Goal: Task Accomplishment & Management: Use online tool/utility

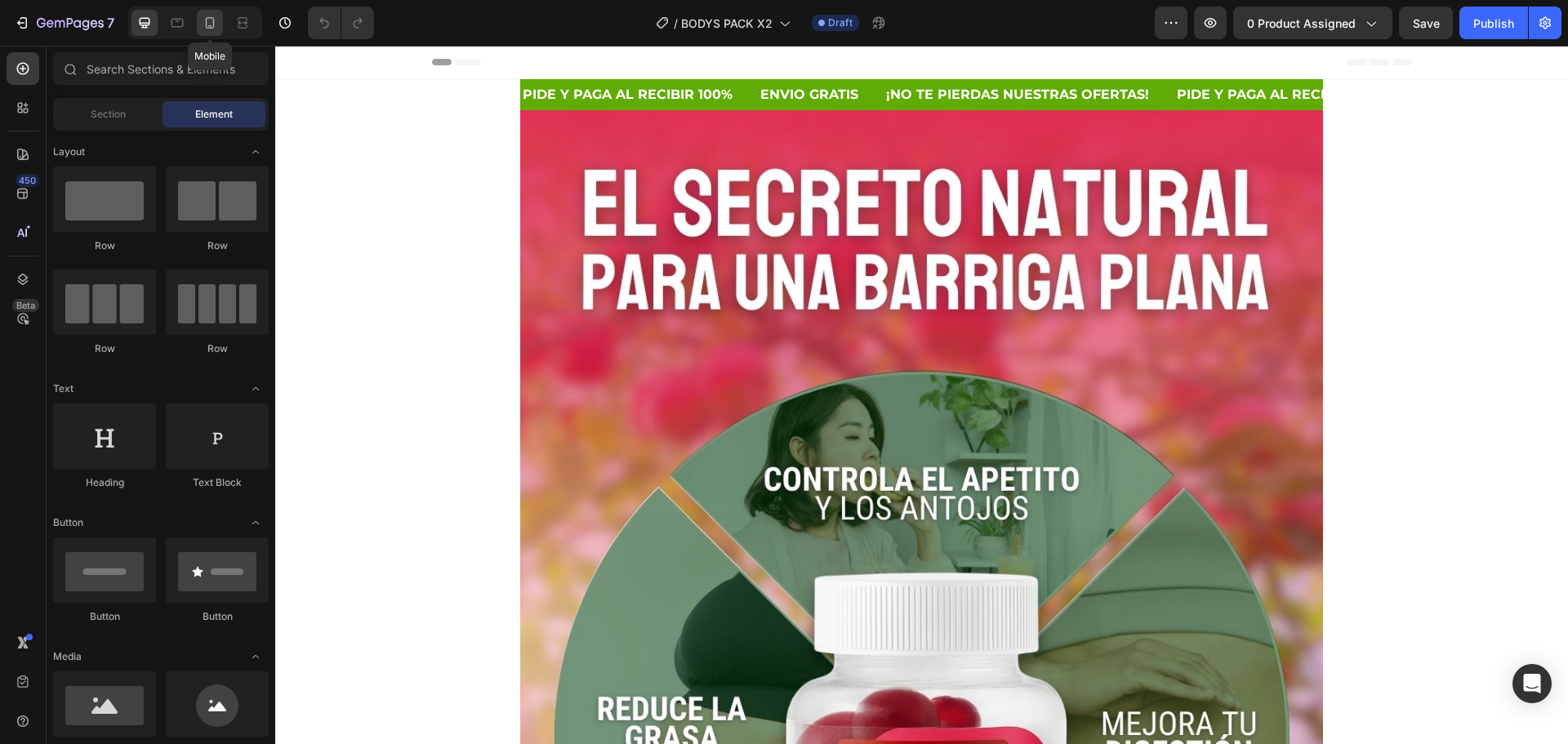
click at [213, 21] on icon at bounding box center [210, 23] width 9 height 12
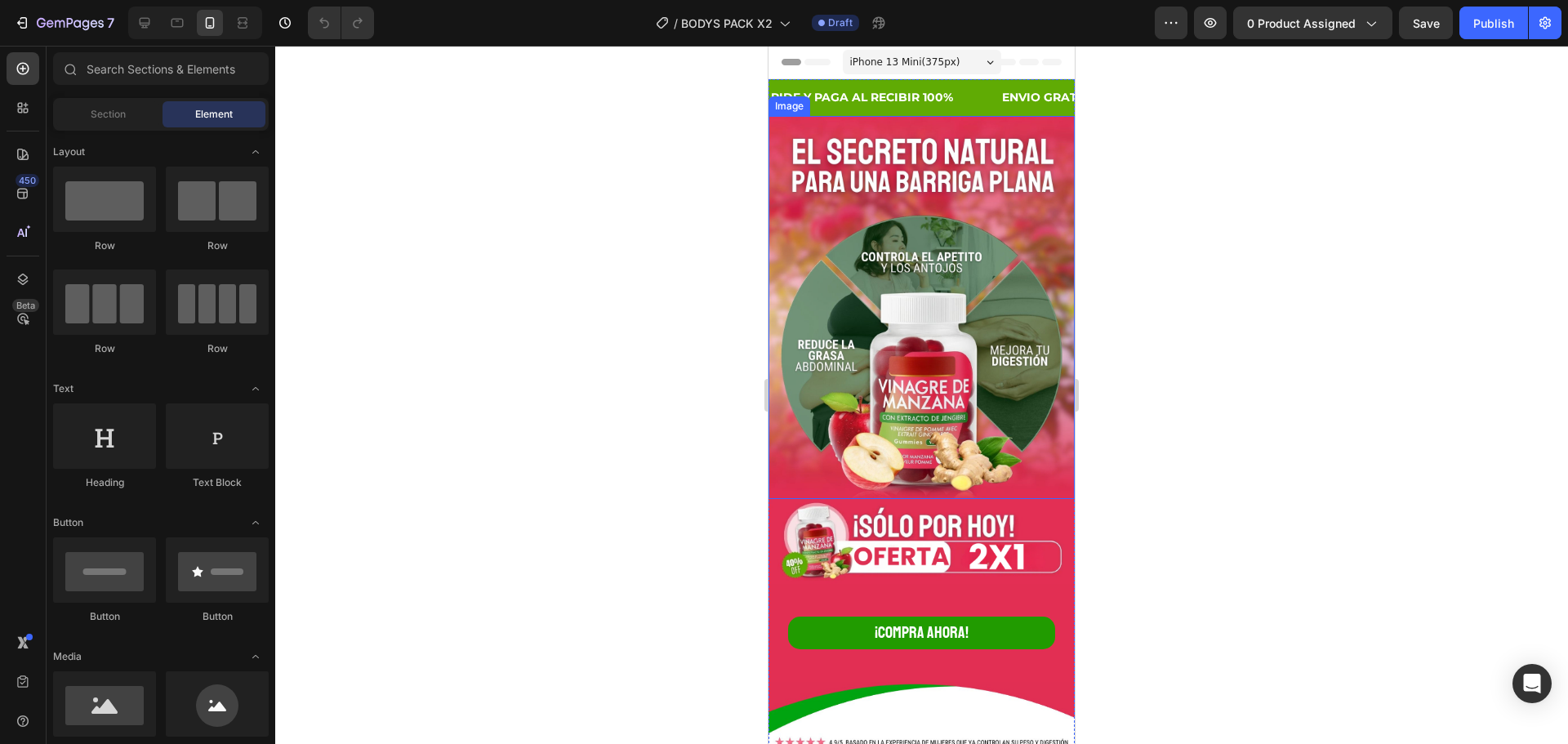
click at [941, 162] on img at bounding box center [921, 307] width 307 height 383
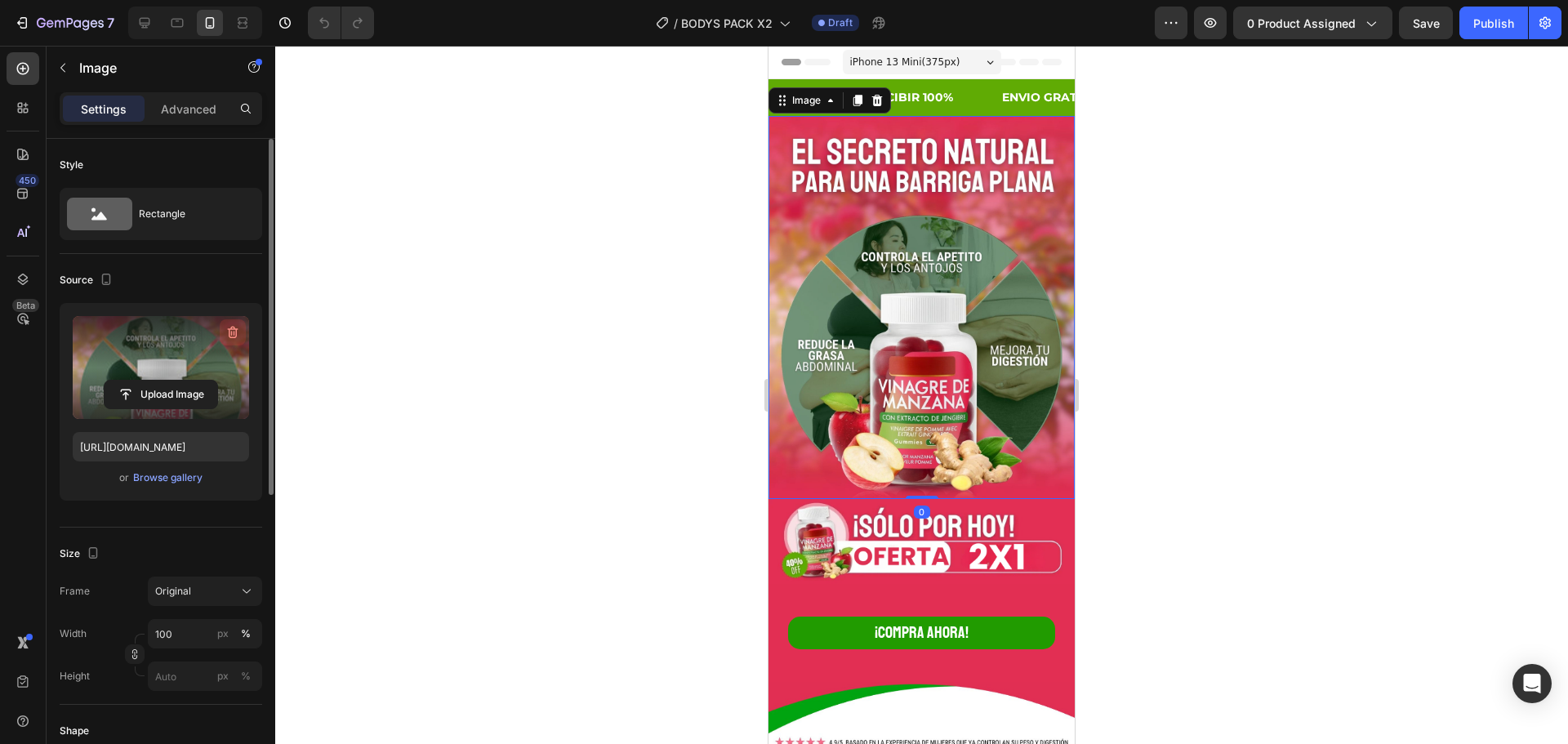
click at [227, 332] on icon "button" at bounding box center [233, 332] width 17 height 17
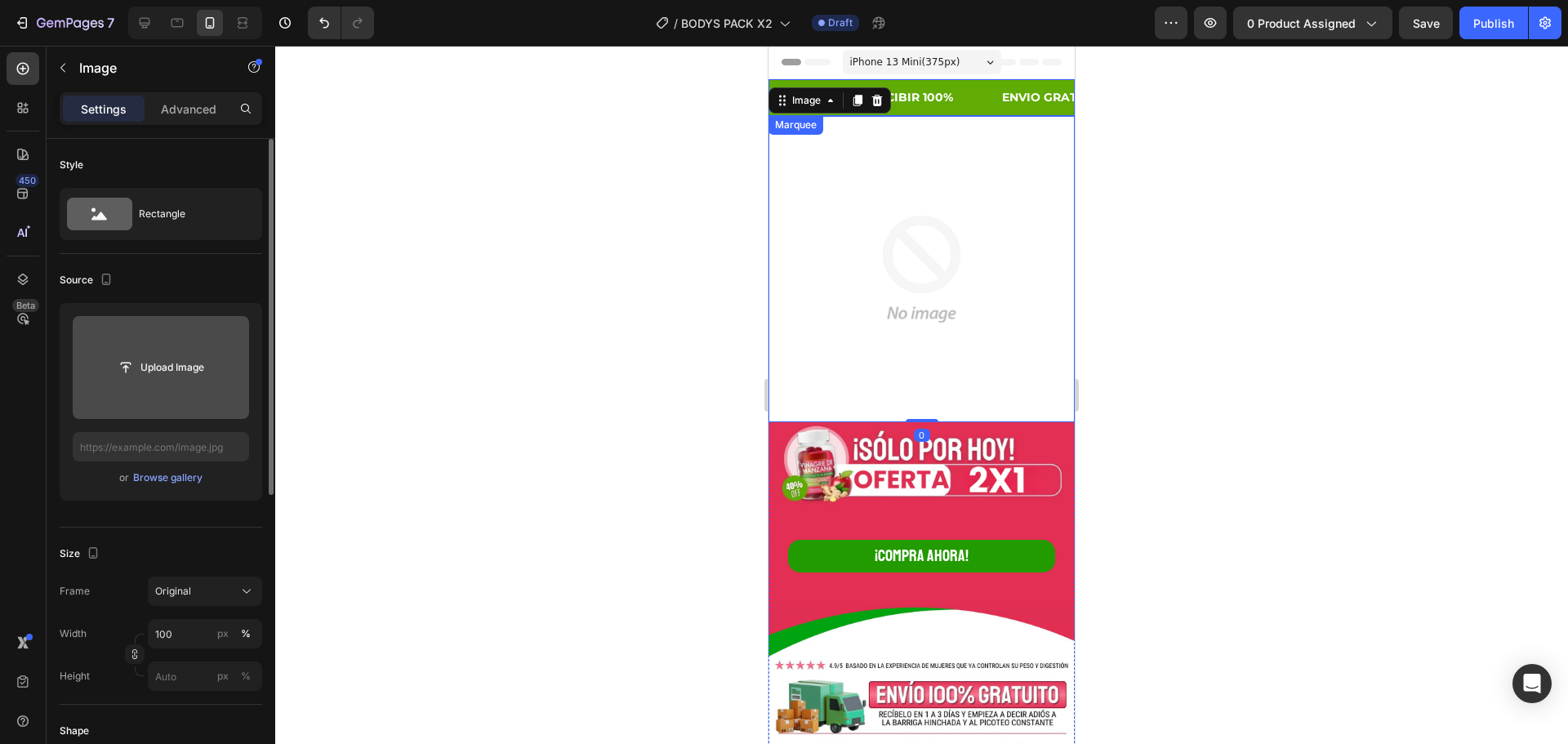
click at [967, 91] on div "PIDE Y PAGA AL RECIBIR 100% Text" at bounding box center [884, 97] width 231 height 37
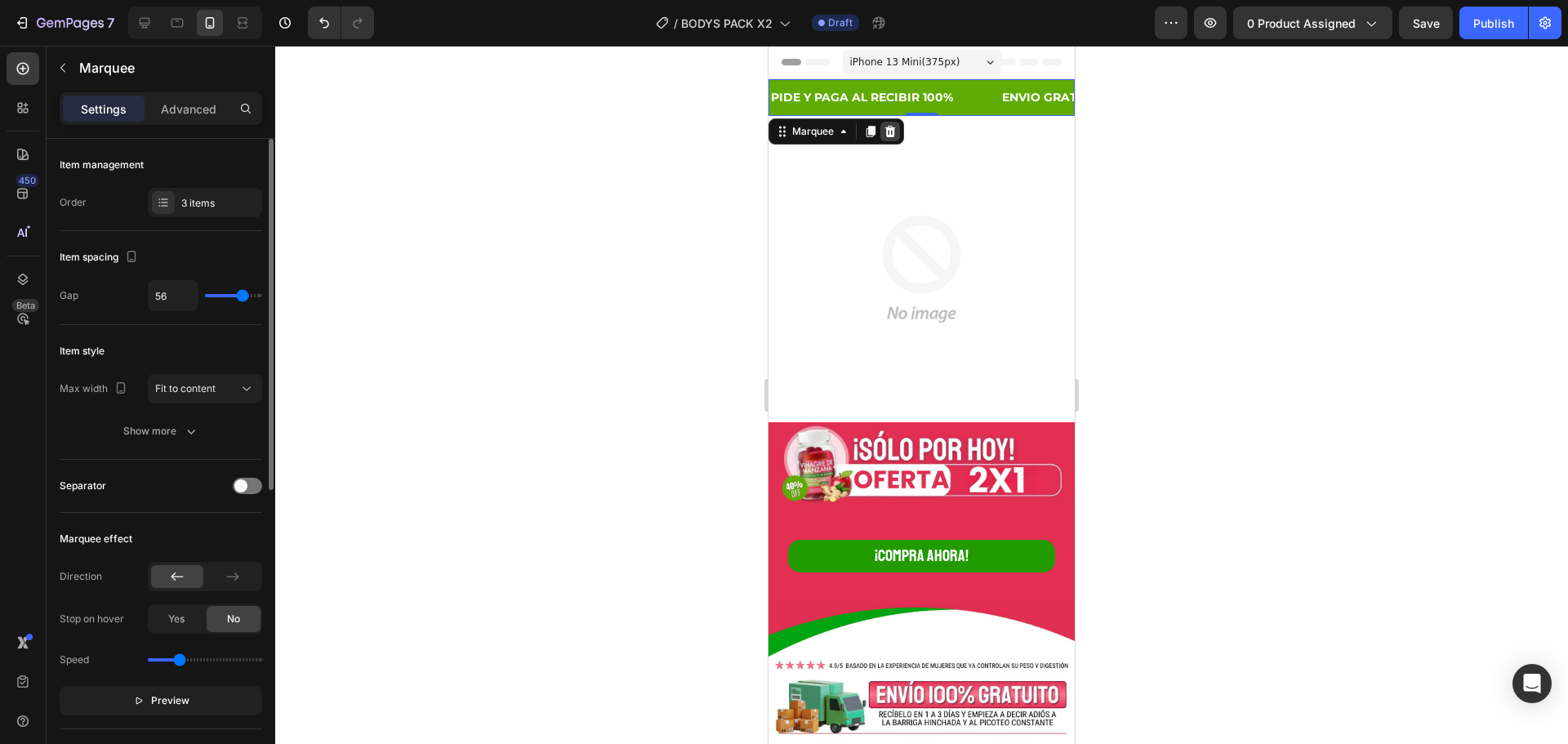
click at [891, 128] on icon at bounding box center [891, 132] width 11 height 12
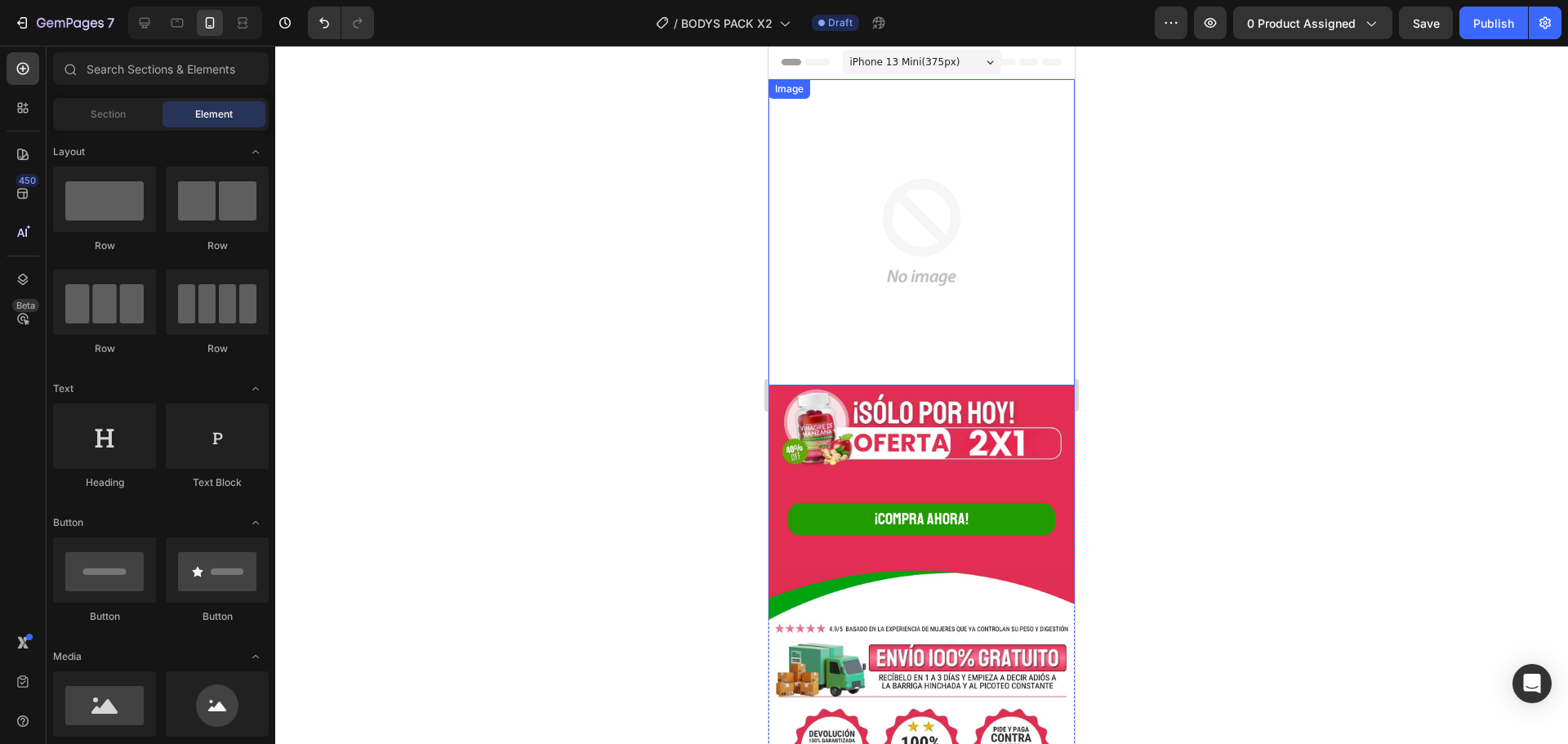
click at [959, 131] on img at bounding box center [921, 232] width 307 height 307
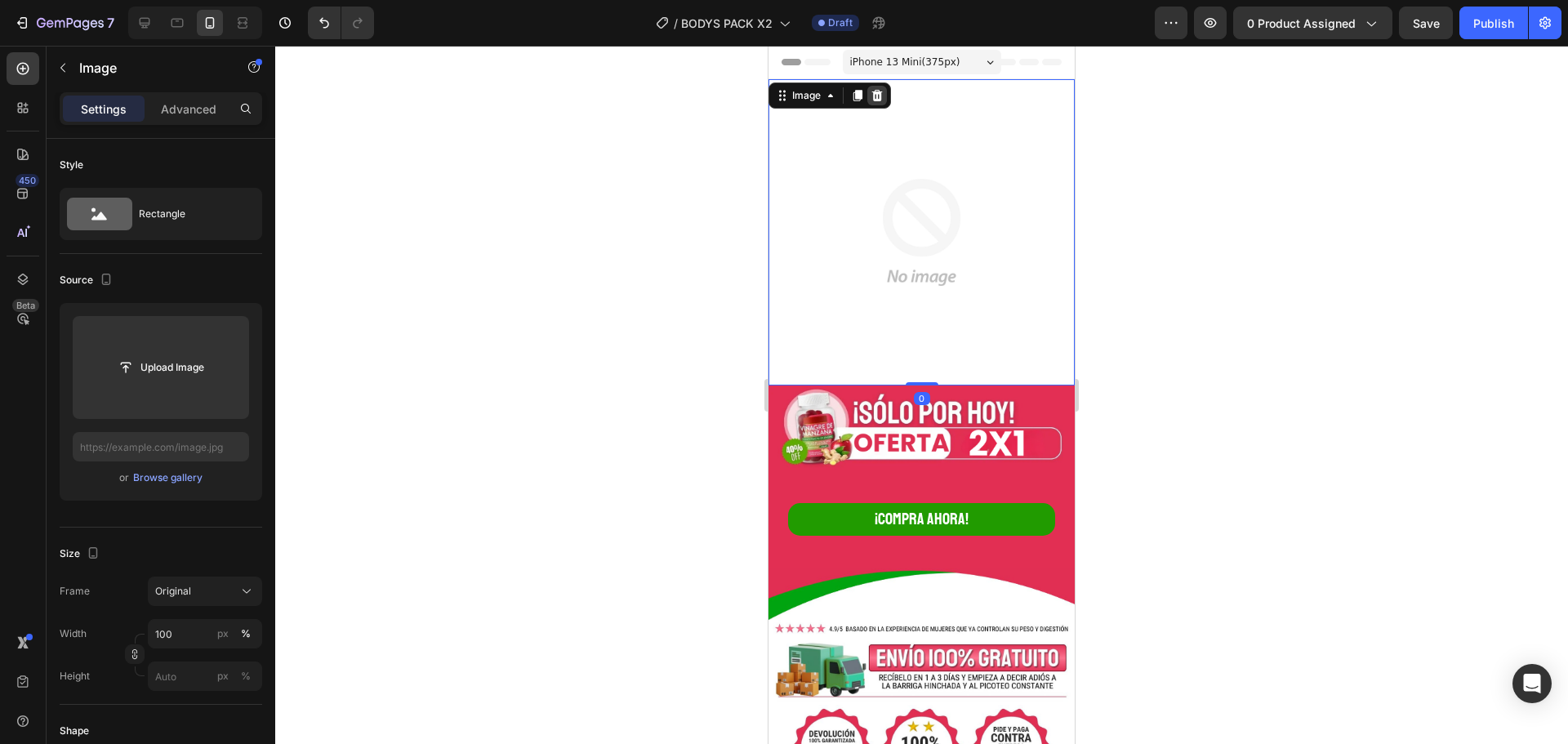
click at [880, 103] on div at bounding box center [877, 96] width 20 height 20
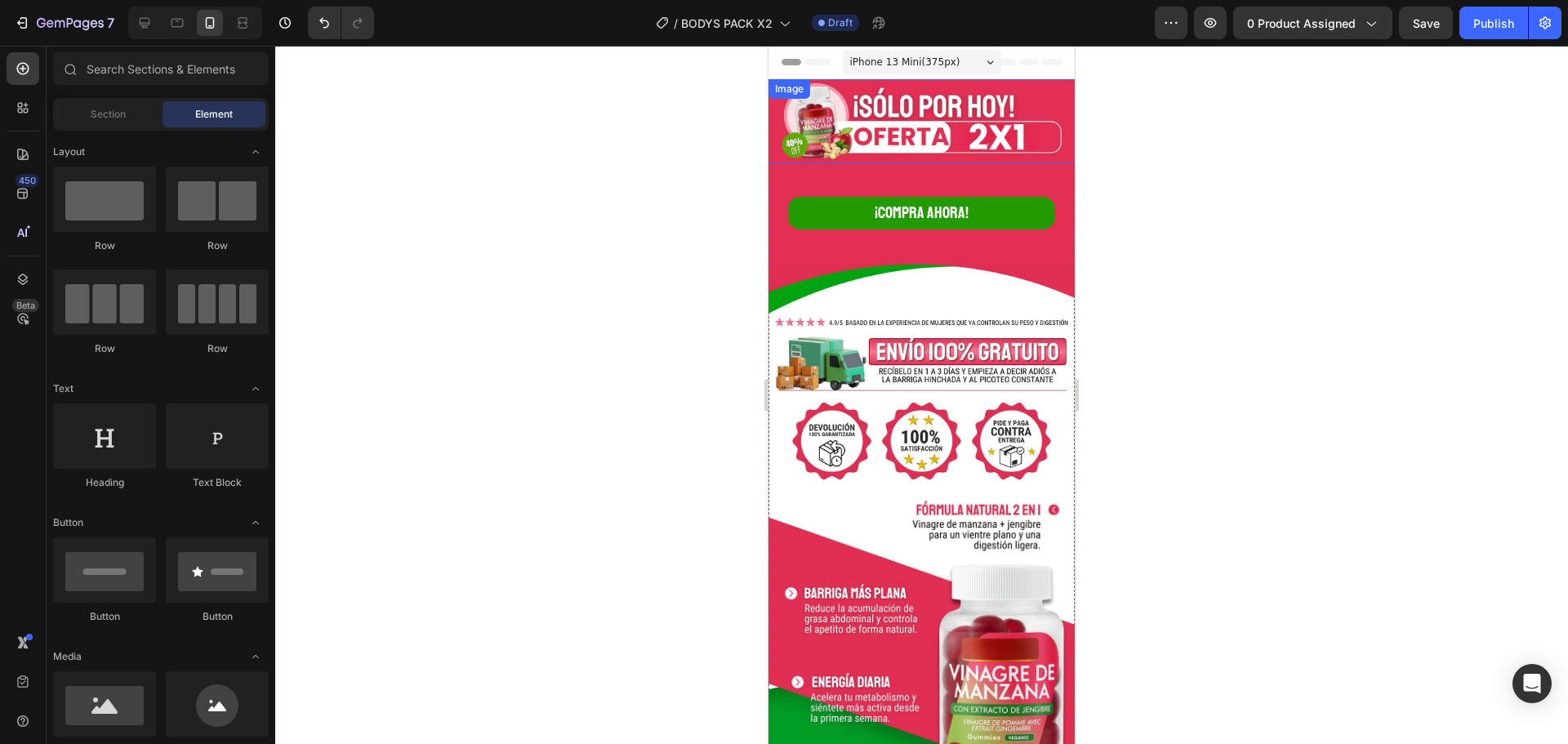
click at [1003, 129] on img at bounding box center [921, 122] width 307 height 85
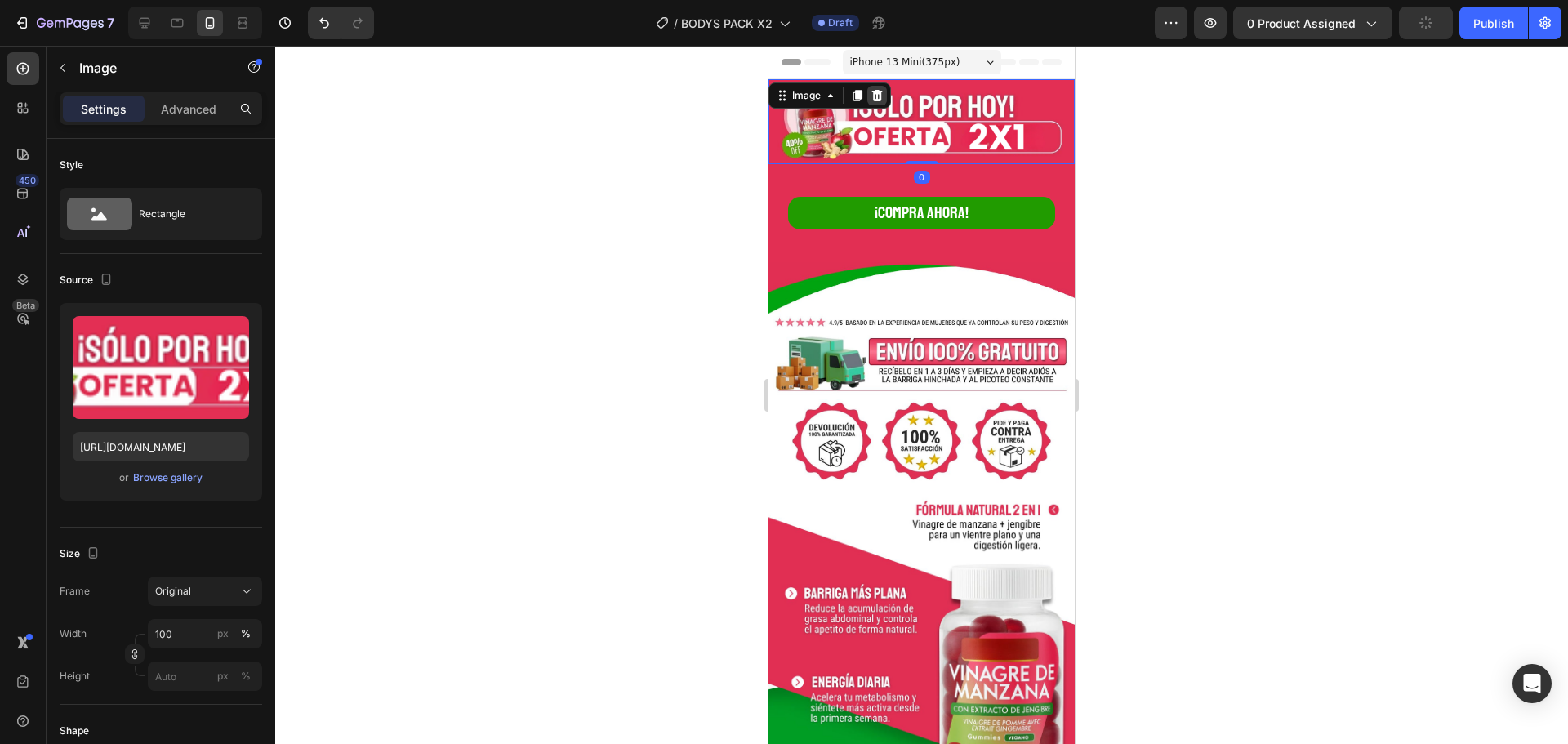
click at [882, 93] on icon at bounding box center [877, 96] width 13 height 13
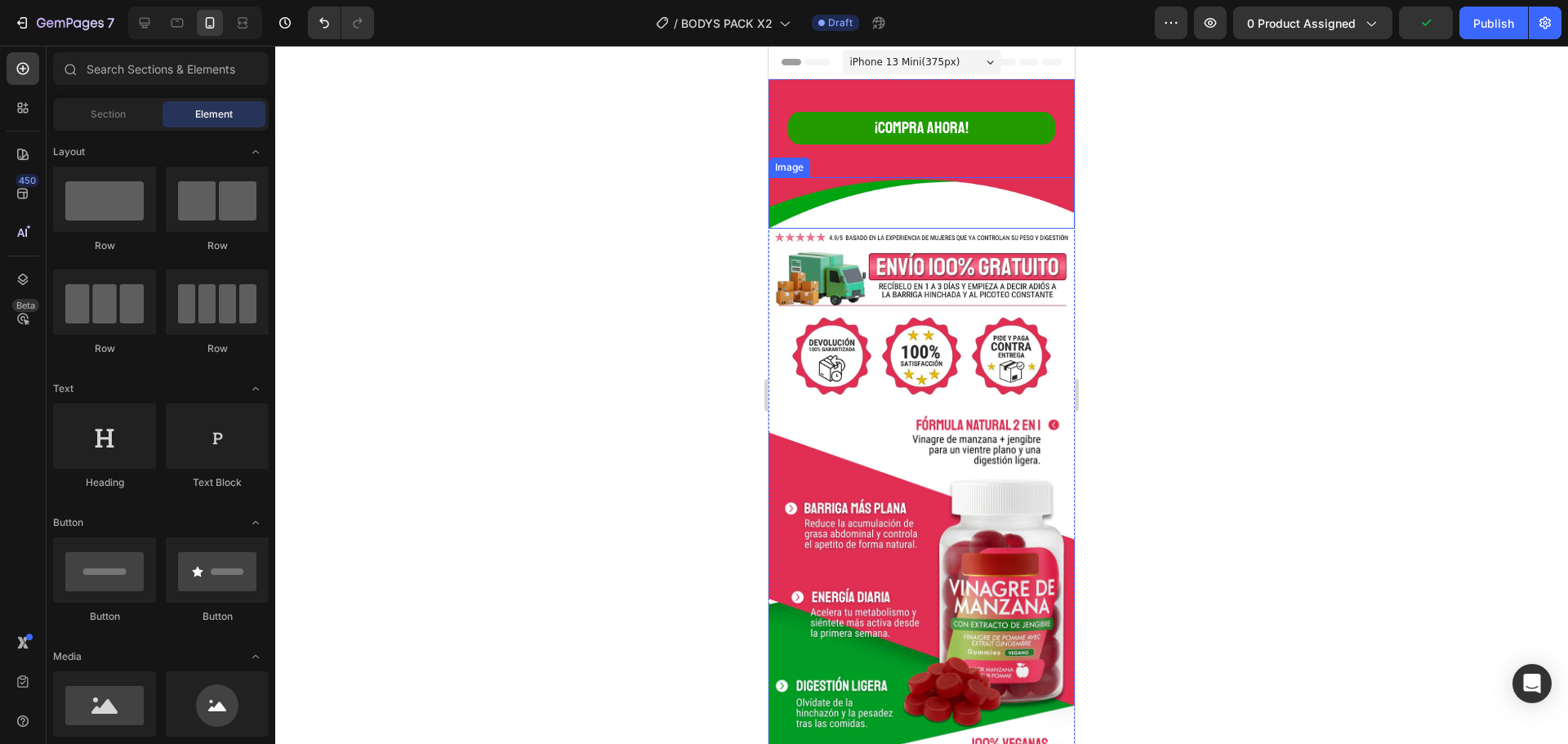
click at [988, 193] on img at bounding box center [921, 203] width 307 height 52
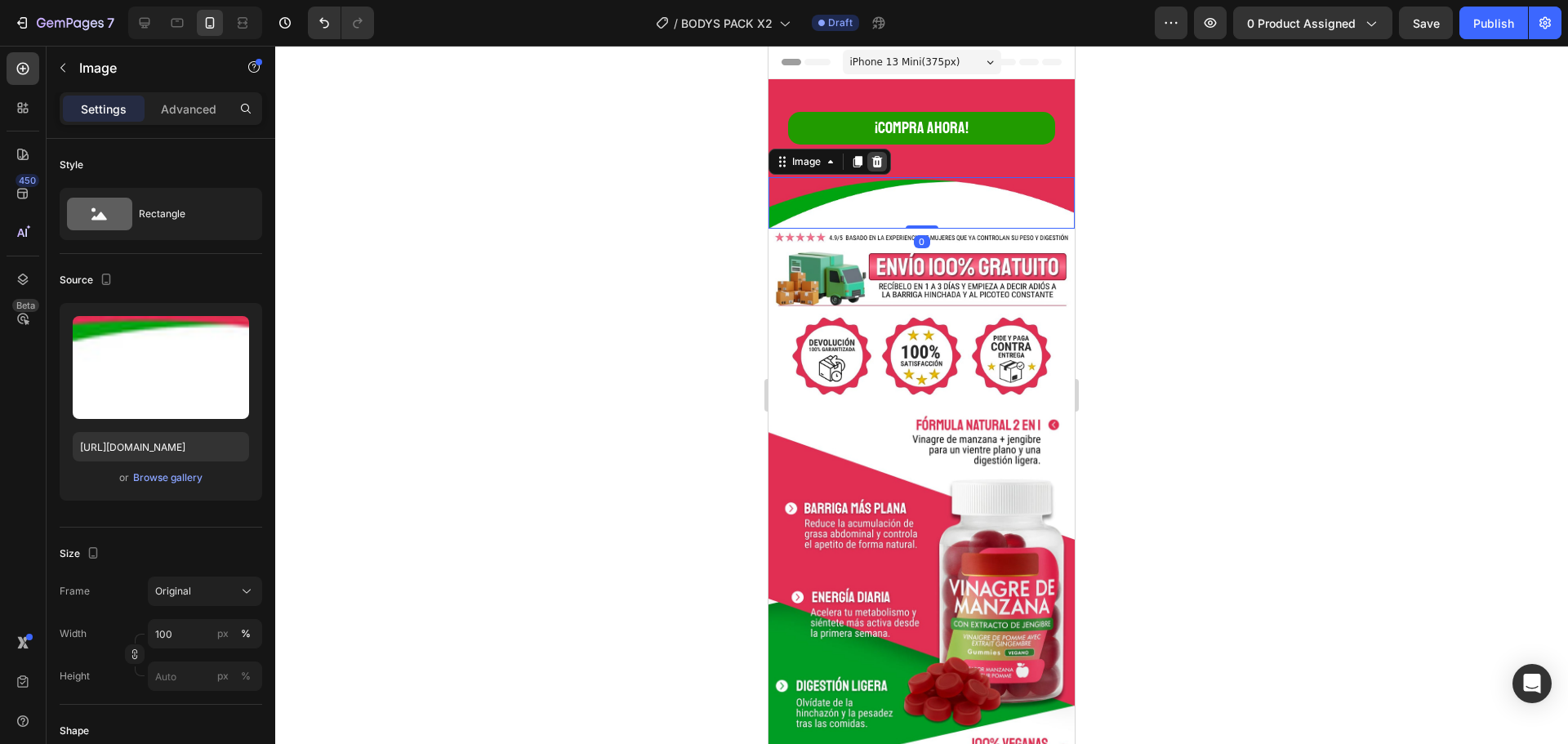
click at [876, 162] on icon at bounding box center [877, 162] width 13 height 13
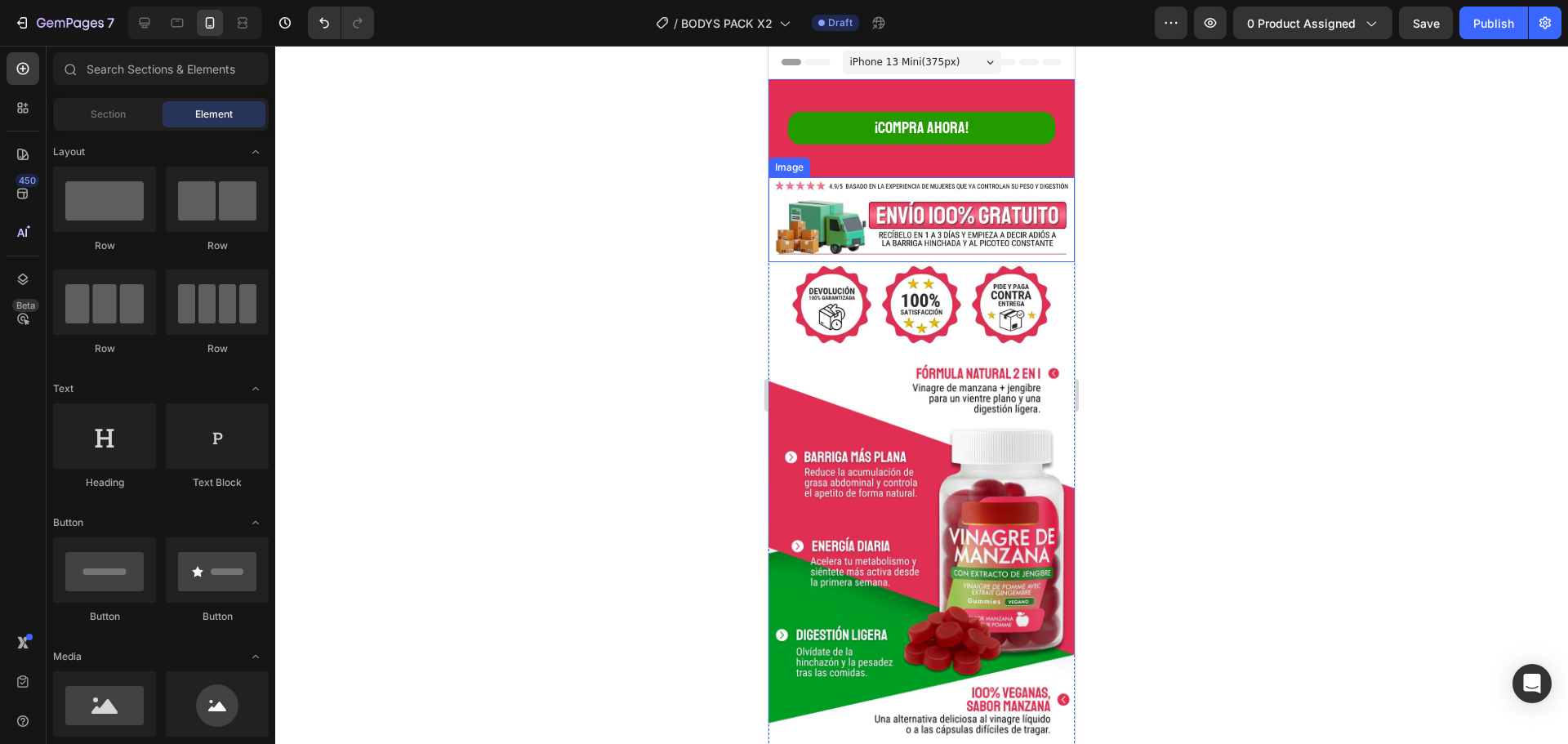
click at [924, 207] on img at bounding box center [921, 220] width 307 height 85
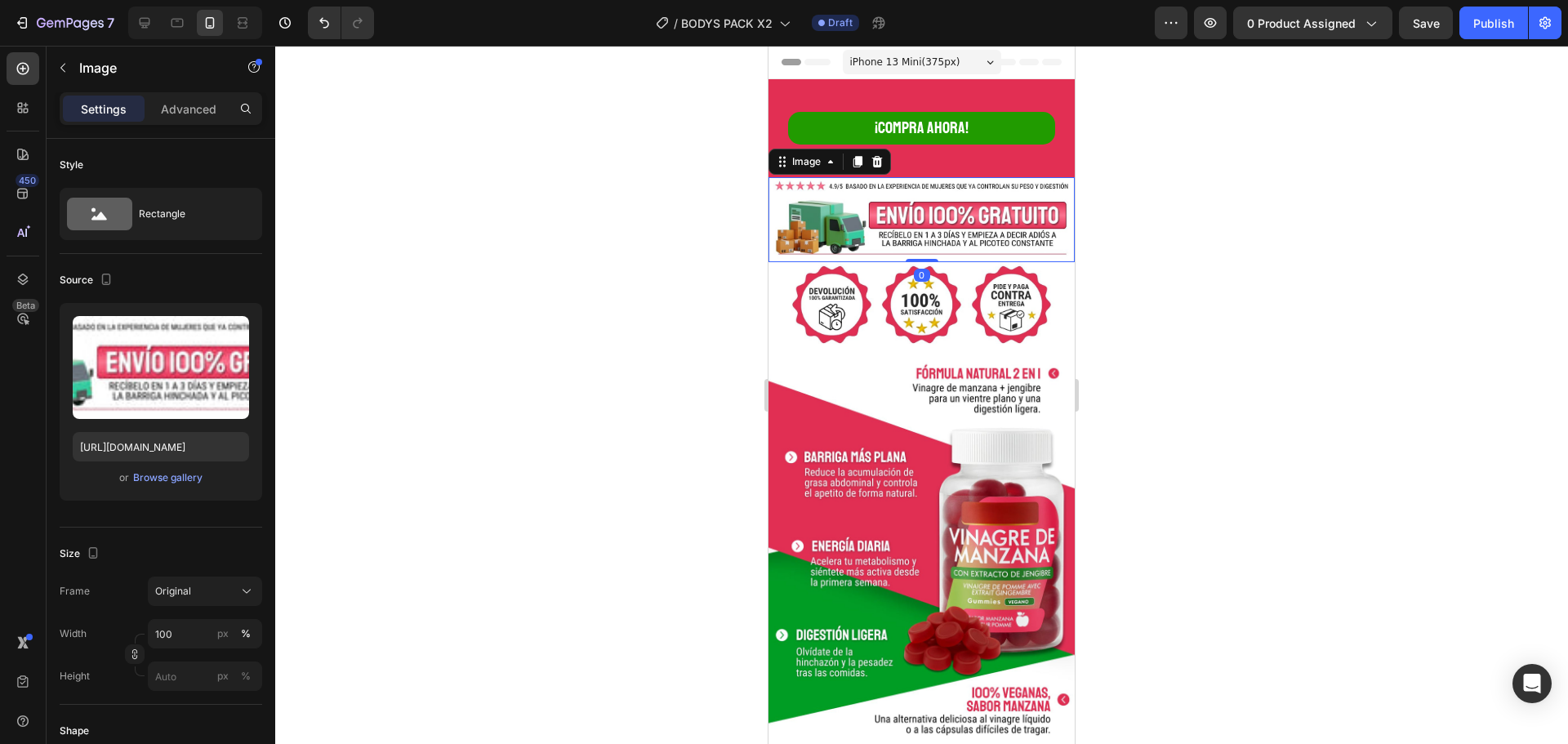
drag, startPoint x: 881, startPoint y: 162, endPoint x: 891, endPoint y: 178, distance: 18.9
click at [881, 162] on icon at bounding box center [877, 162] width 11 height 12
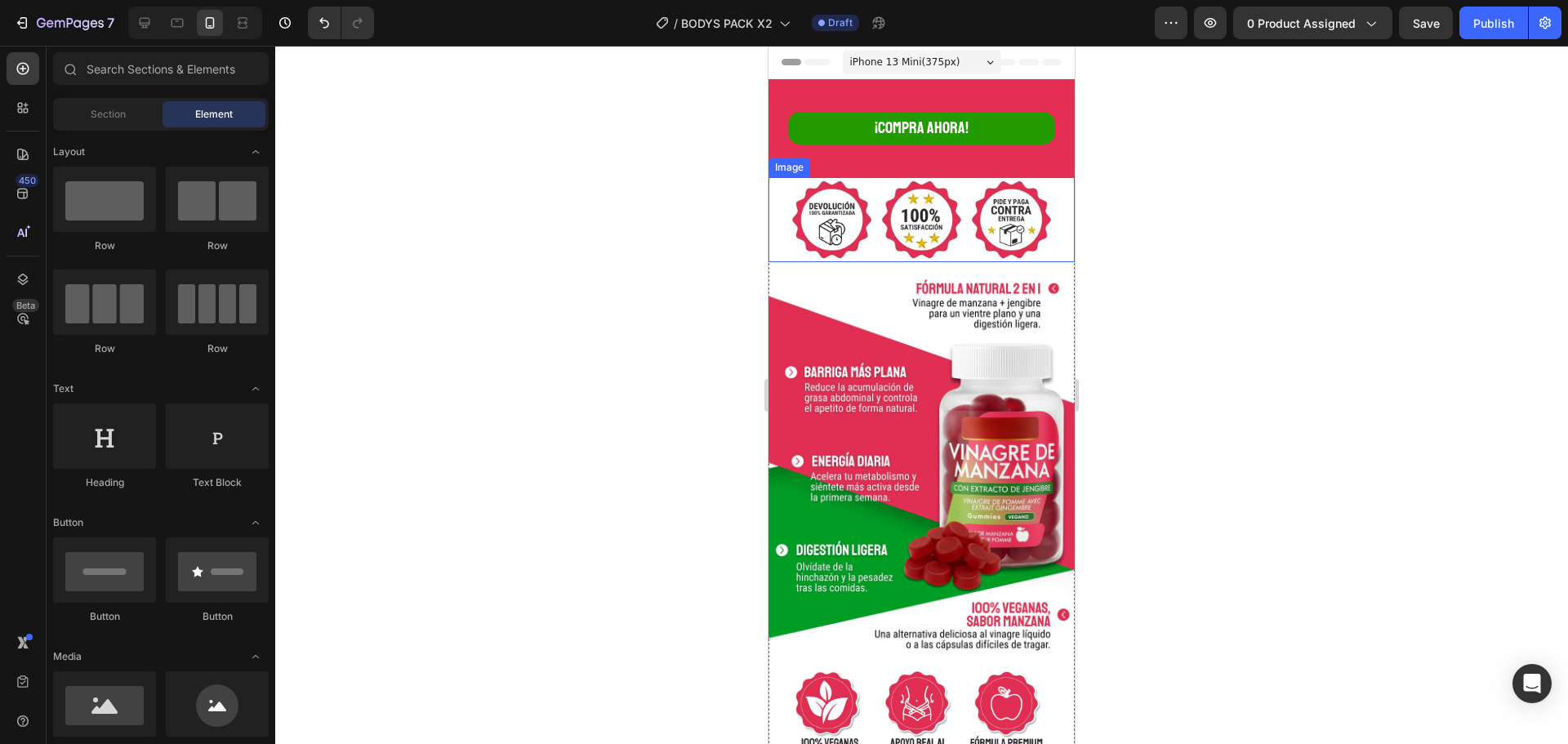
click at [921, 211] on img at bounding box center [921, 220] width 307 height 85
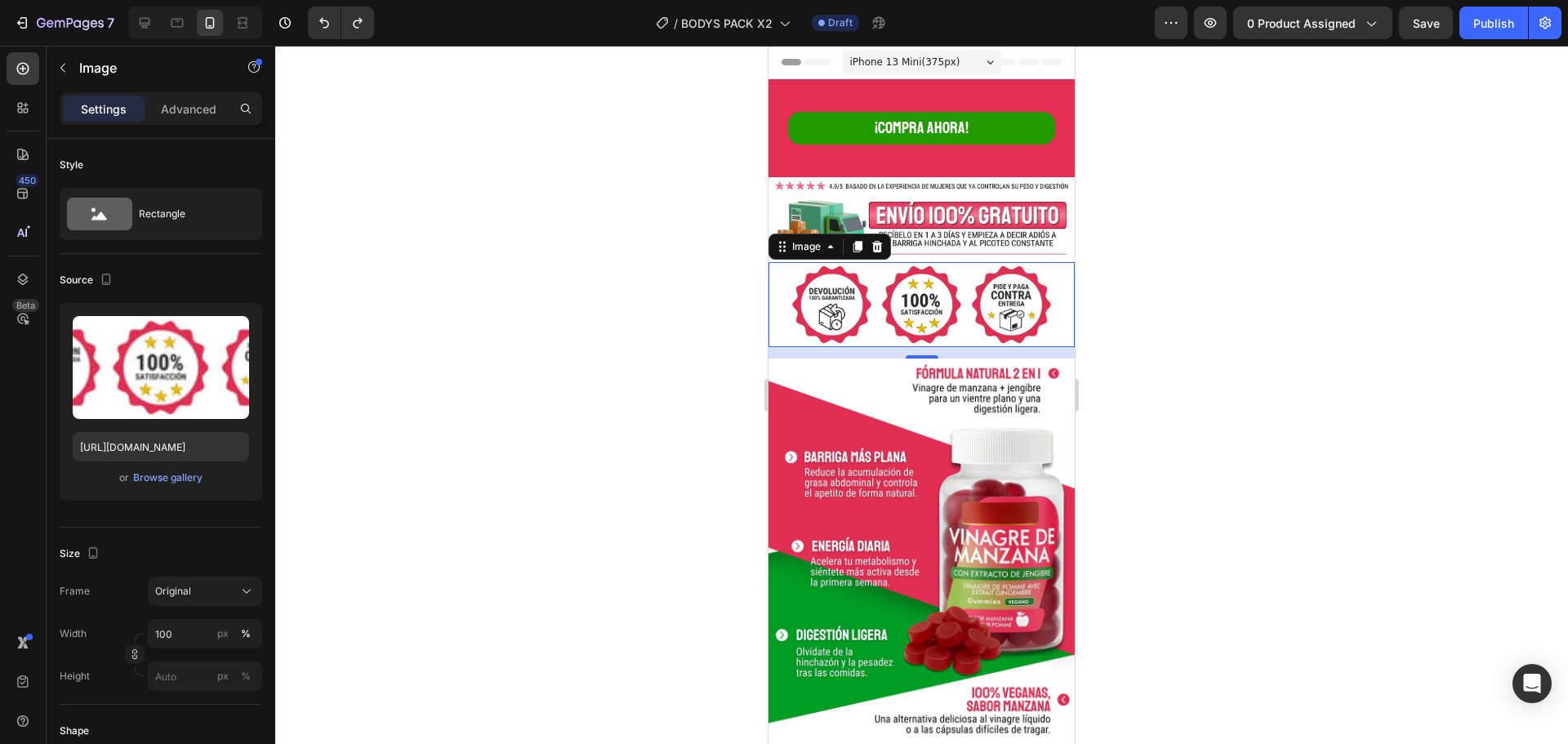
click at [1266, 209] on div at bounding box center [921, 395] width 1293 height 698
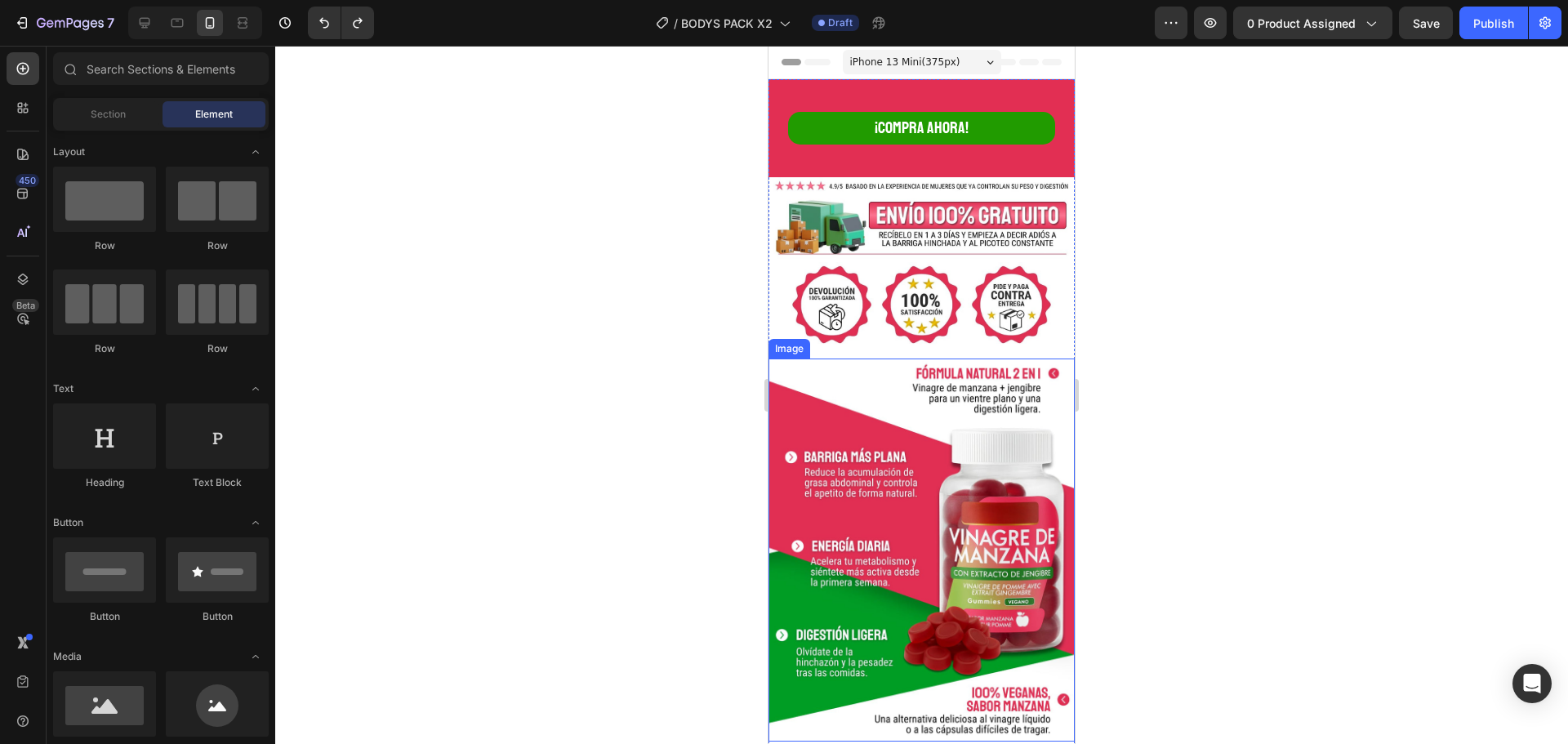
click at [928, 419] on img at bounding box center [921, 550] width 307 height 383
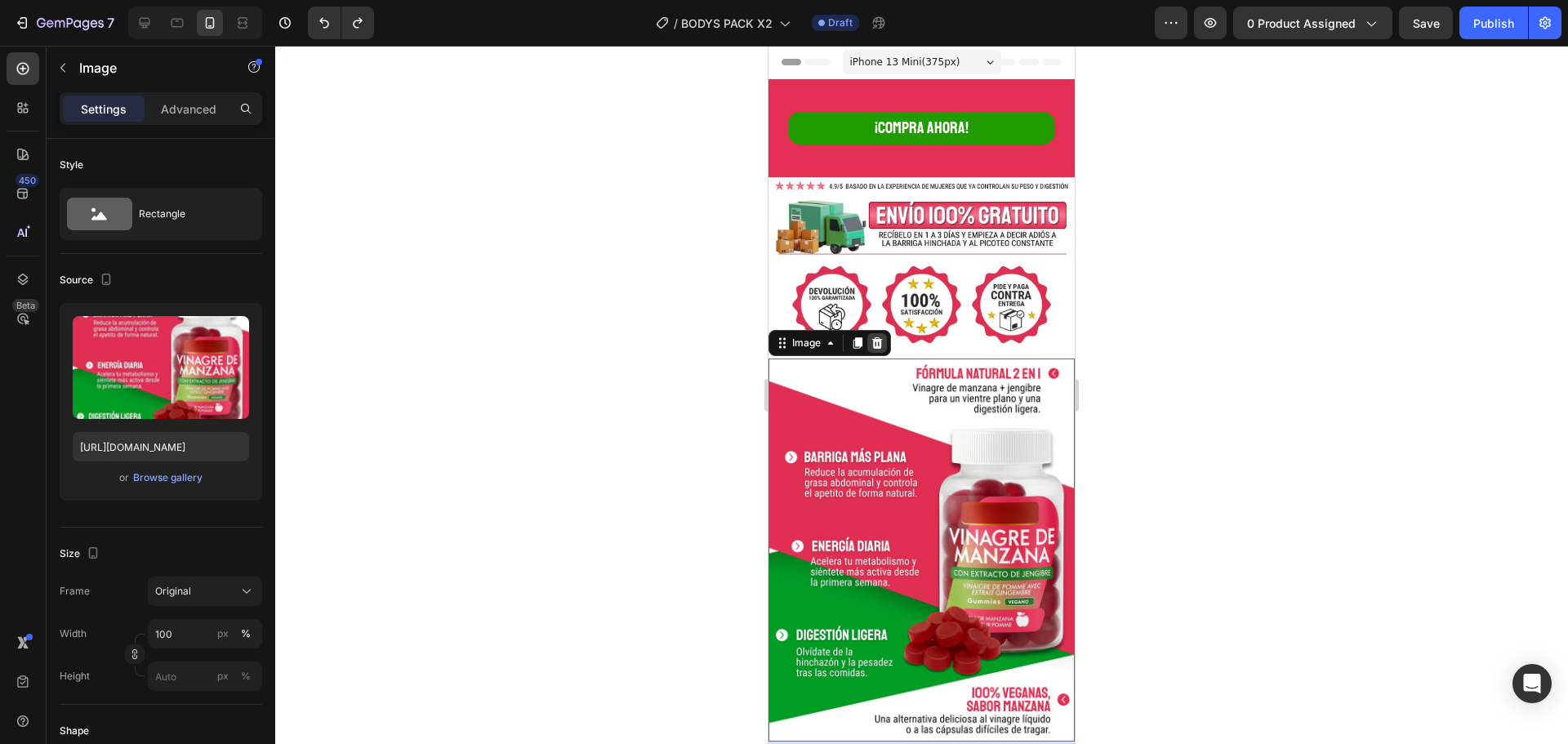
click at [878, 337] on icon at bounding box center [877, 343] width 11 height 12
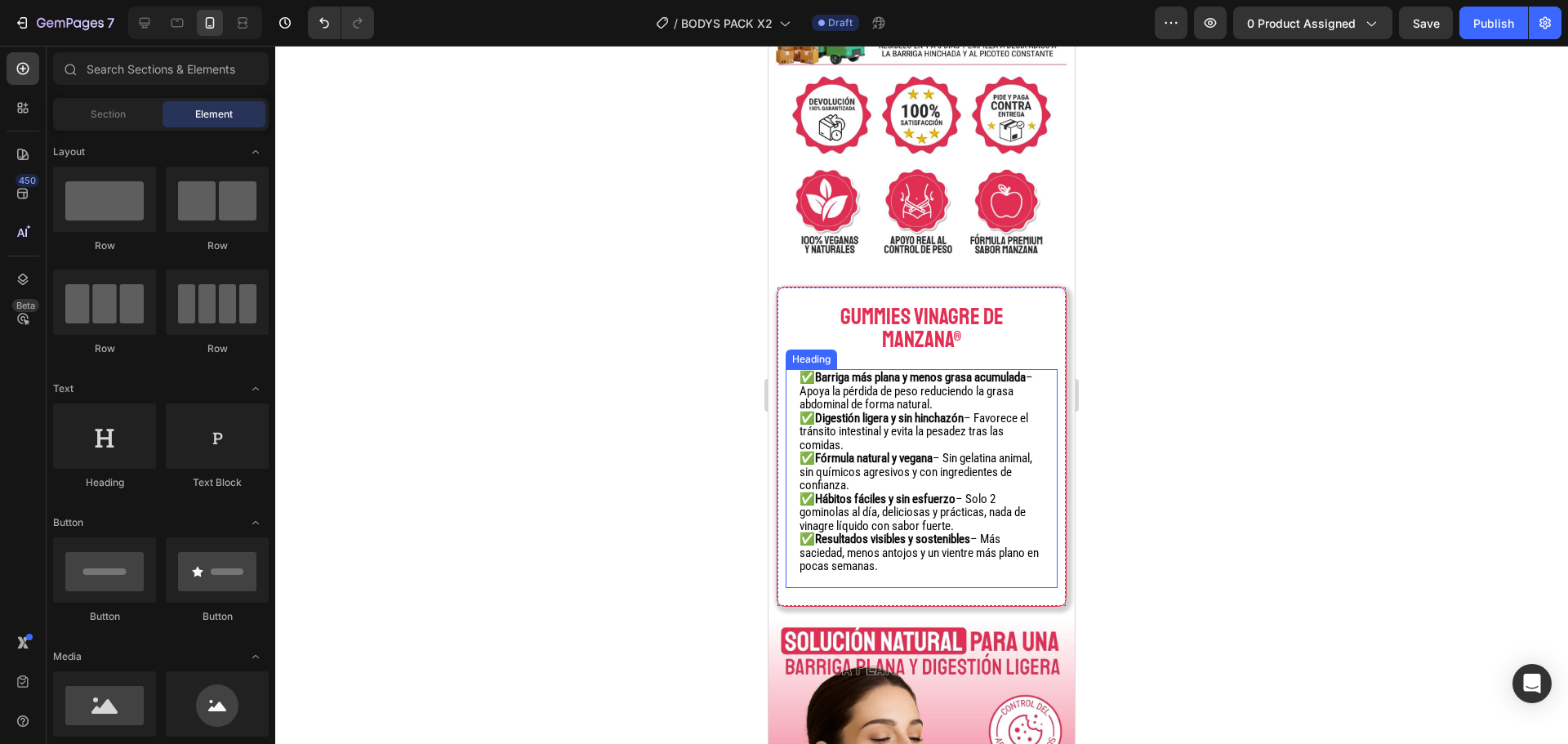
scroll to position [163, 0]
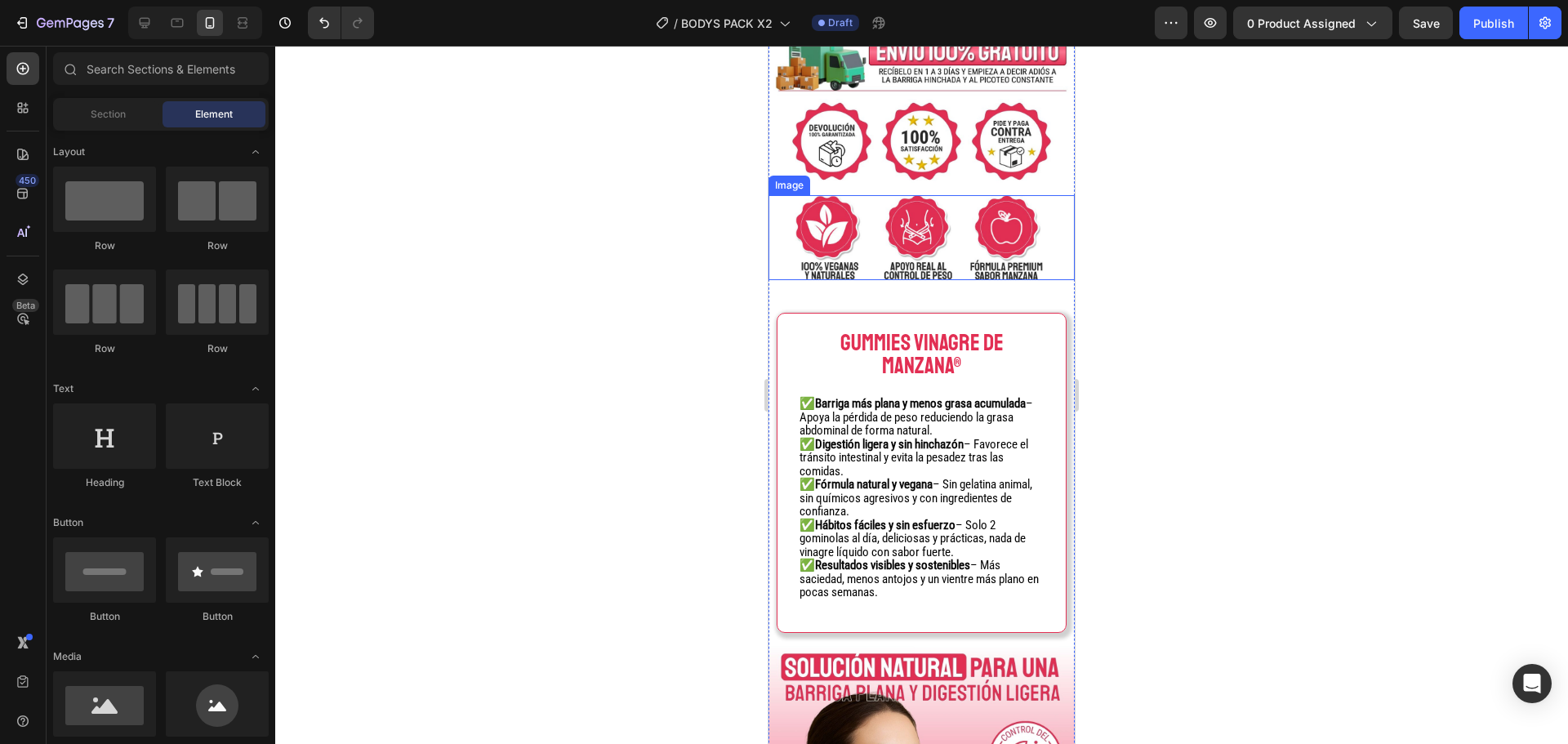
click at [973, 247] on img at bounding box center [921, 237] width 307 height 85
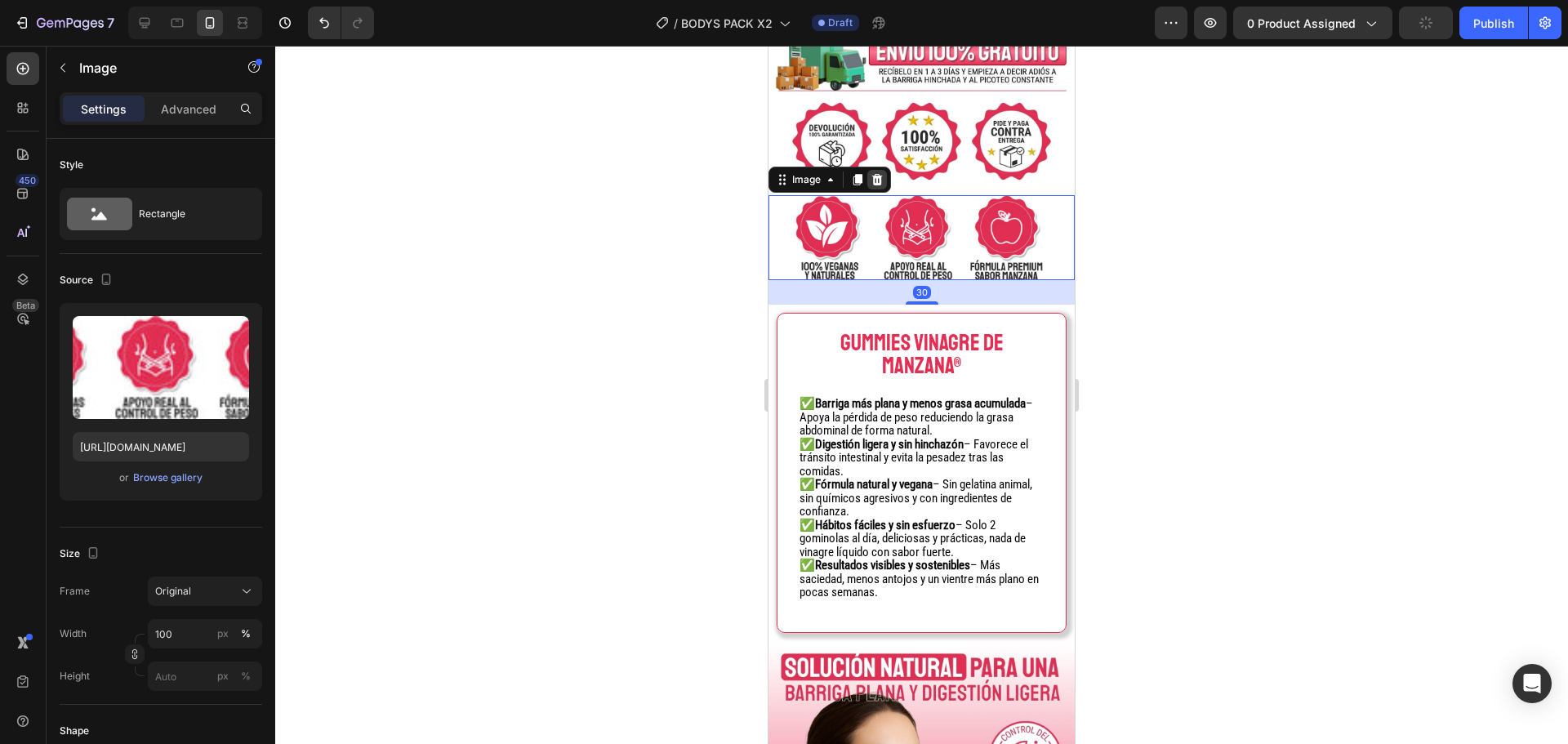
click at [876, 177] on icon at bounding box center [877, 180] width 11 height 12
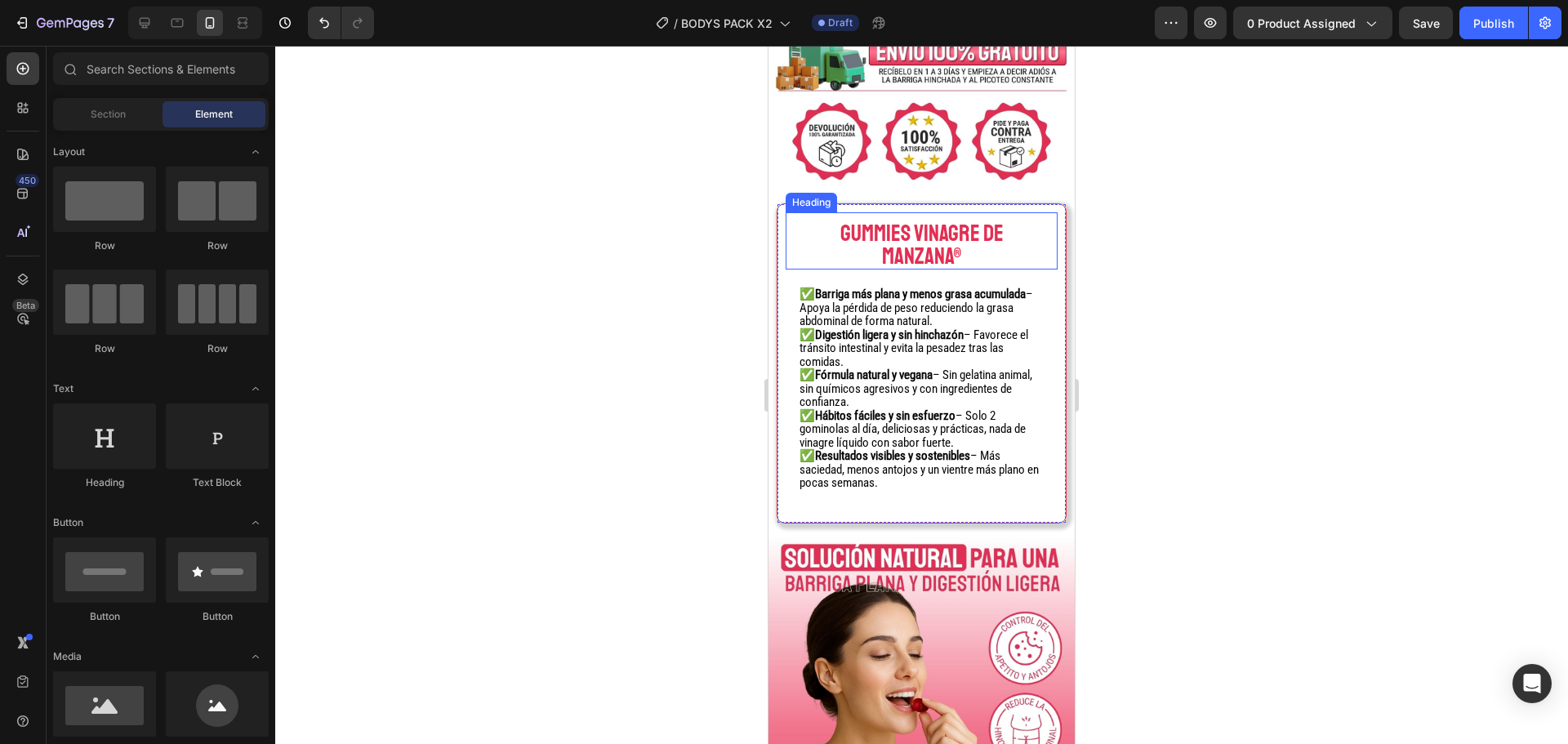
click at [905, 242] on h2 "GUMMIES VINAGRE DE MANZANA®" at bounding box center [921, 245] width 247 height 49
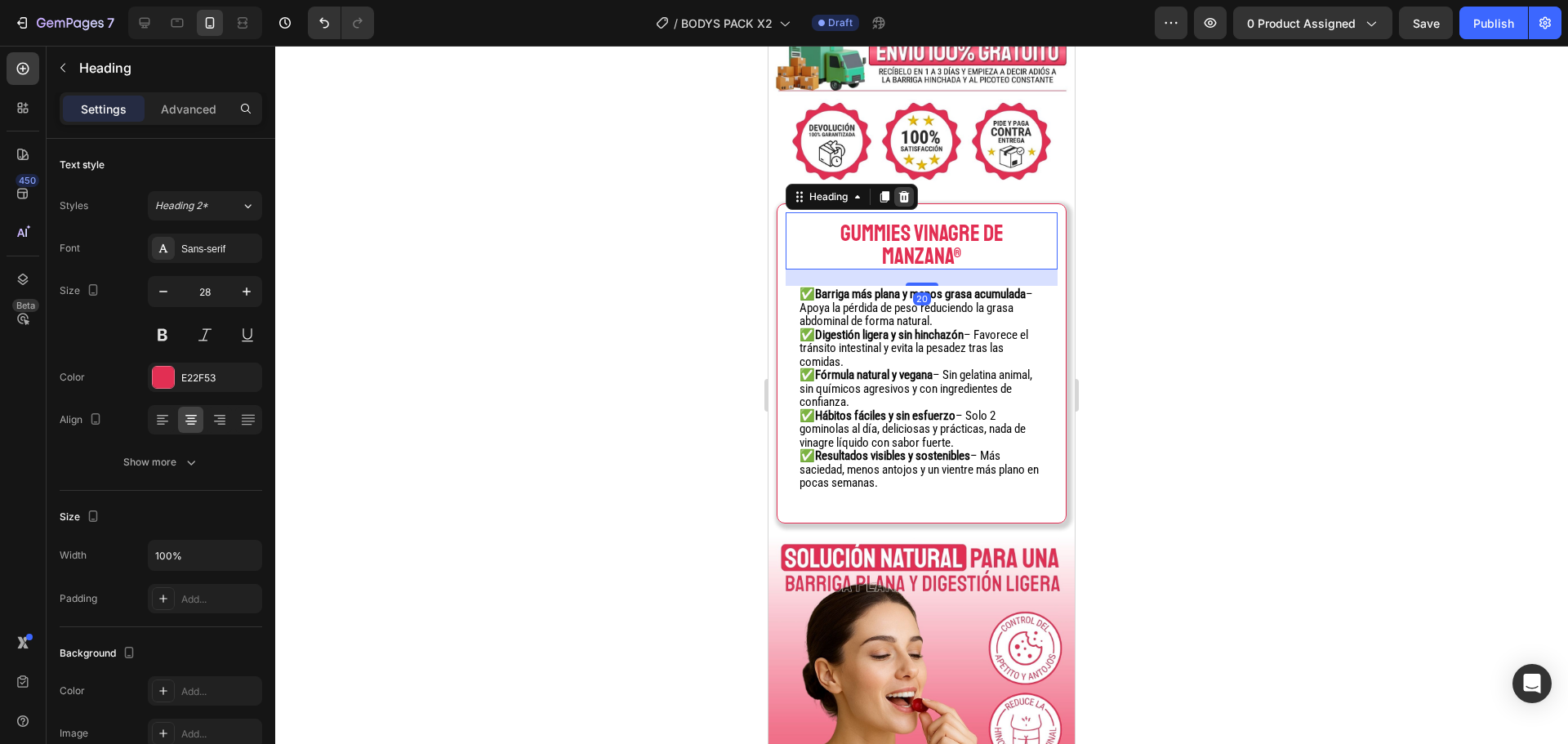
click at [899, 187] on div at bounding box center [904, 197] width 20 height 20
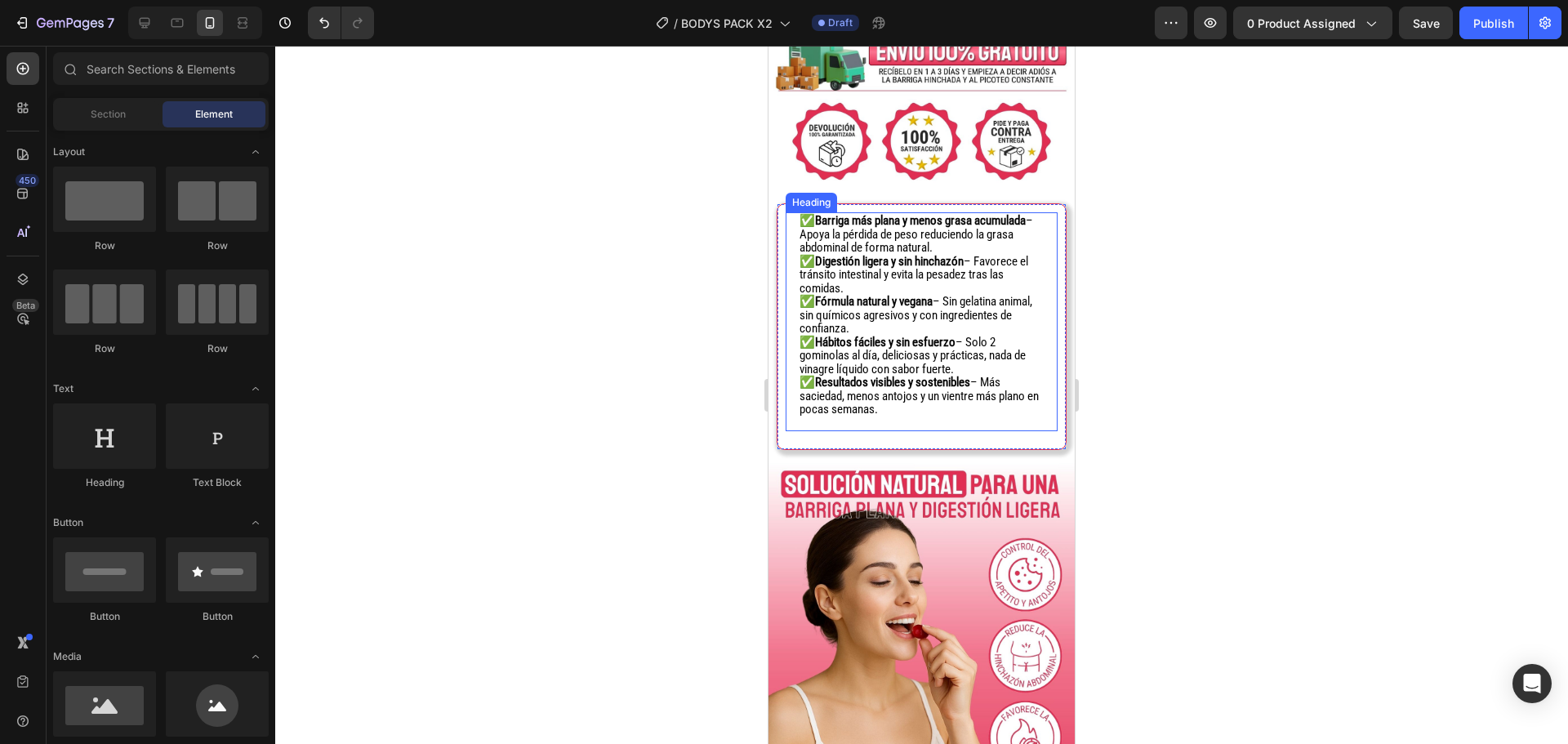
click at [957, 268] on strong "Digestión ligera y sin hinchazón" at bounding box center [889, 262] width 148 height 15
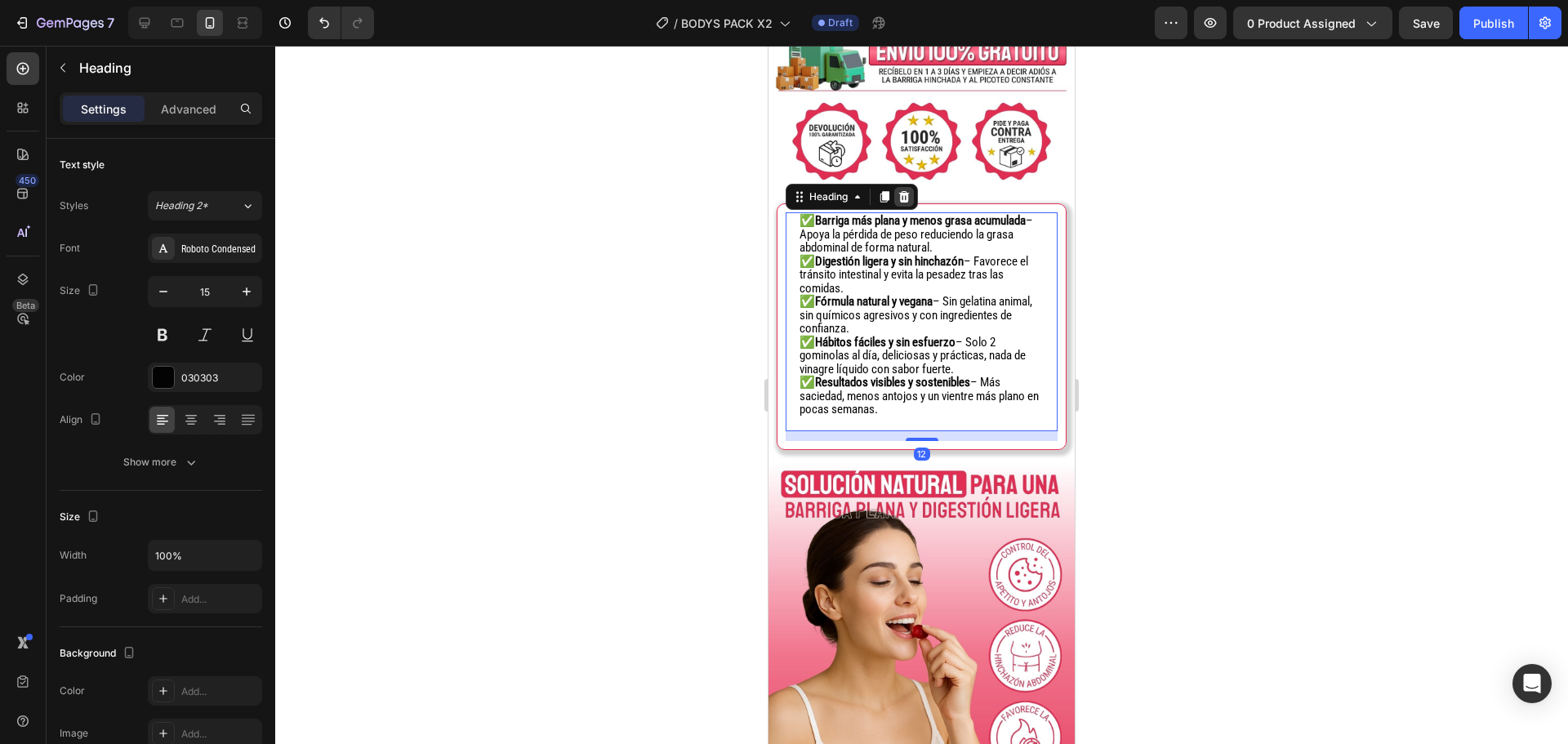
click at [911, 190] on icon at bounding box center [904, 197] width 13 height 13
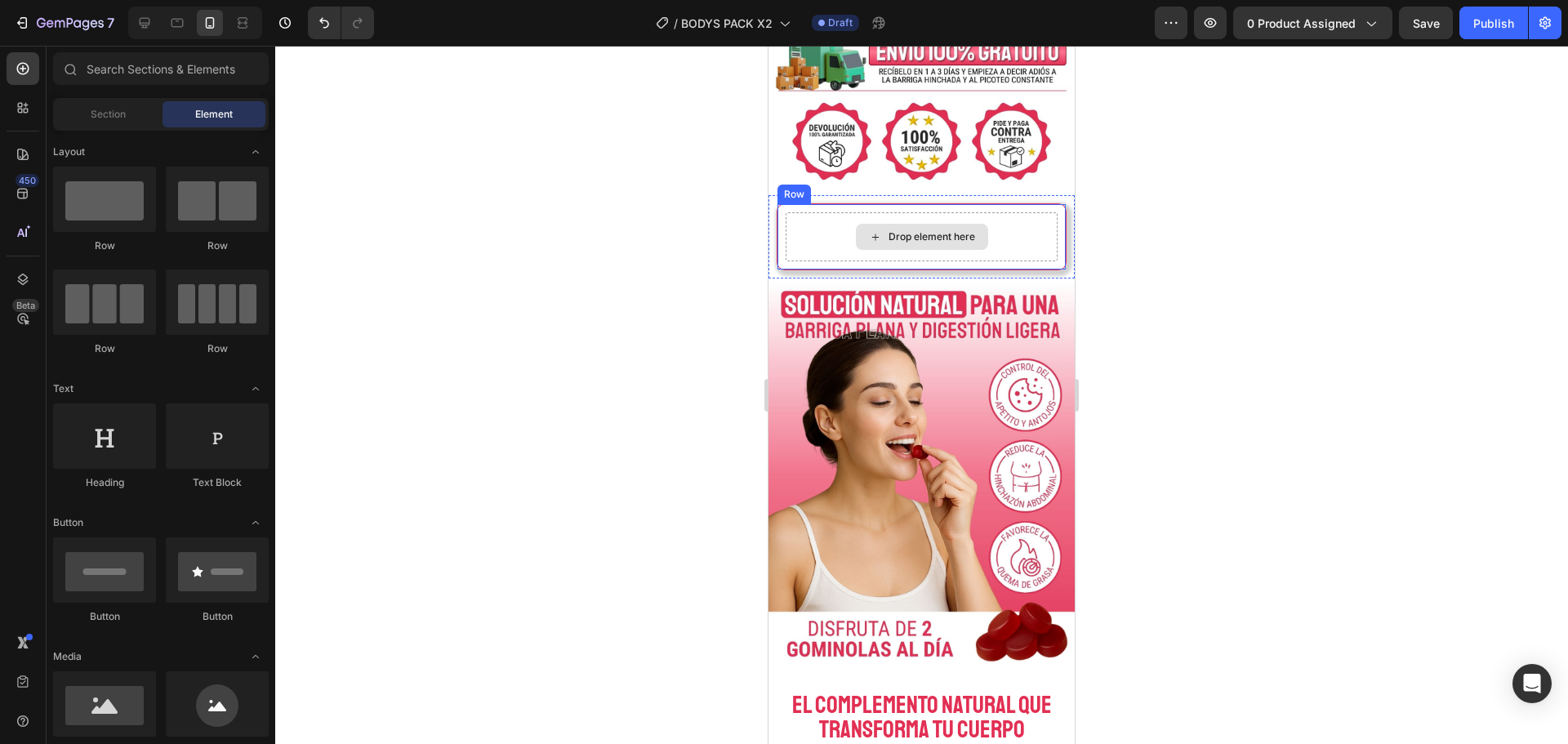
click at [1049, 227] on div "Drop element here Row" at bounding box center [921, 237] width 290 height 67
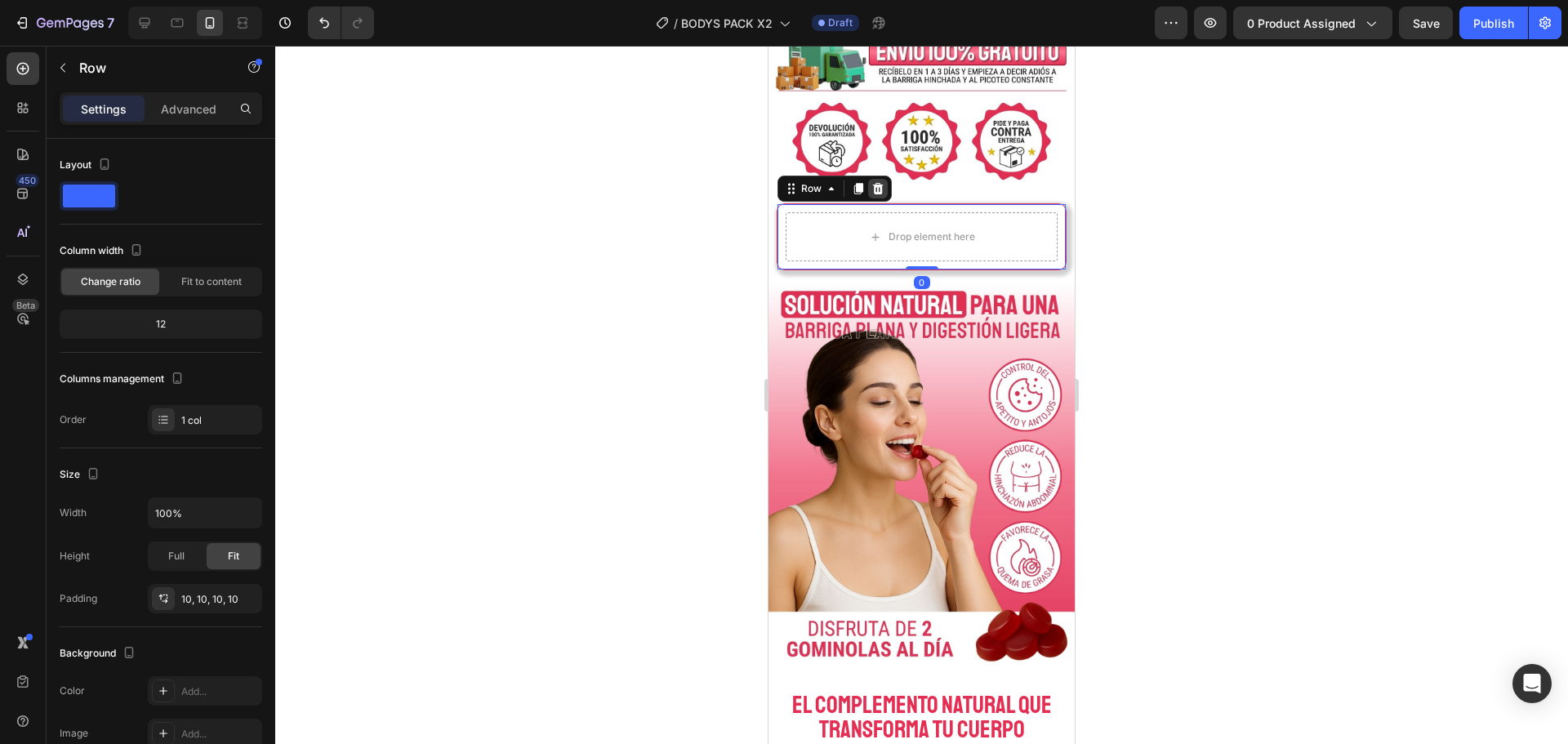
click at [886, 188] on div at bounding box center [878, 189] width 20 height 20
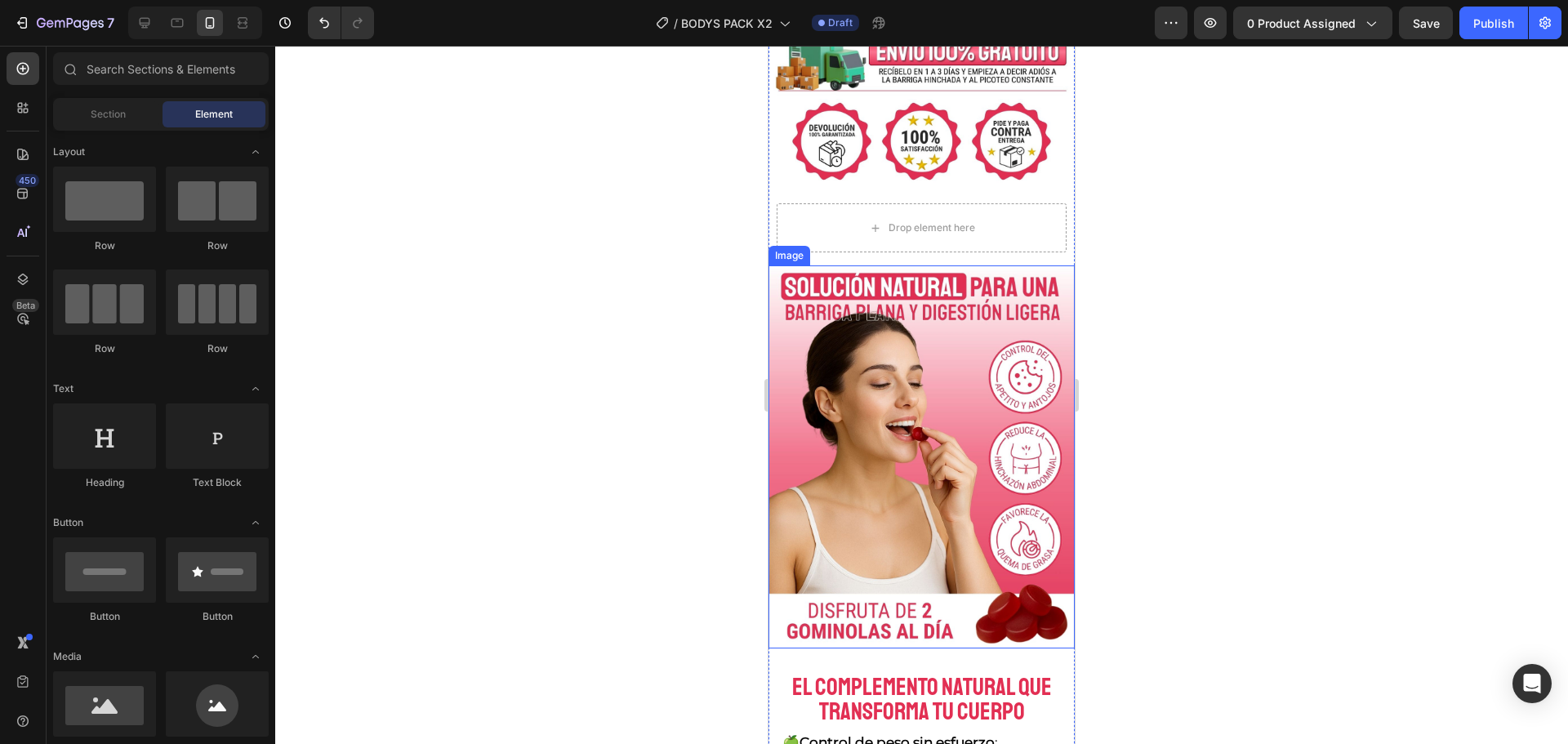
click at [960, 326] on img at bounding box center [921, 457] width 307 height 383
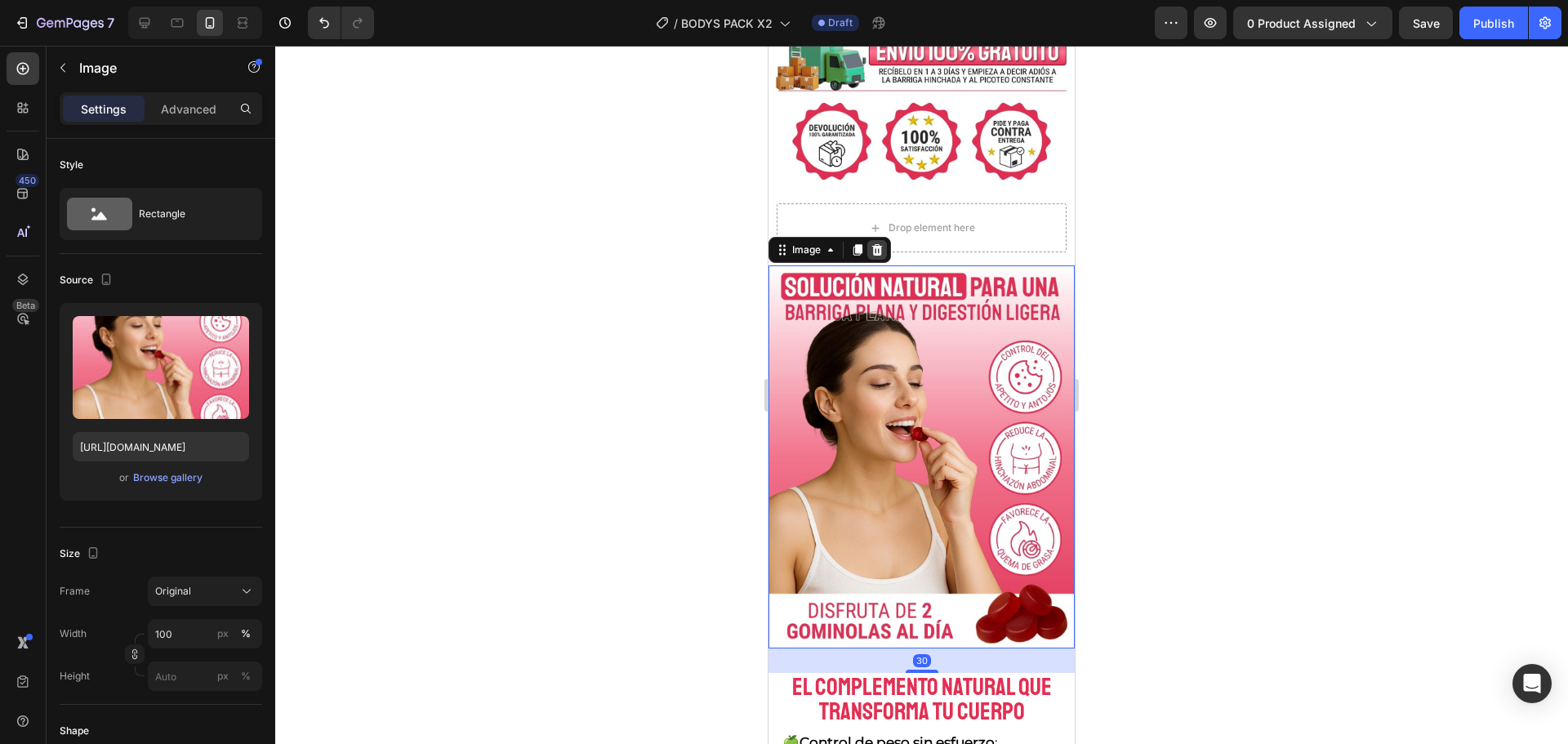
click at [879, 246] on icon at bounding box center [877, 250] width 13 height 13
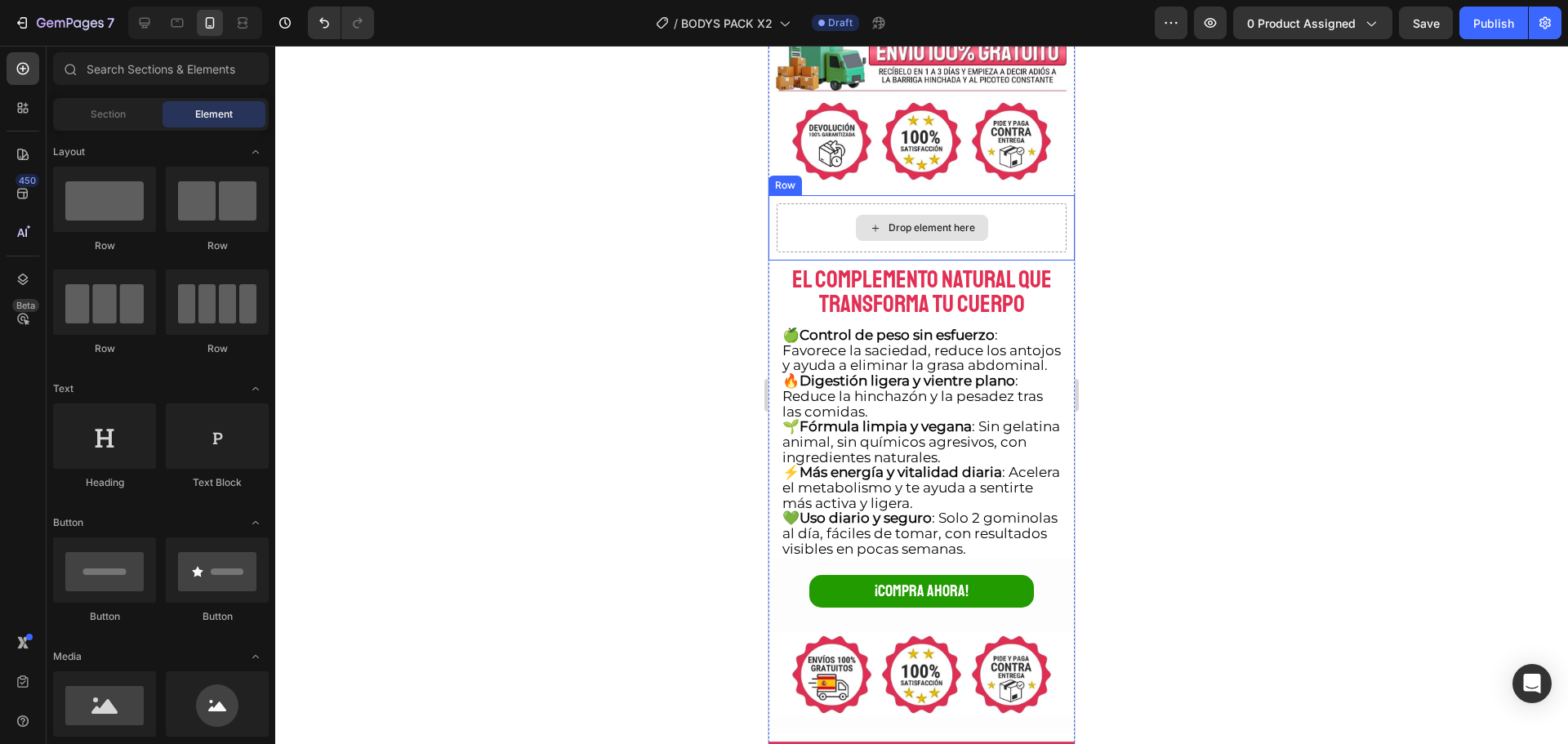
click at [1045, 227] on div "Drop element here" at bounding box center [921, 227] width 290 height 49
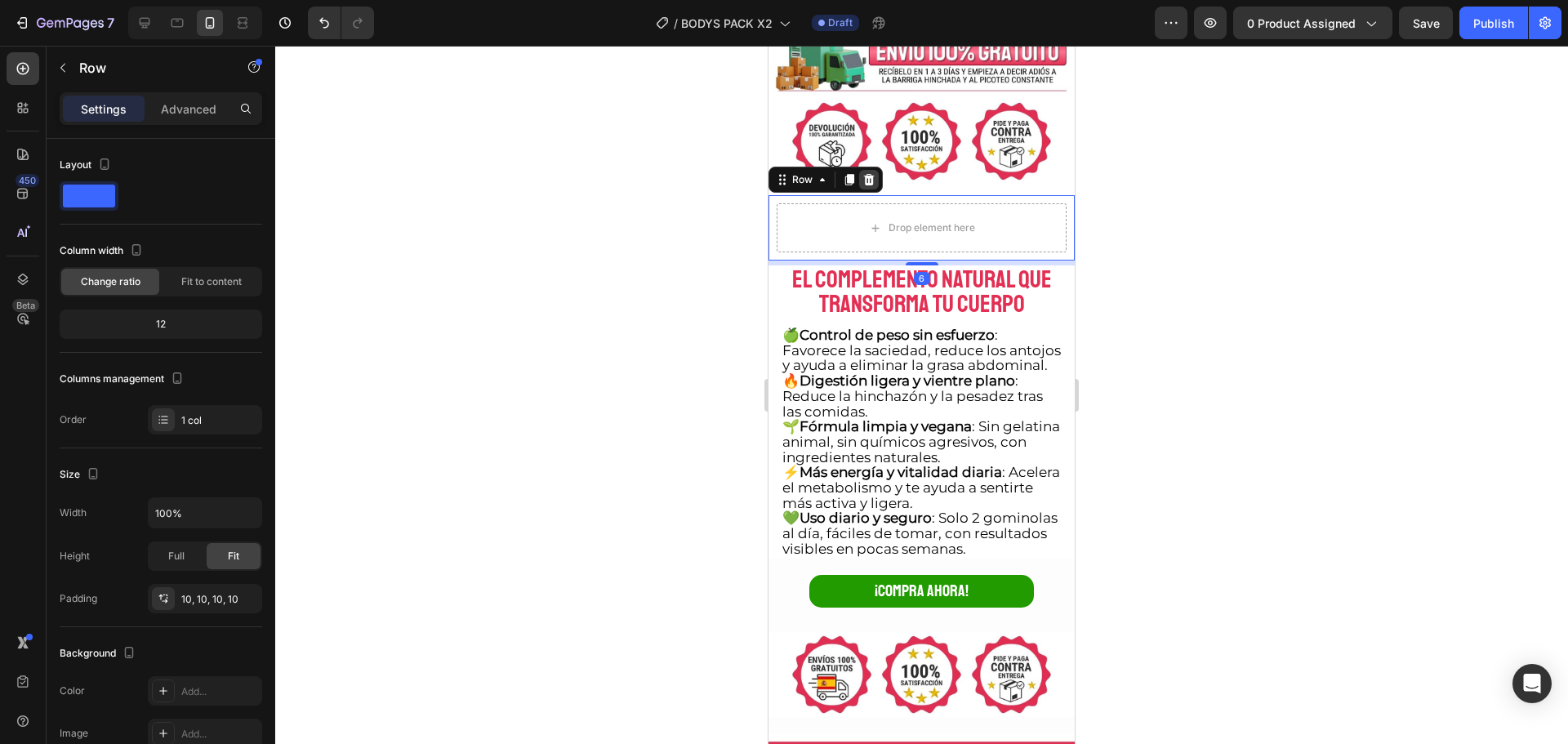
click at [860, 176] on div at bounding box center [869, 180] width 20 height 20
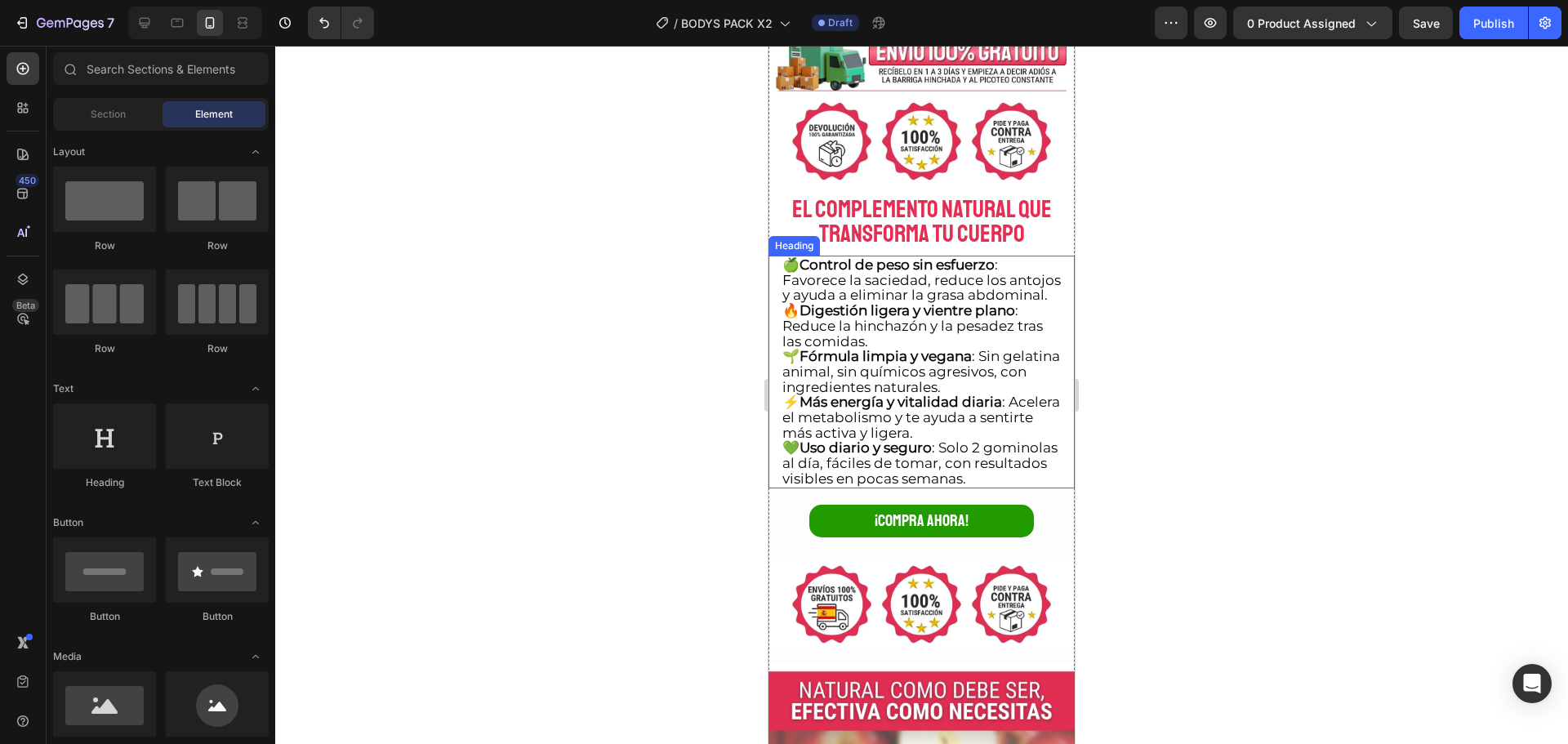
click at [956, 277] on h2 "🍏 Control de peso sin esfuerzo : Favorece la saciedad, reduce los antojos y ayu…" at bounding box center [921, 372] width 282 height 232
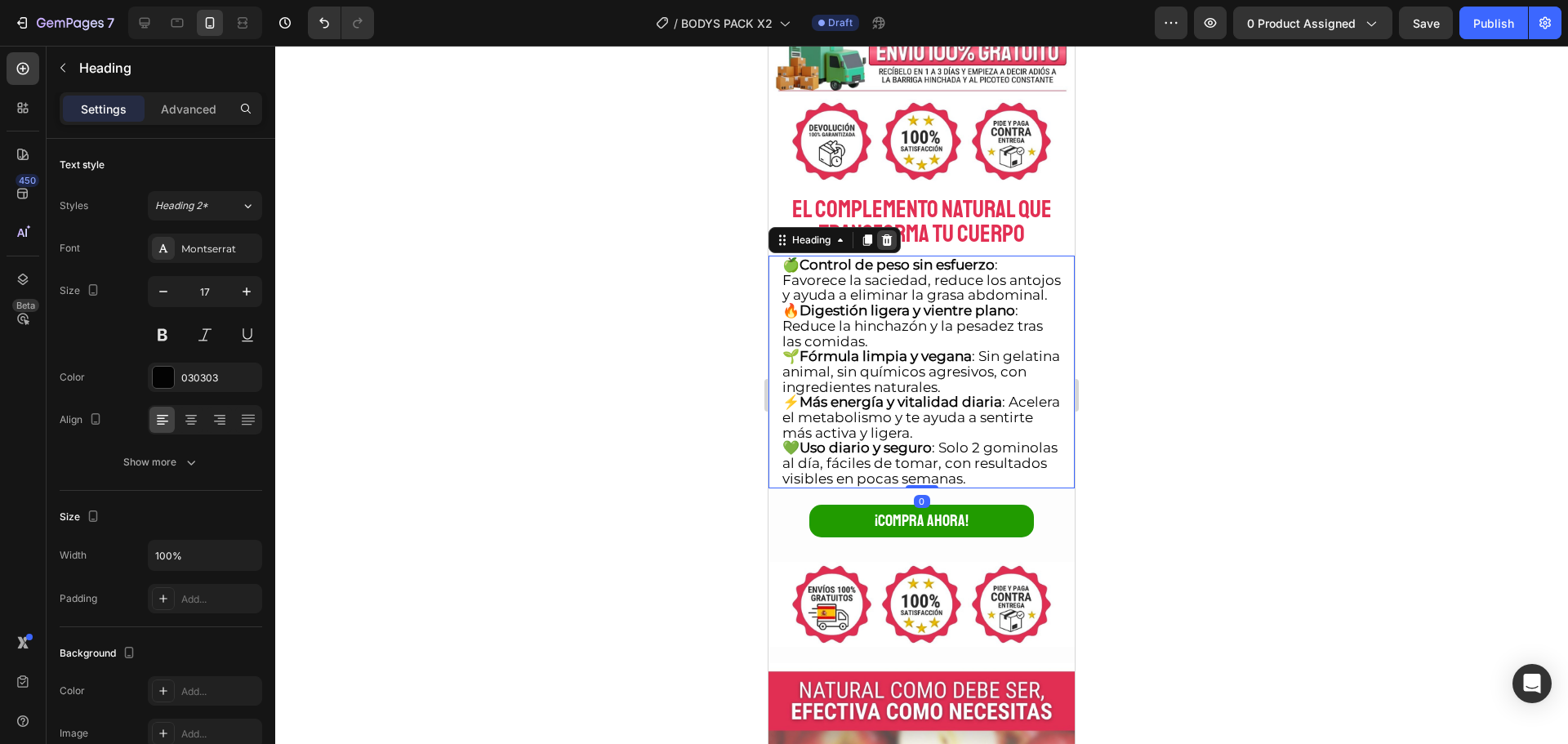
click at [893, 235] on icon at bounding box center [887, 240] width 13 height 13
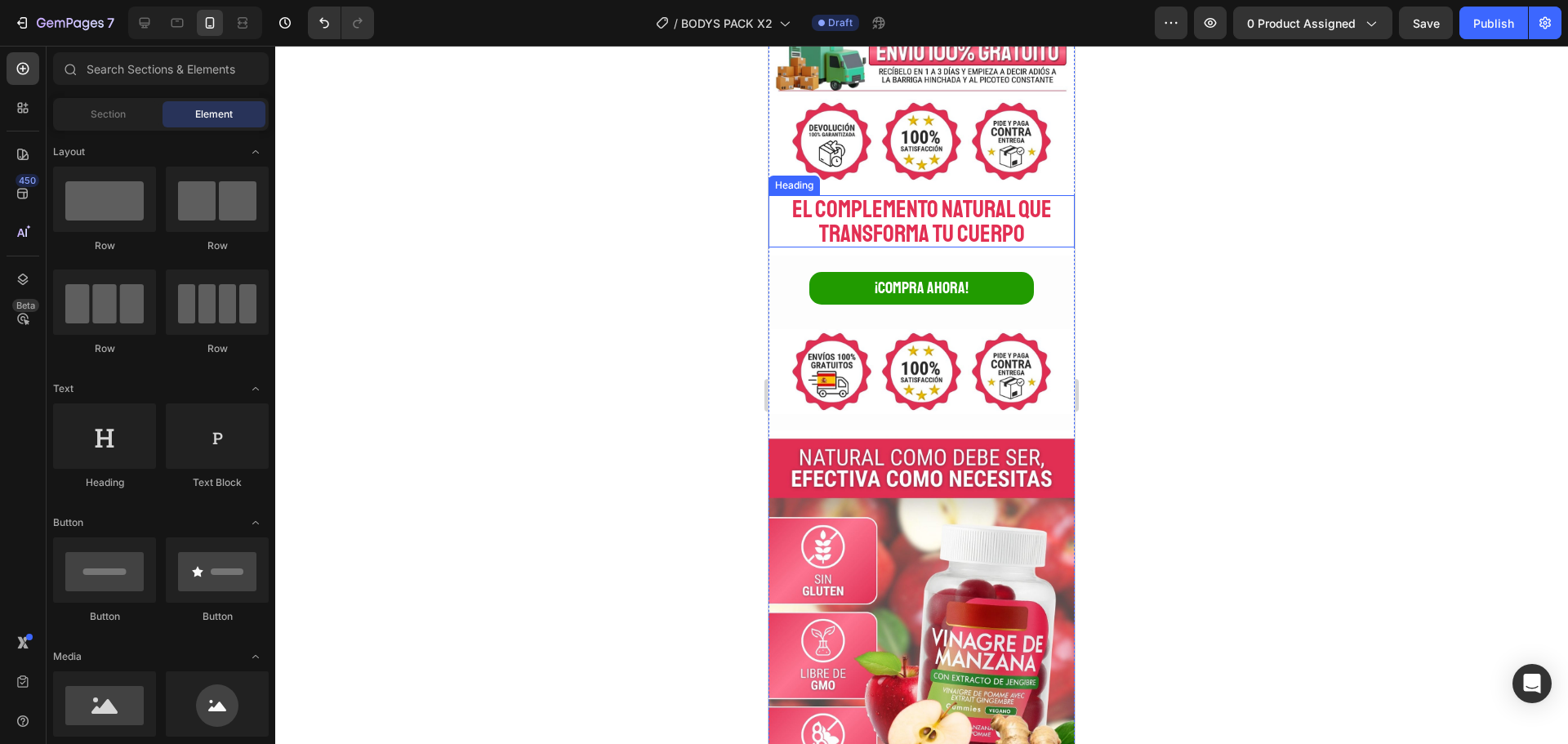
click at [1004, 217] on h2 "EL COMPLEMENTO NATURAL QUE TRANSFORMA TU CUERPO" at bounding box center [921, 221] width 282 height 52
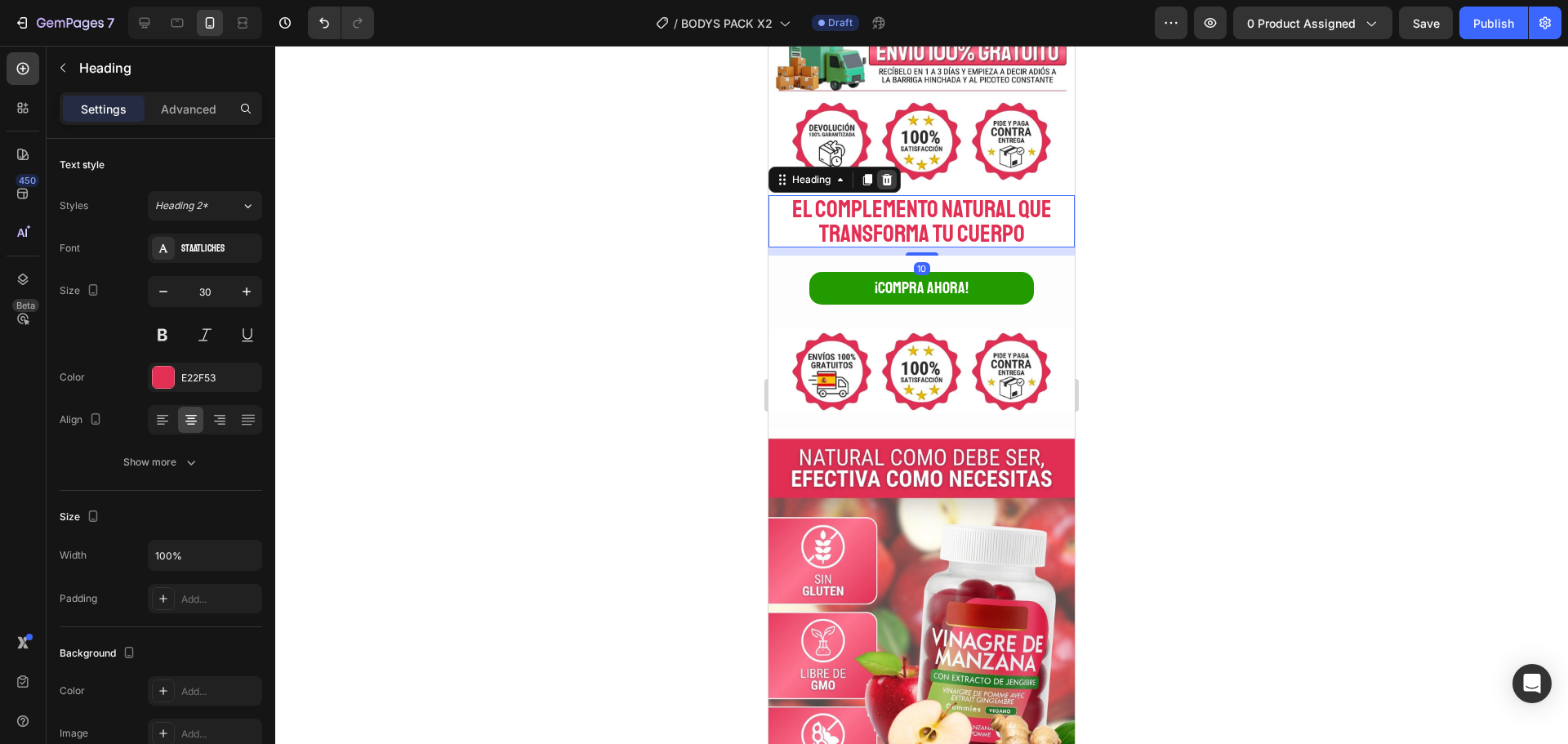
click at [884, 173] on icon at bounding box center [887, 180] width 13 height 13
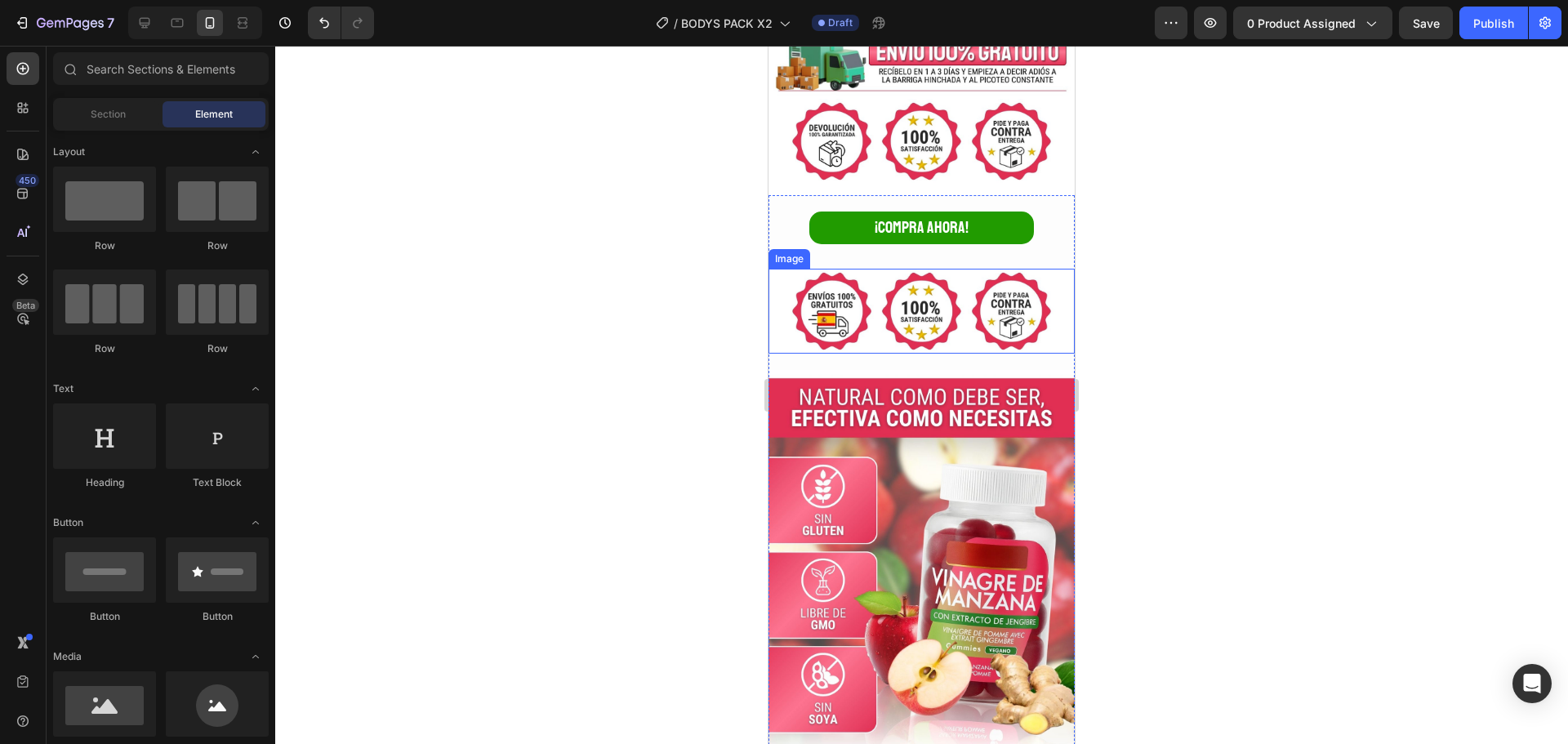
click at [1016, 276] on img at bounding box center [921, 311] width 307 height 85
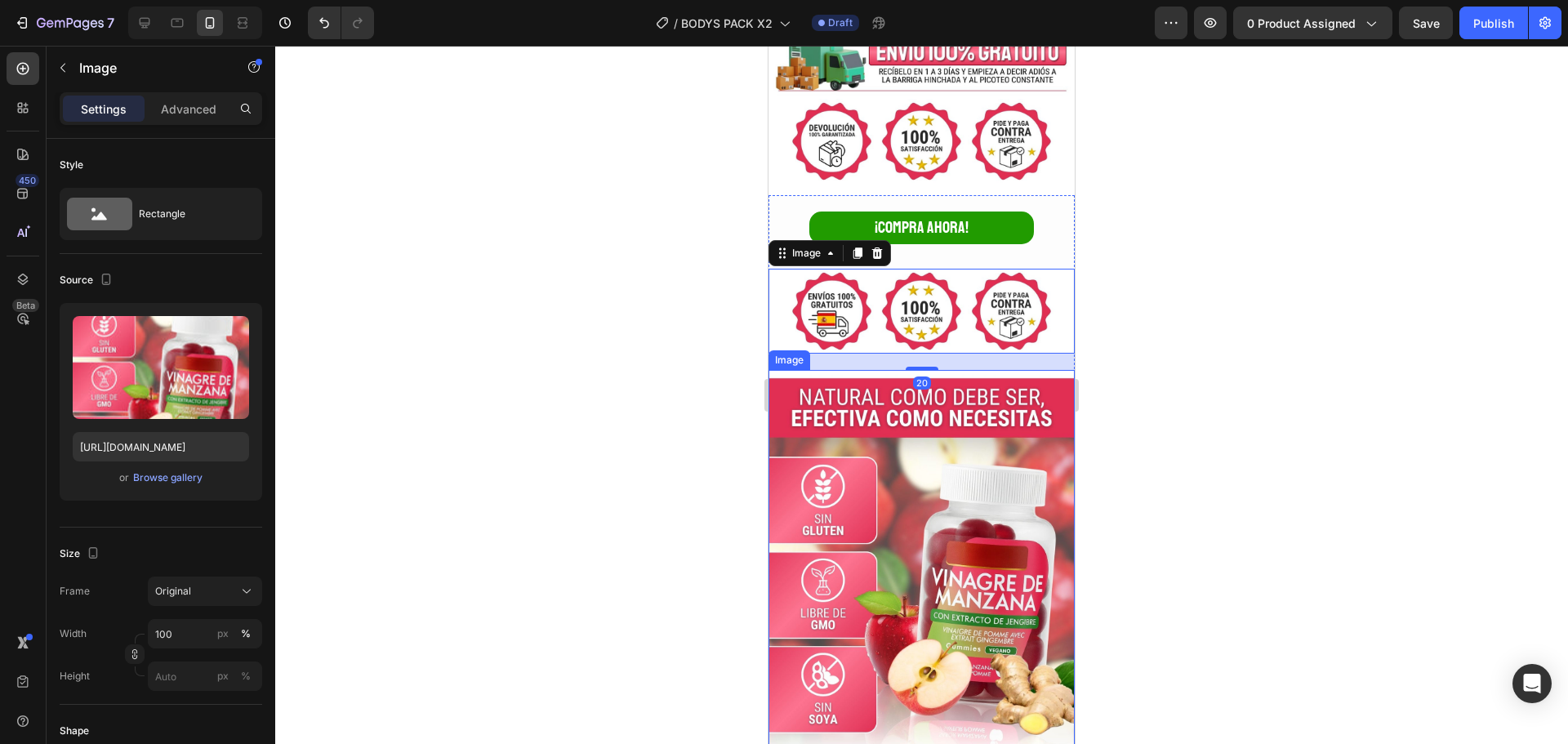
click at [973, 417] on img at bounding box center [921, 562] width 307 height 383
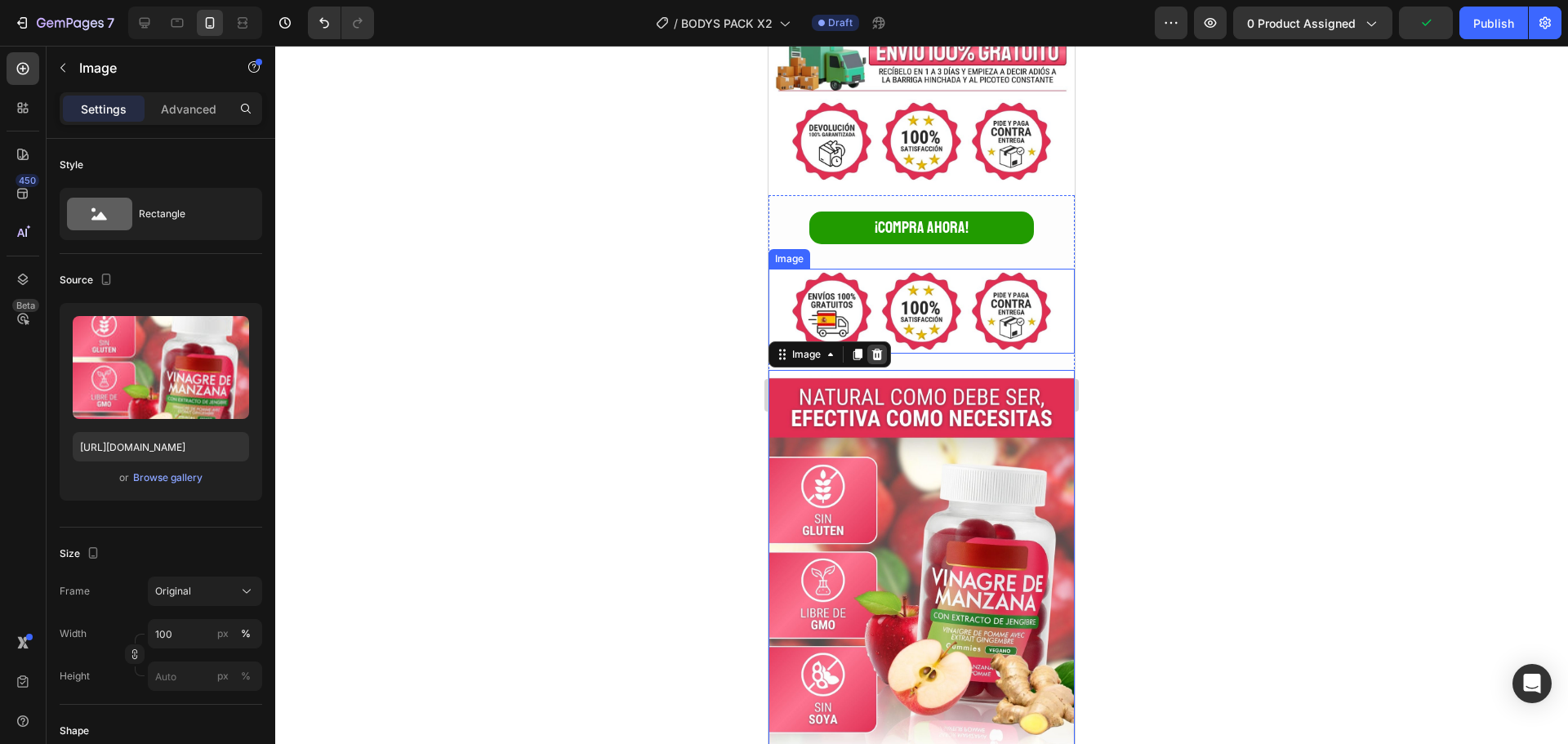
click at [872, 348] on icon at bounding box center [877, 355] width 13 height 13
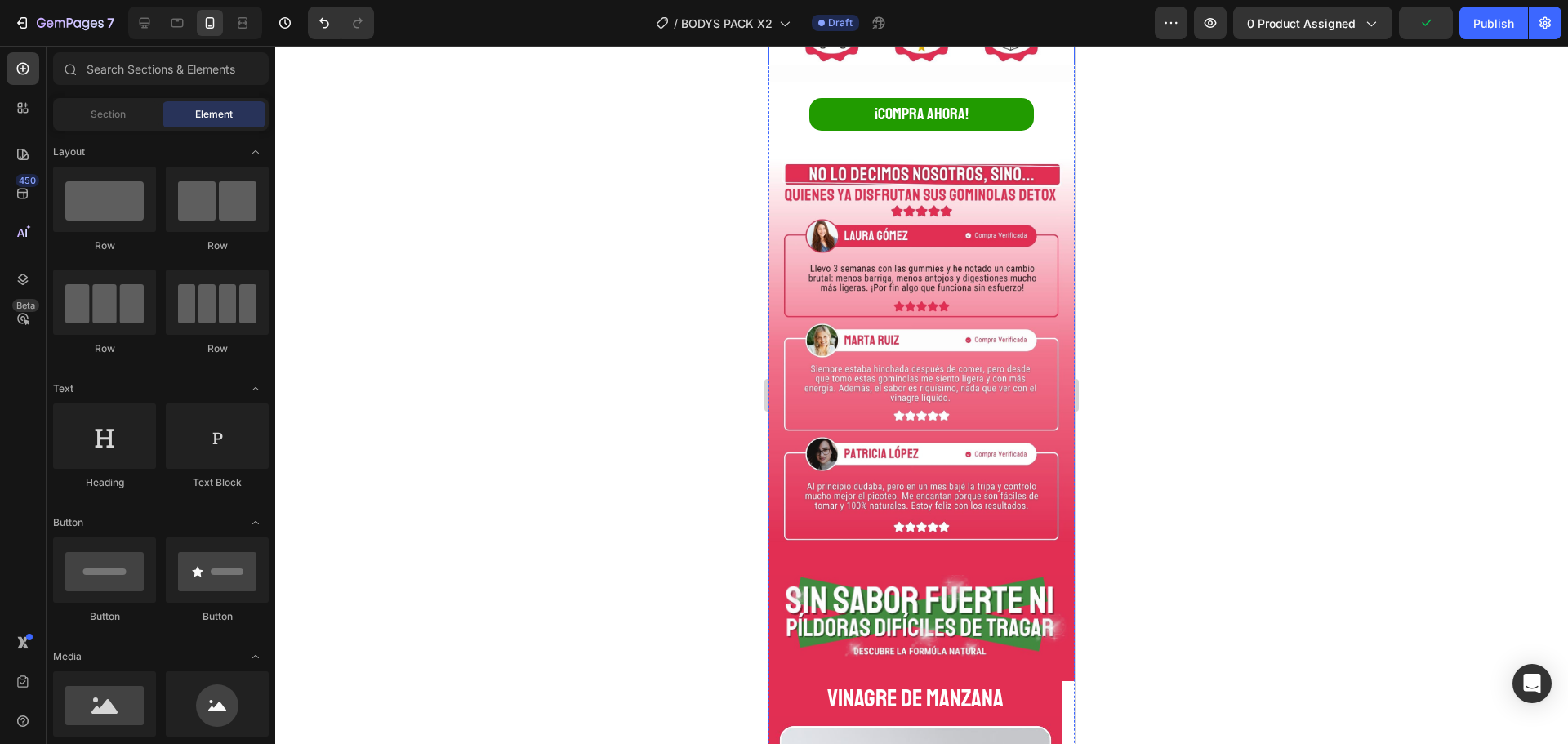
scroll to position [490, 0]
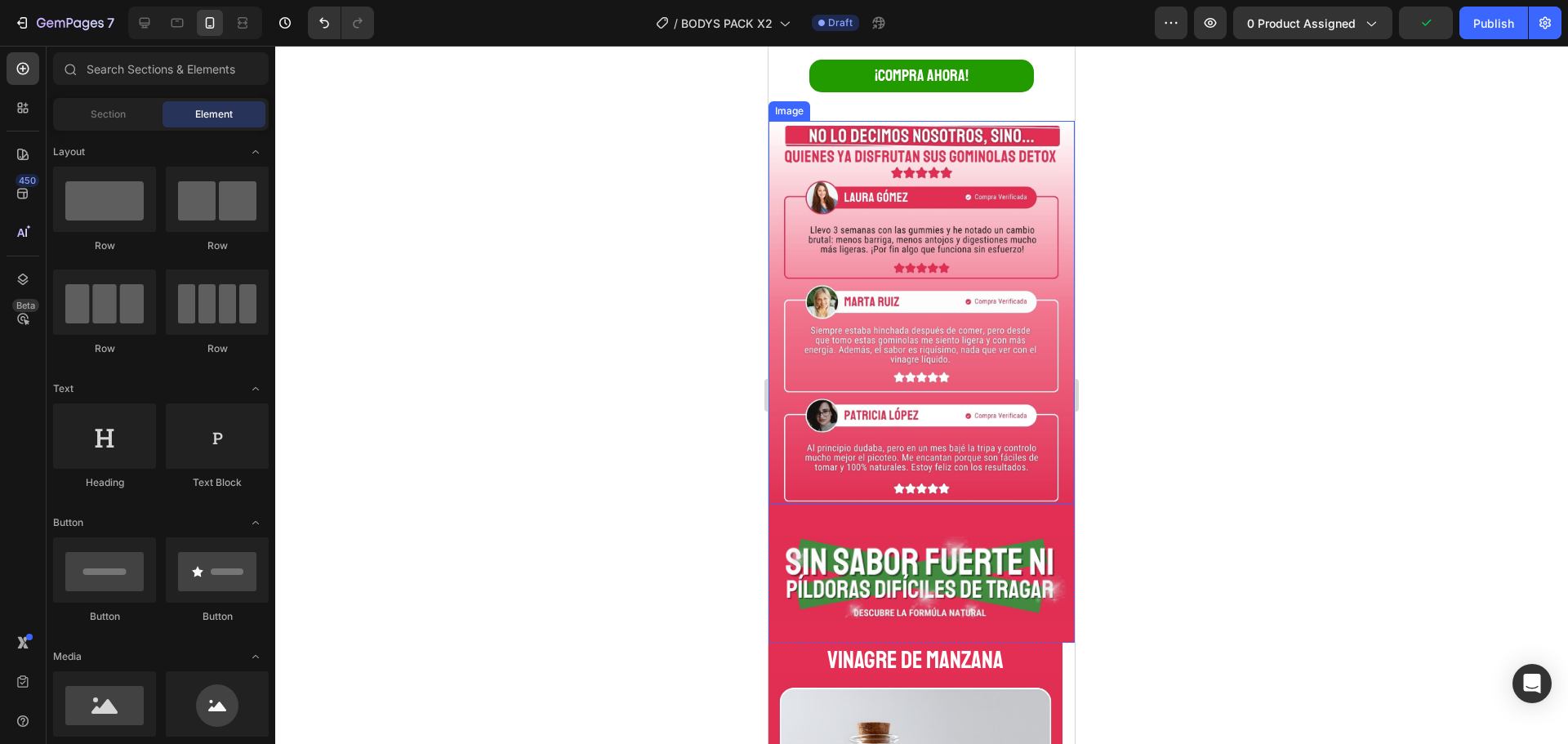
click at [992, 212] on img at bounding box center [921, 312] width 307 height 383
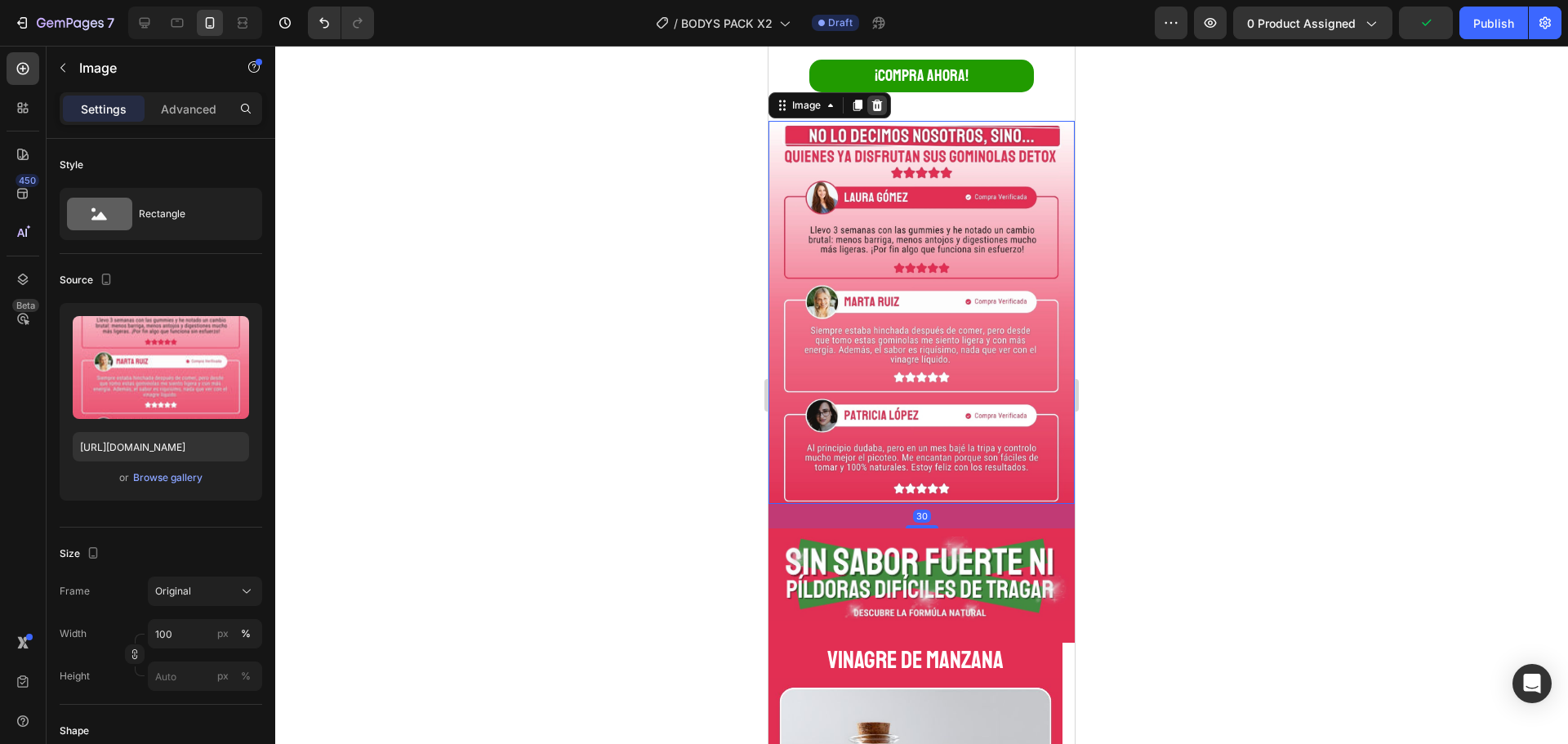
click at [871, 99] on icon at bounding box center [877, 106] width 13 height 13
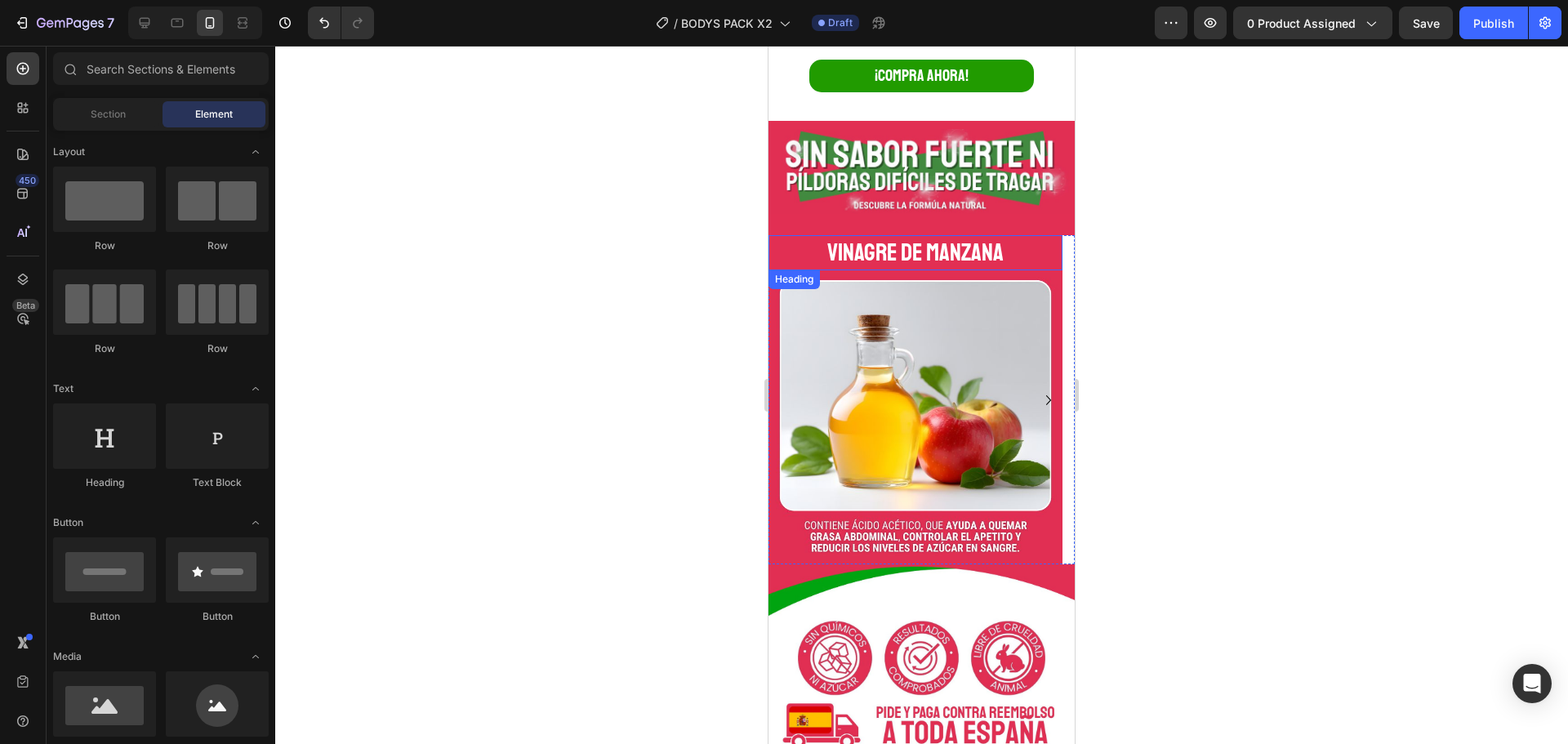
click at [952, 235] on h2 "VINAGRE DE MANZANA" at bounding box center [915, 252] width 294 height 35
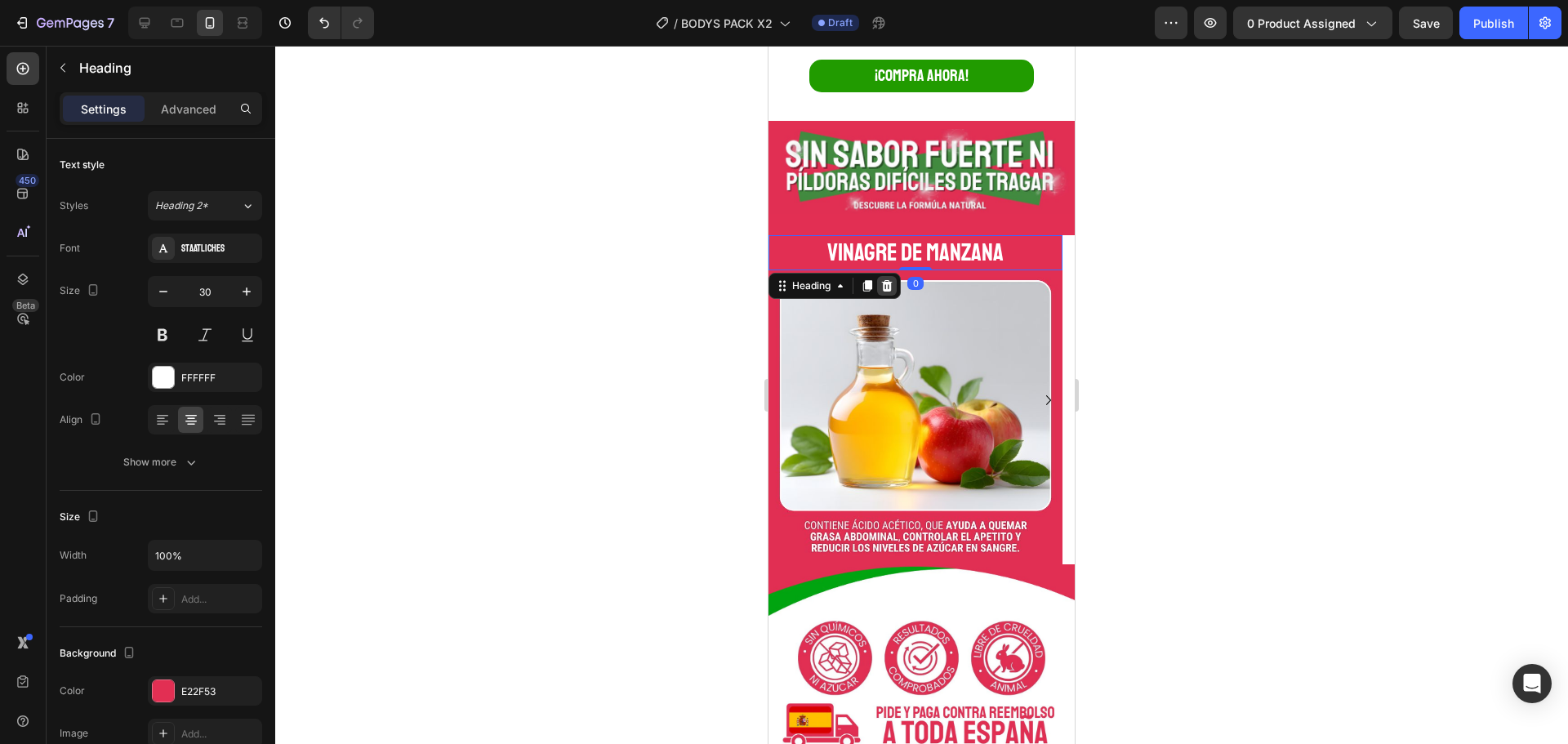
click at [886, 280] on icon at bounding box center [887, 286] width 11 height 12
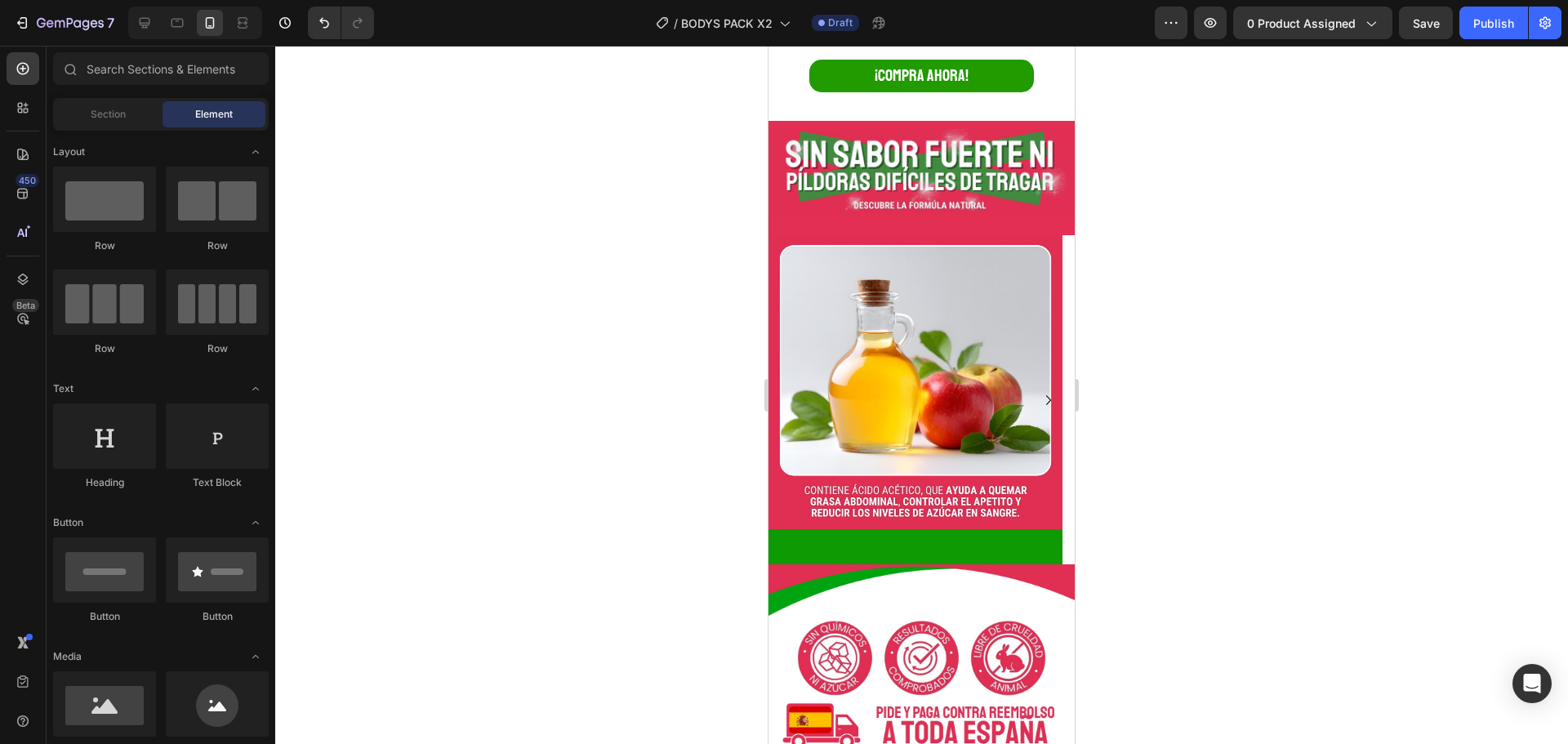
click at [941, 160] on img at bounding box center [921, 172] width 307 height 85
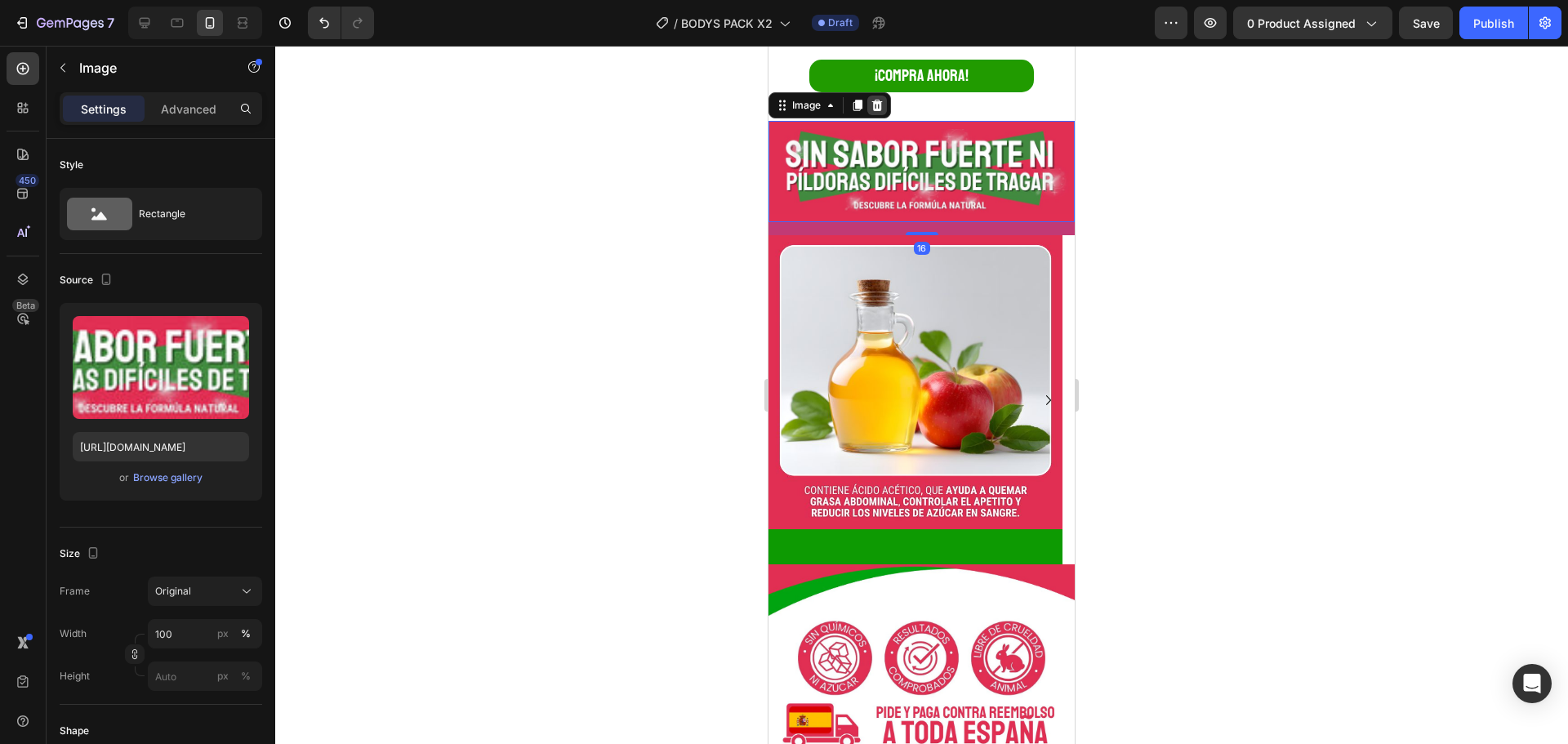
click at [874, 99] on icon at bounding box center [877, 106] width 13 height 13
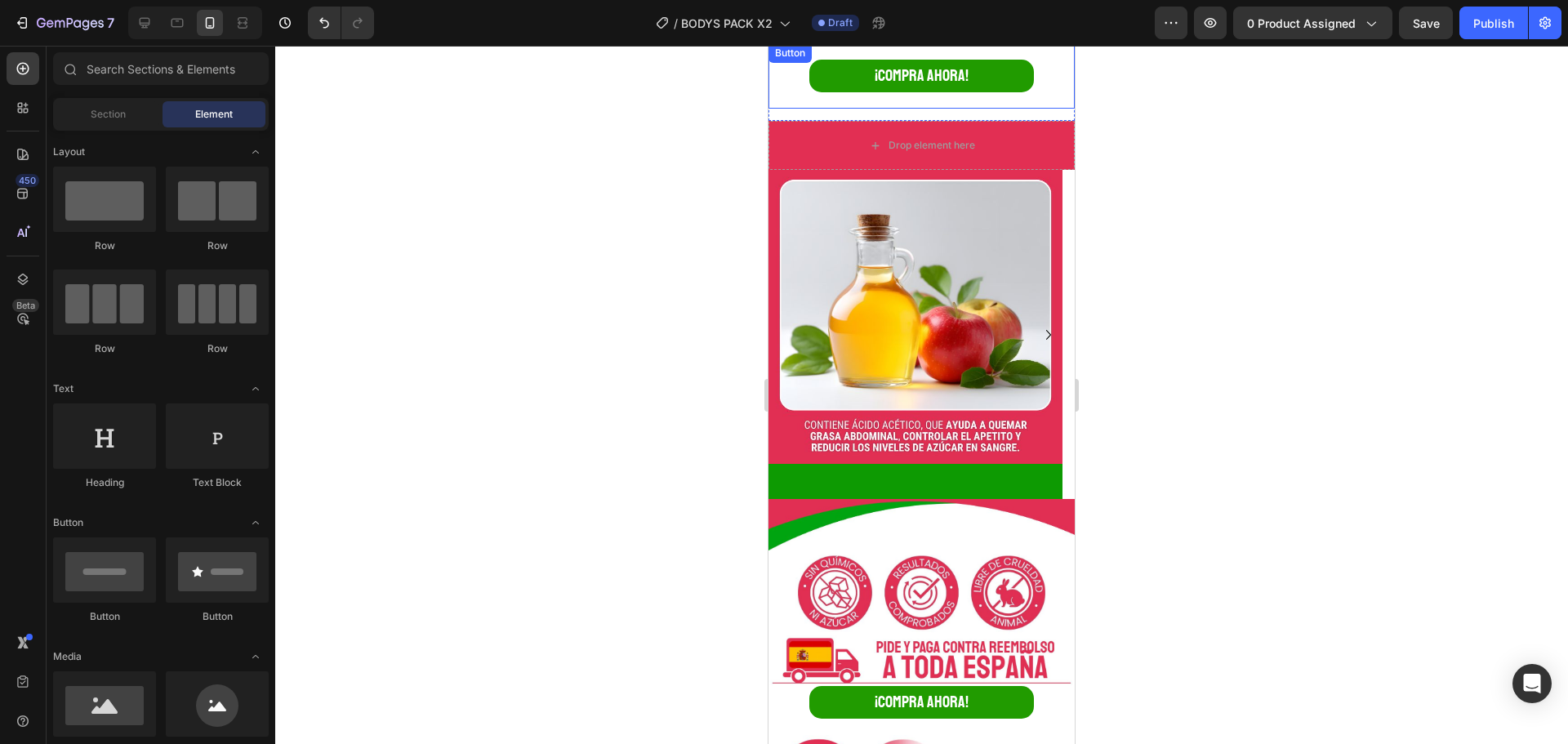
click at [943, 187] on img at bounding box center [915, 317] width 294 height 294
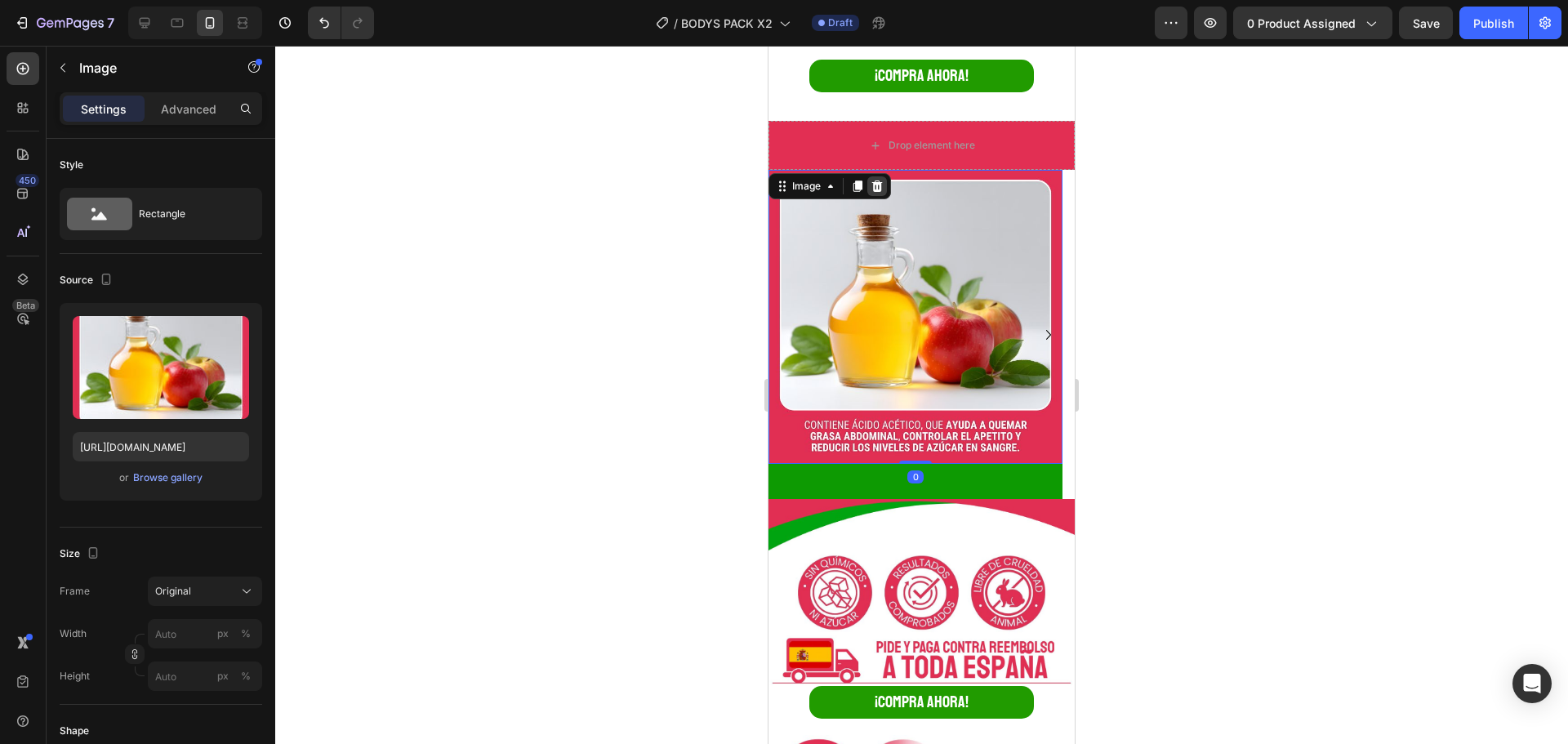
click at [876, 181] on icon at bounding box center [877, 187] width 11 height 12
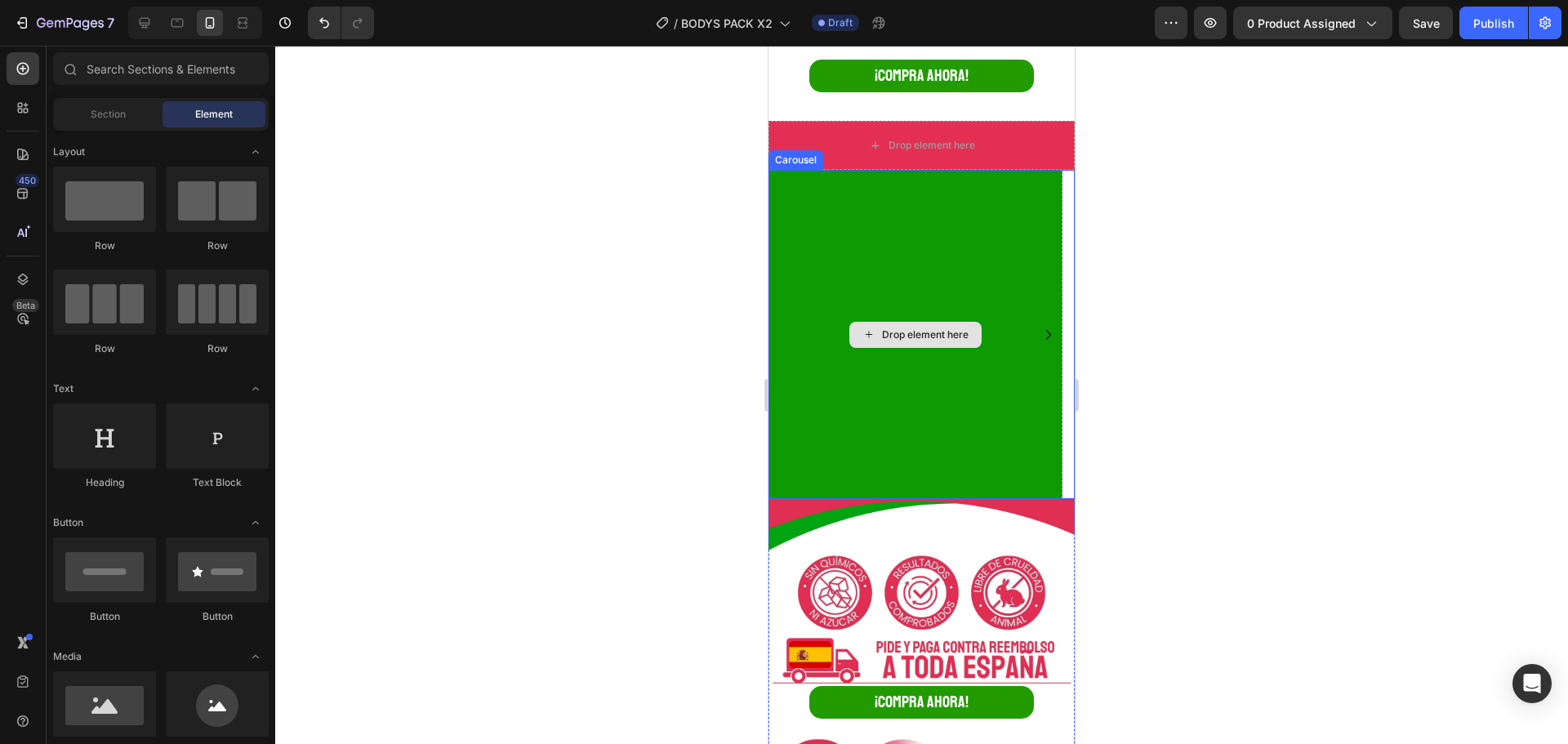
click at [1030, 144] on div "Drop element here" at bounding box center [921, 145] width 307 height 49
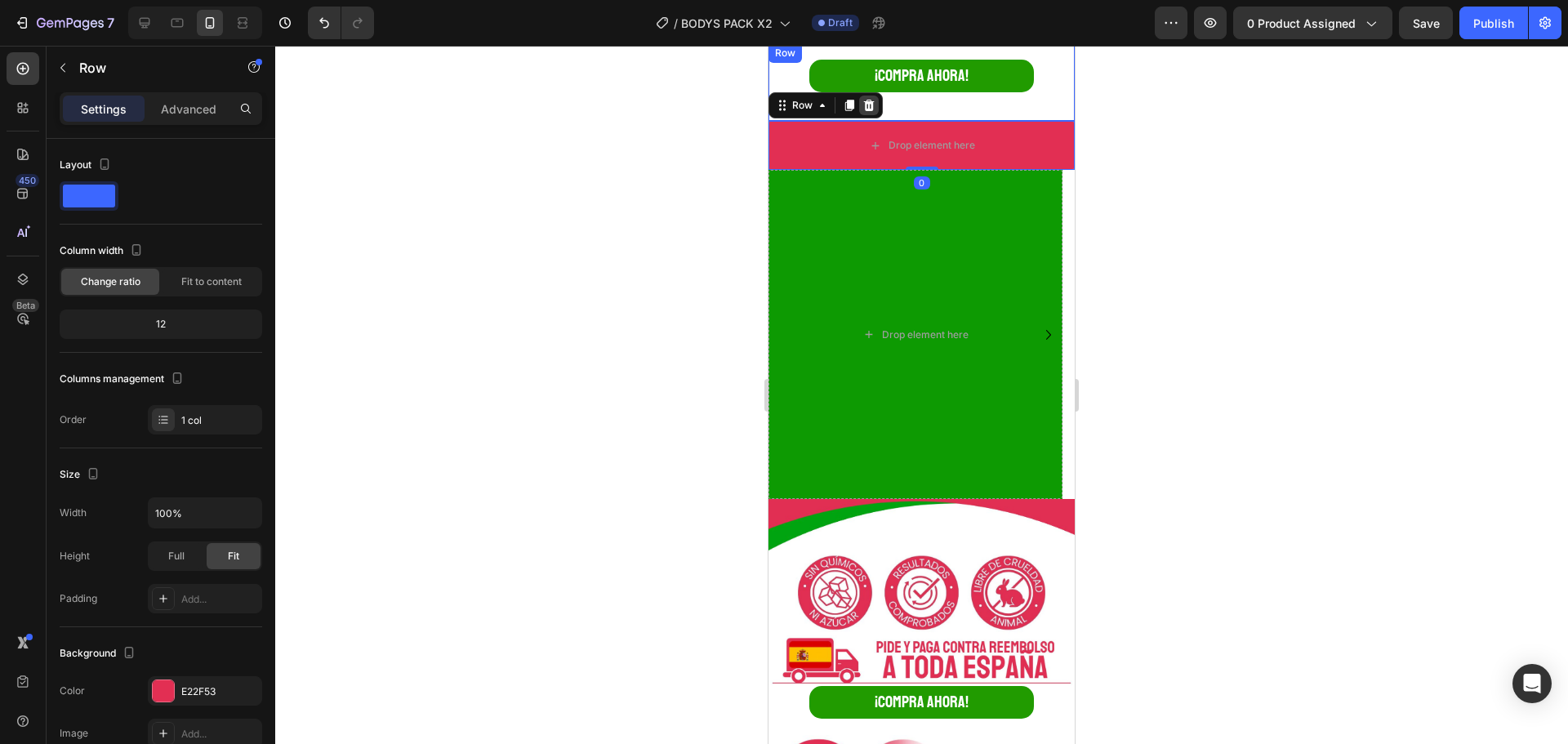
click at [871, 99] on icon at bounding box center [869, 106] width 13 height 13
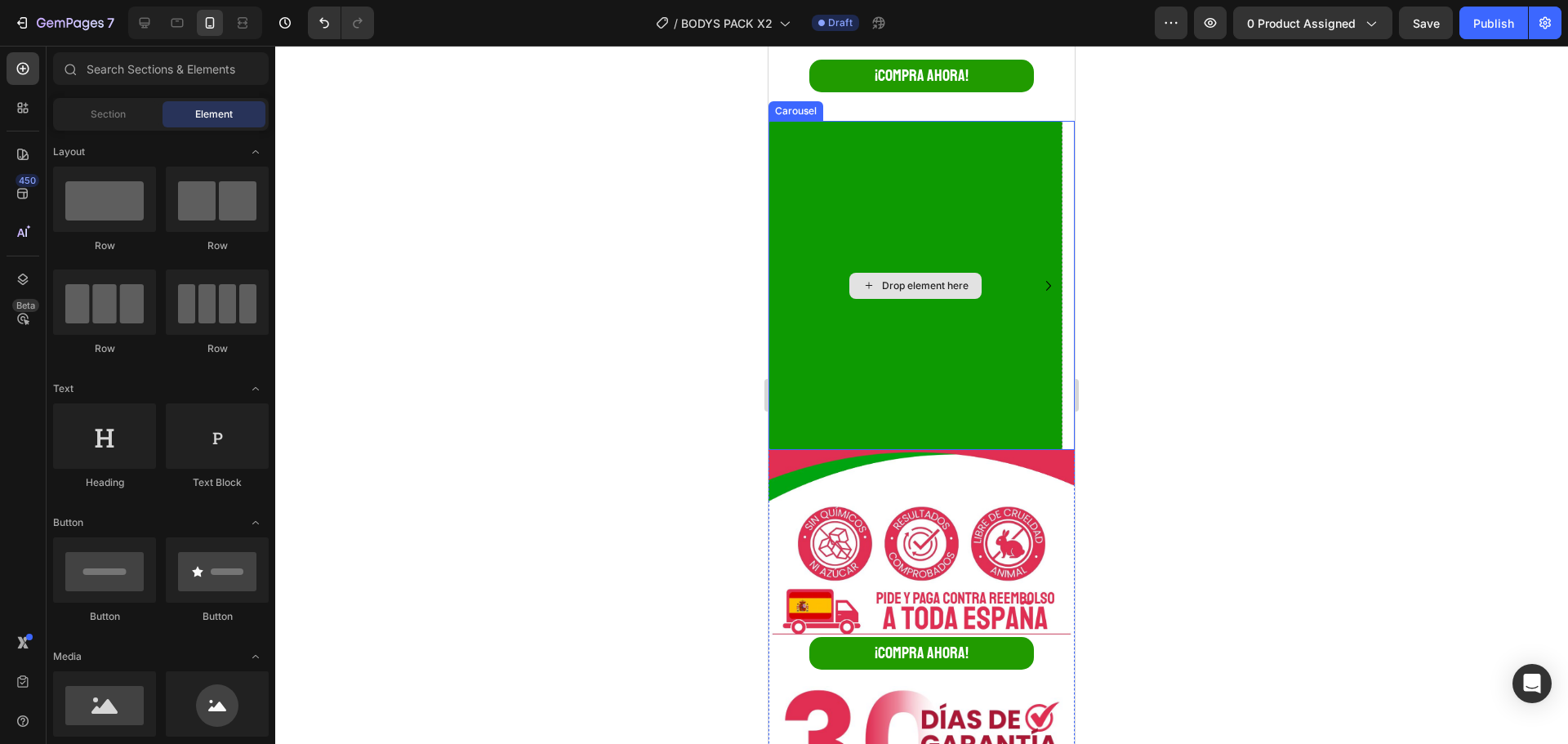
click at [953, 188] on div "Drop element here" at bounding box center [915, 285] width 294 height 329
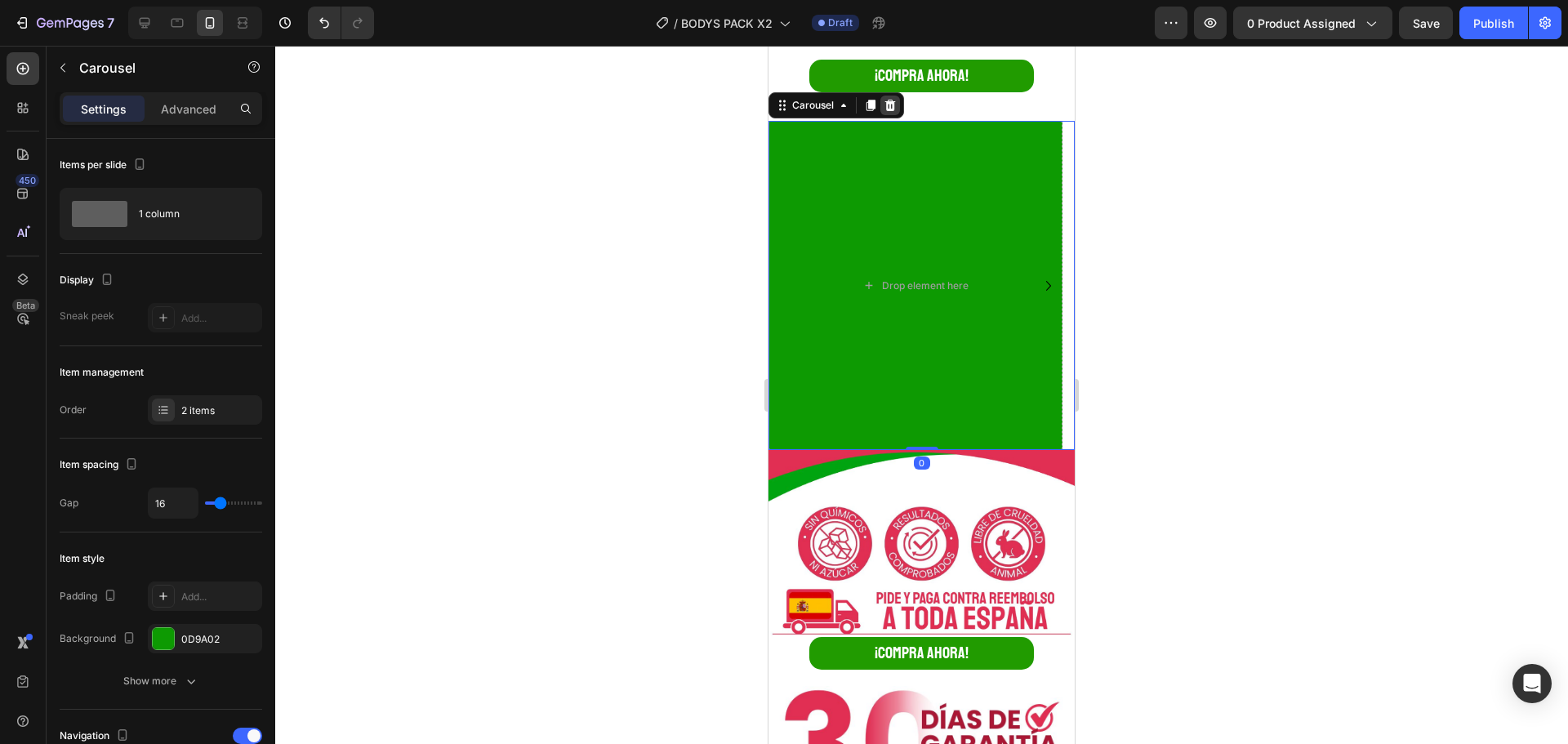
click at [897, 98] on div at bounding box center [891, 106] width 20 height 20
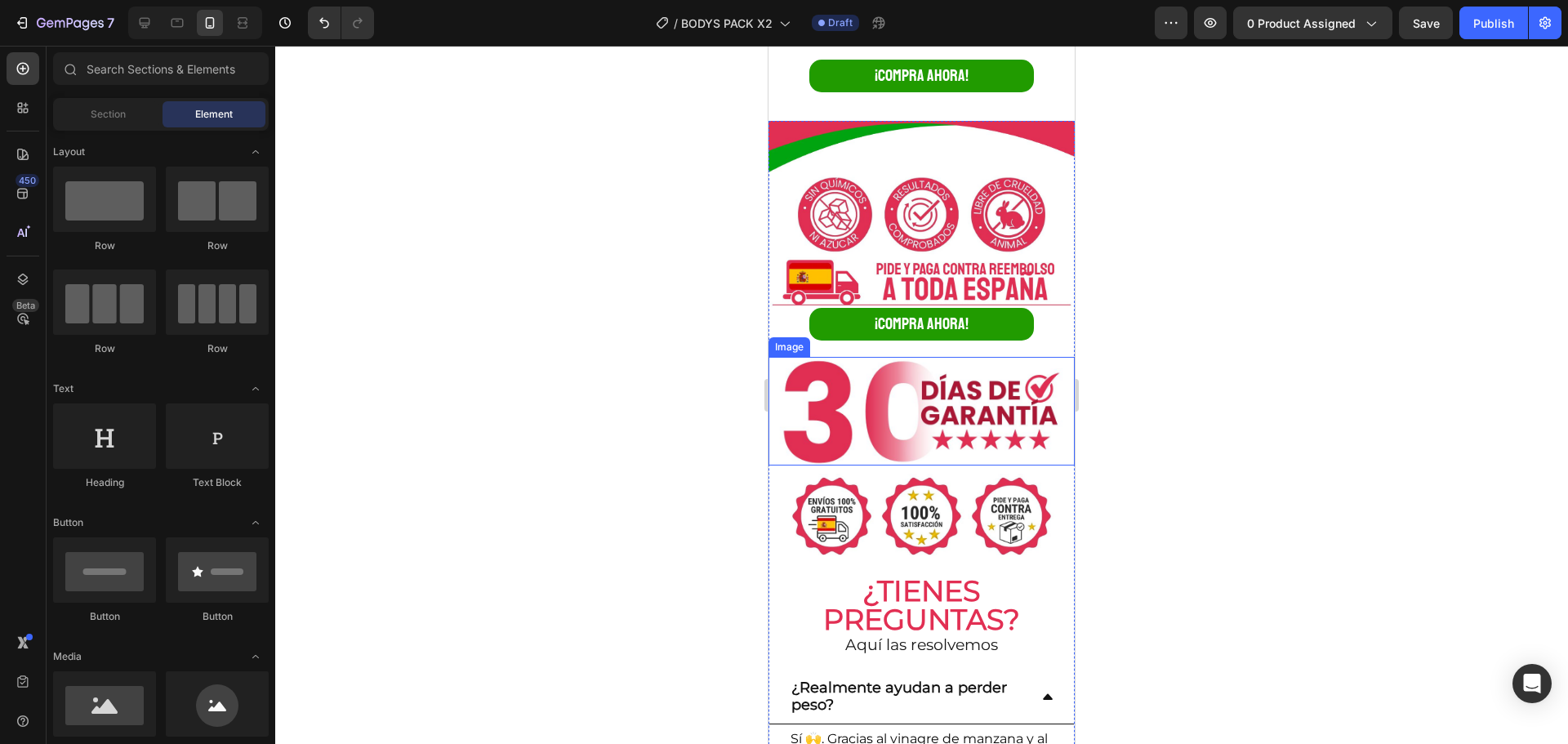
click at [1026, 360] on img at bounding box center [921, 410] width 307 height 107
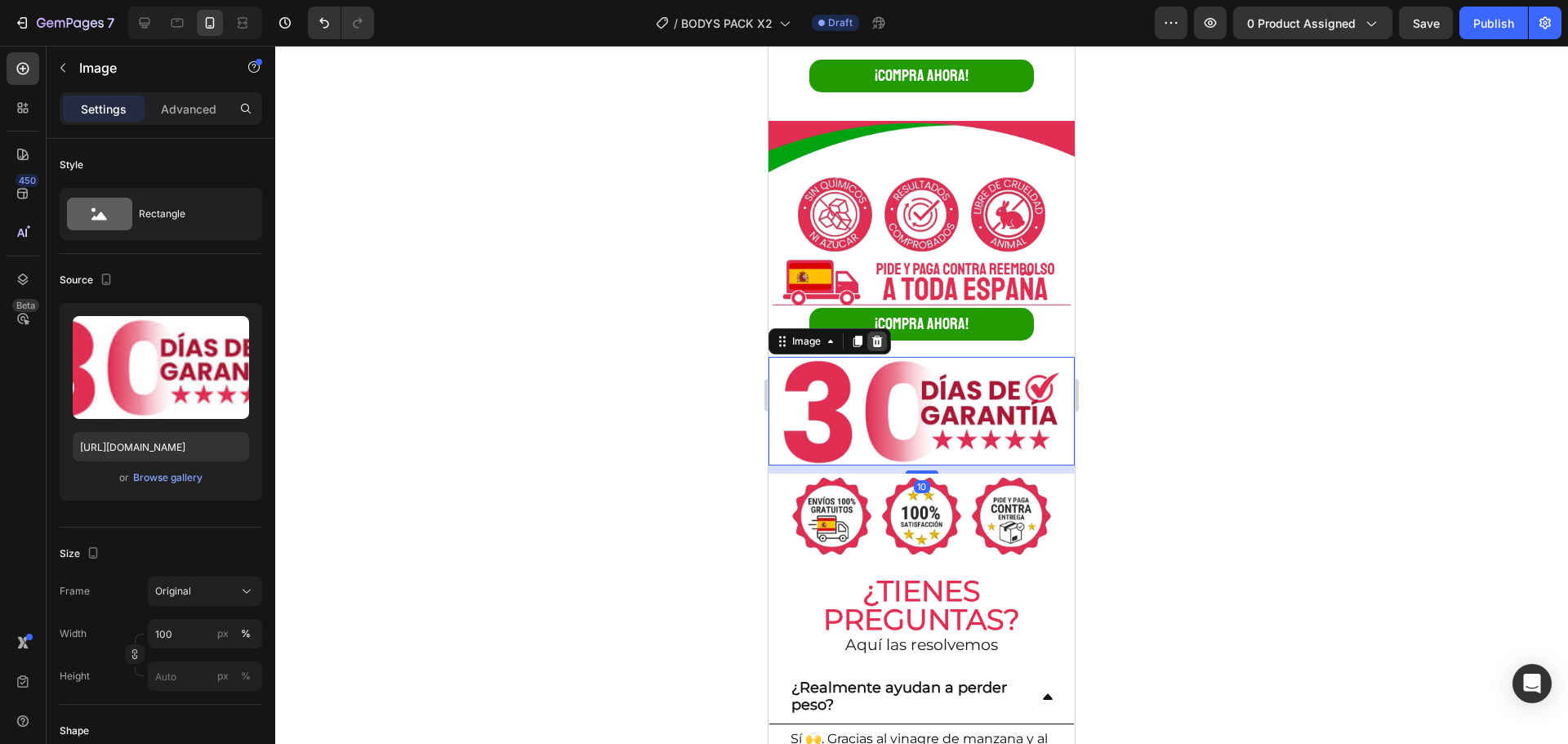
click at [876, 335] on icon at bounding box center [877, 342] width 13 height 13
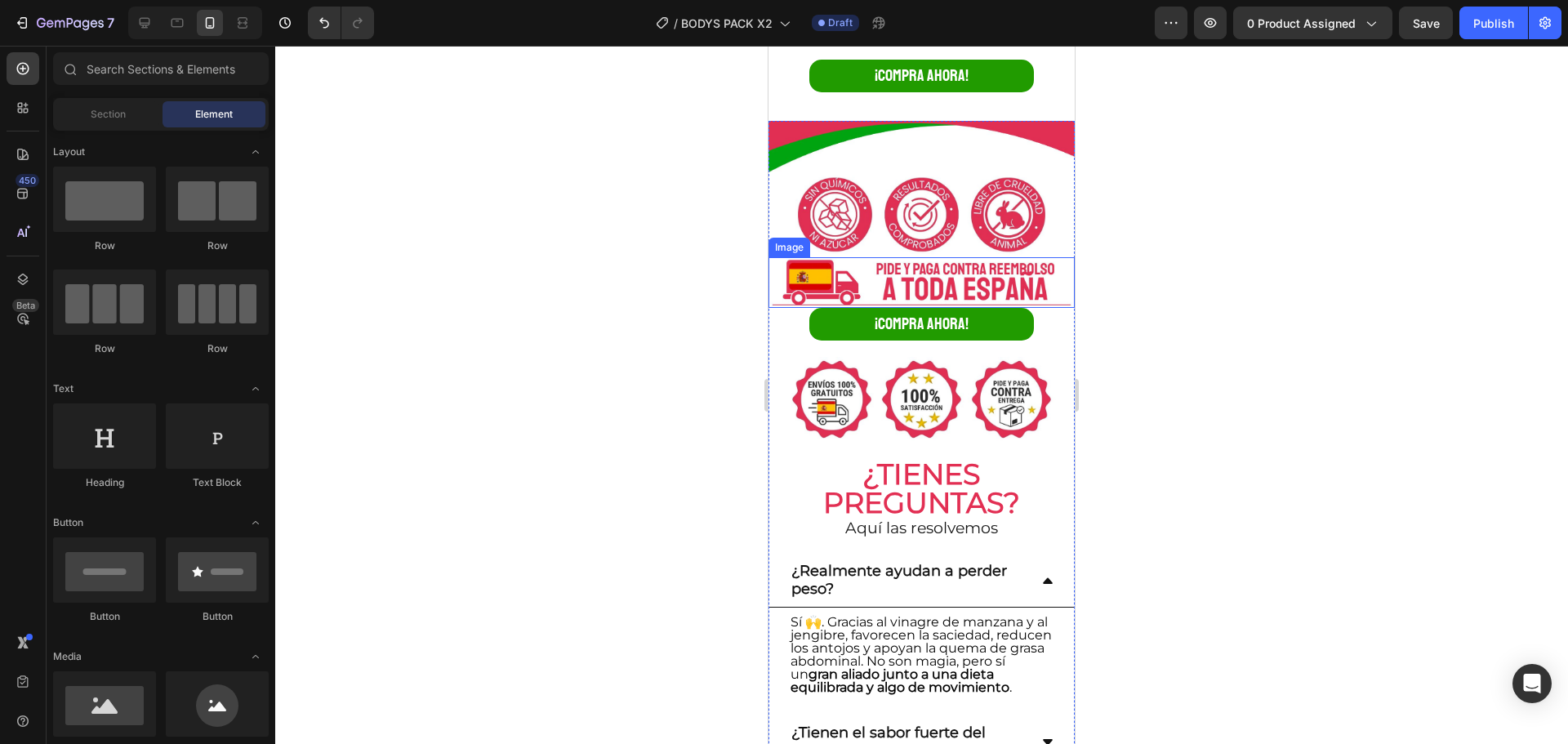
click at [1011, 199] on img at bounding box center [921, 215] width 307 height 85
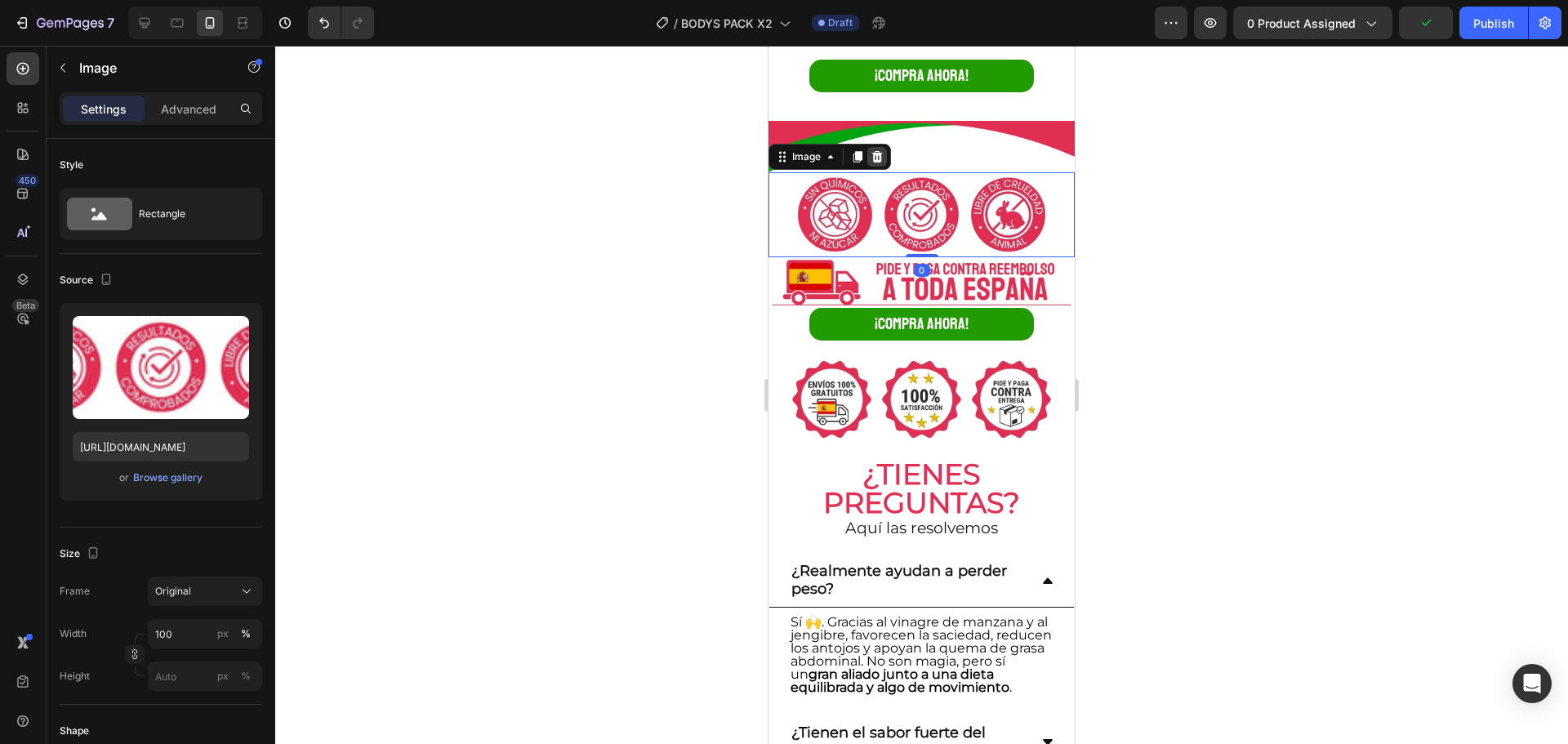
click at [875, 152] on div at bounding box center [877, 157] width 20 height 20
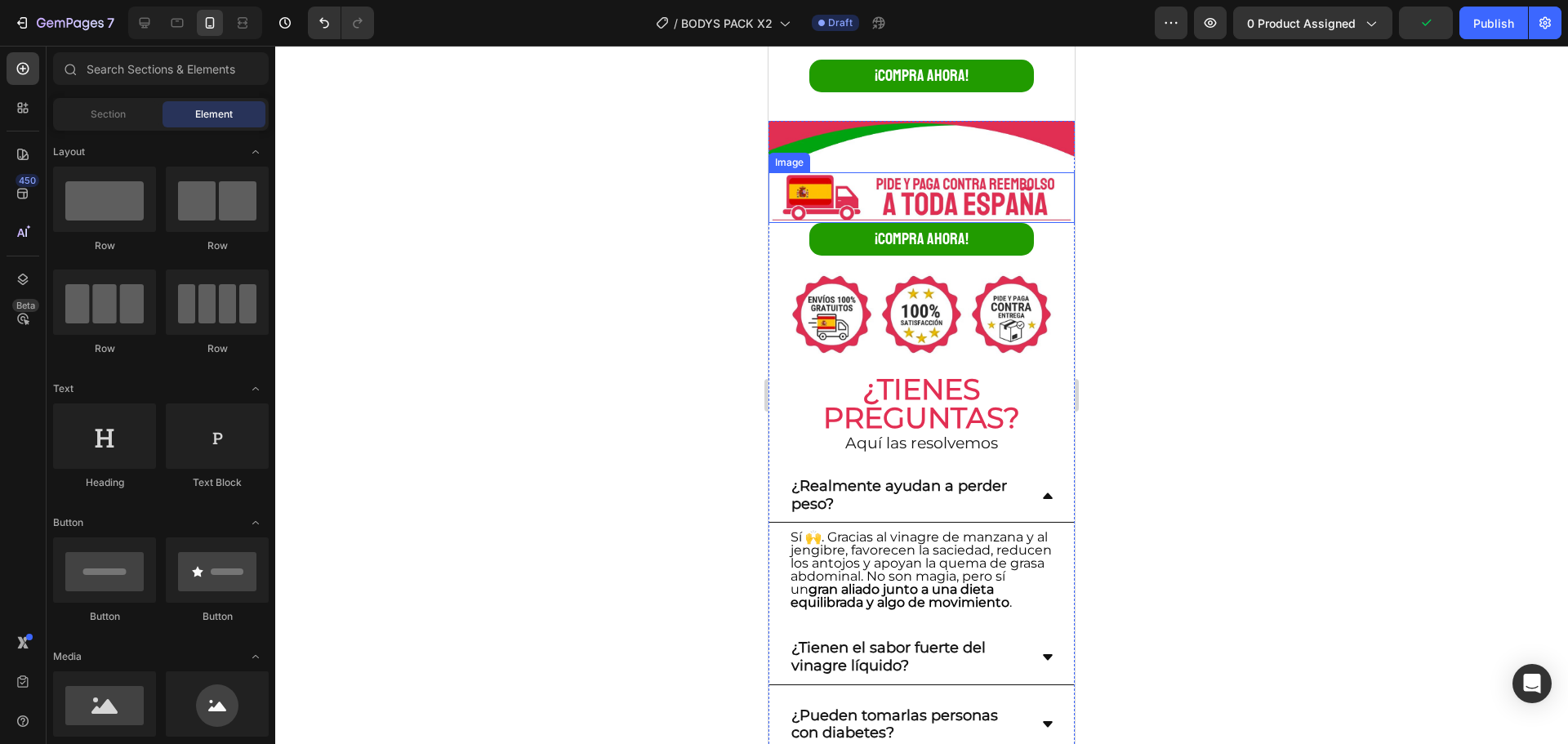
click at [1021, 182] on img at bounding box center [921, 198] width 307 height 52
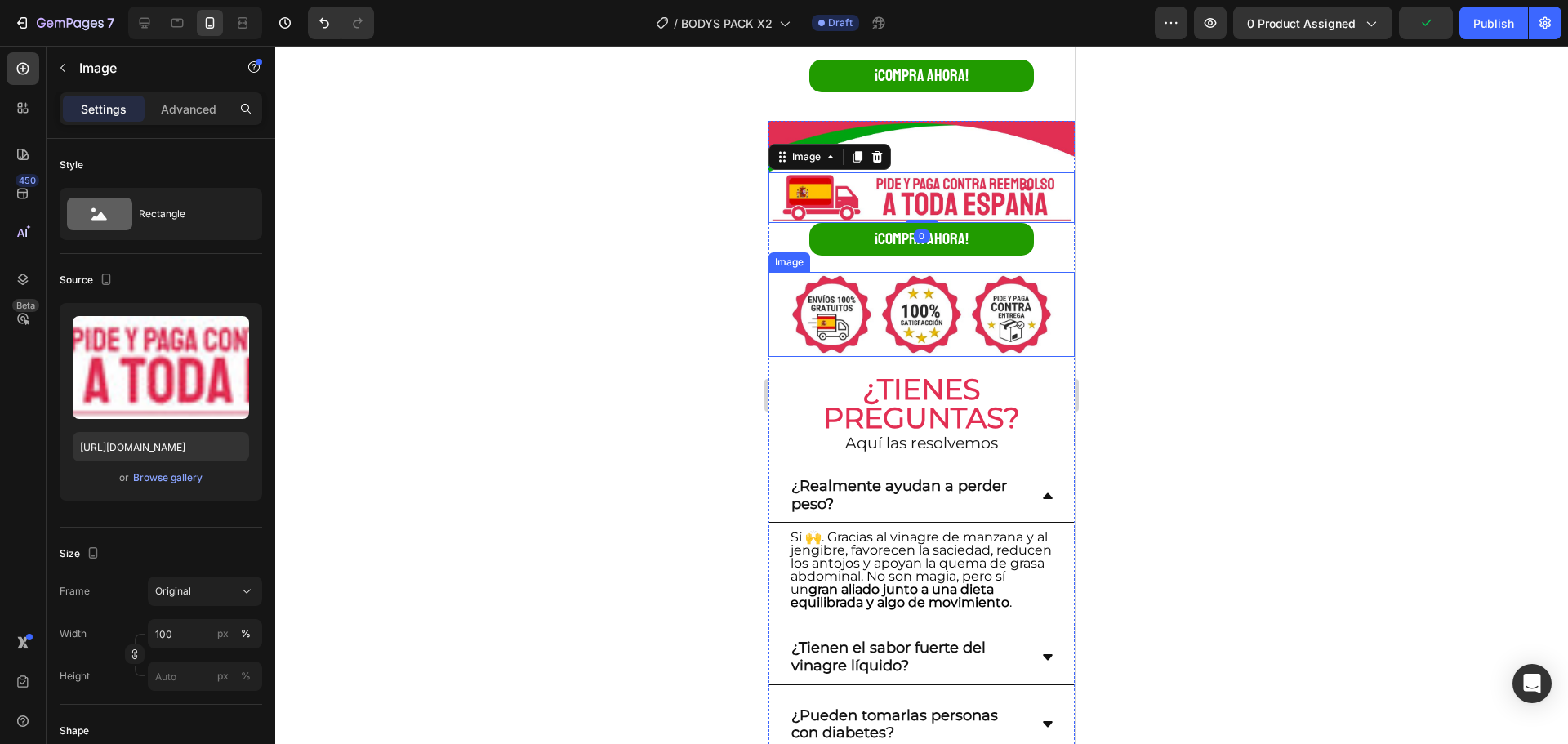
click at [1026, 330] on img at bounding box center [921, 314] width 307 height 85
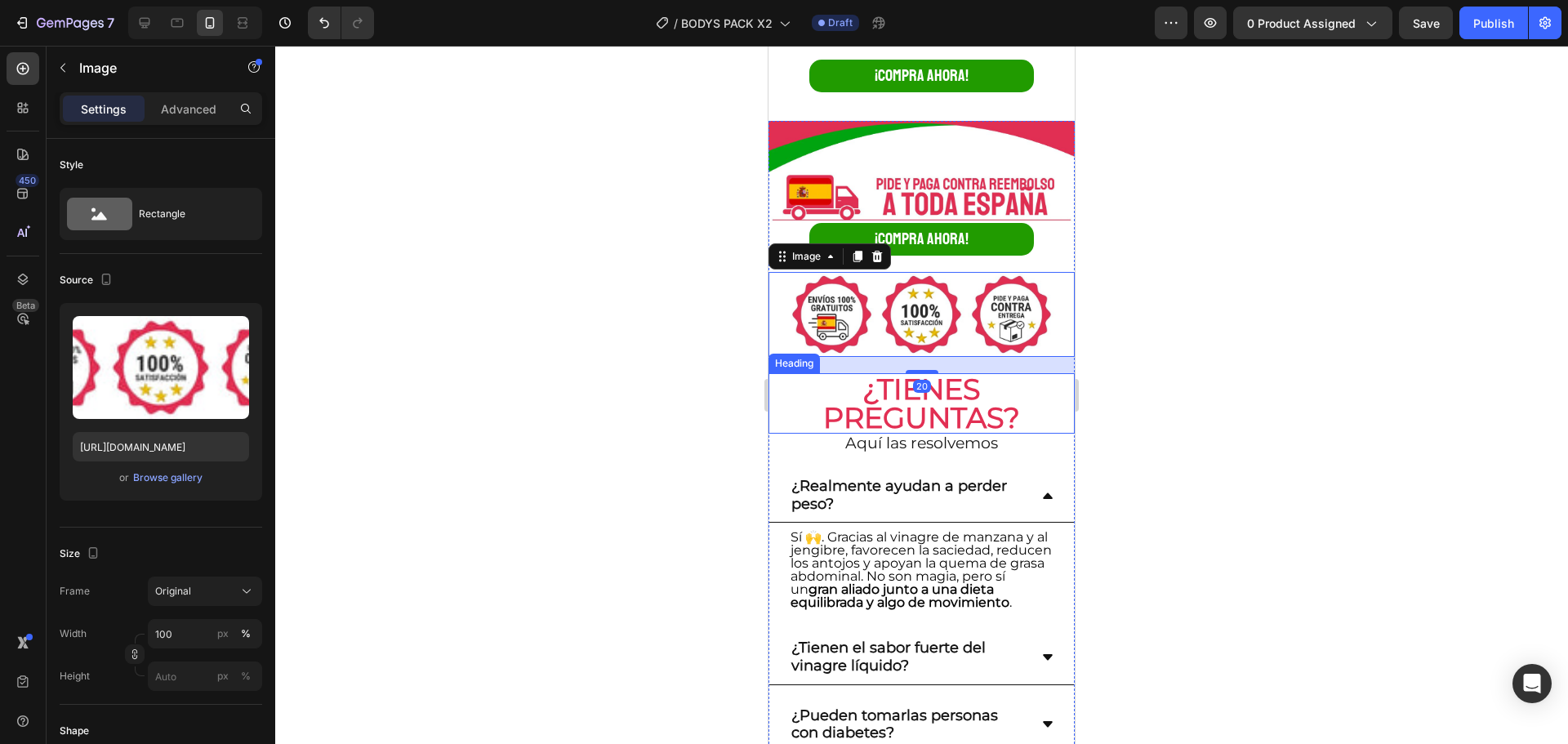
click at [1016, 405] on h2 "¿TIENES PREGUNTAS?" at bounding box center [921, 403] width 307 height 61
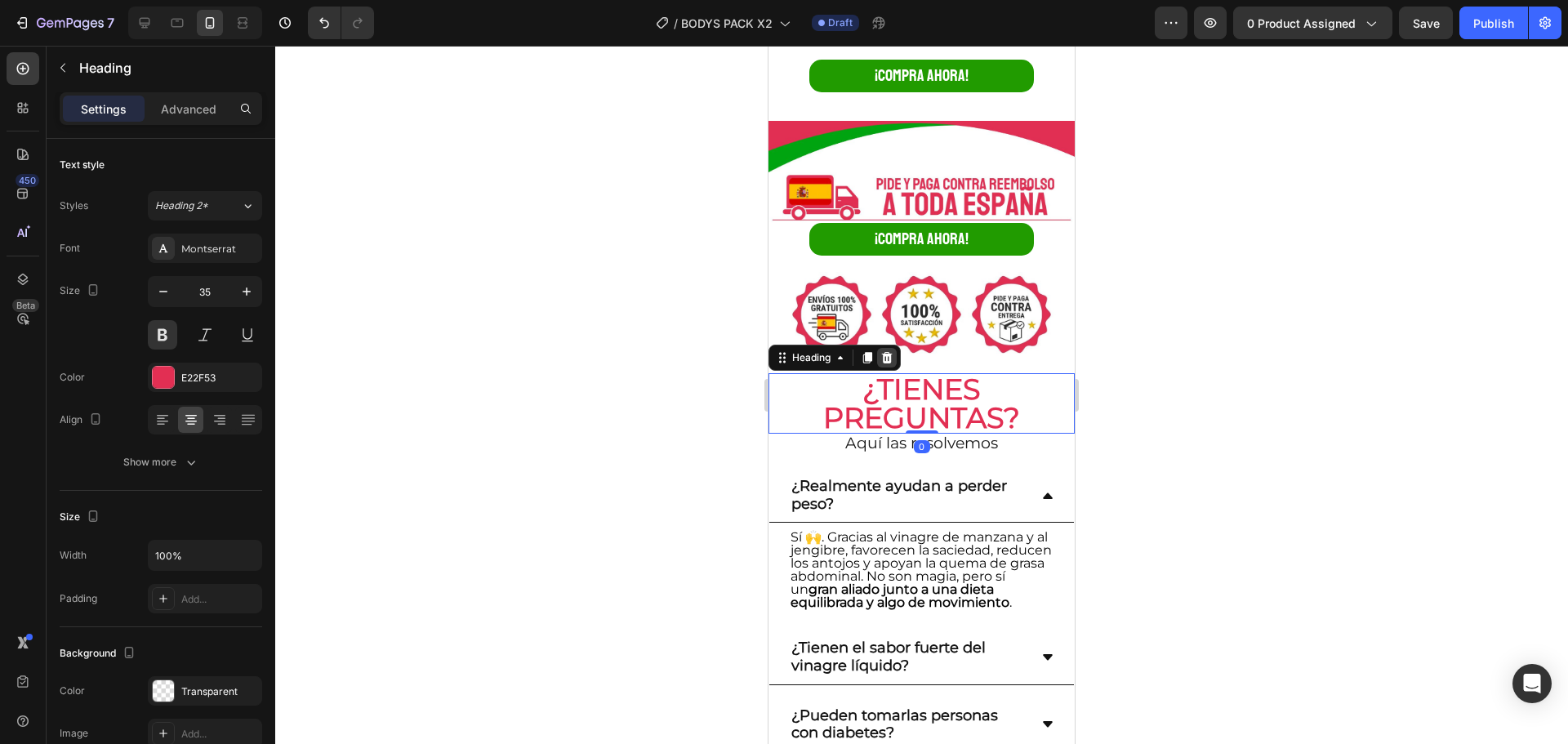
click at [893, 351] on icon at bounding box center [887, 357] width 13 height 13
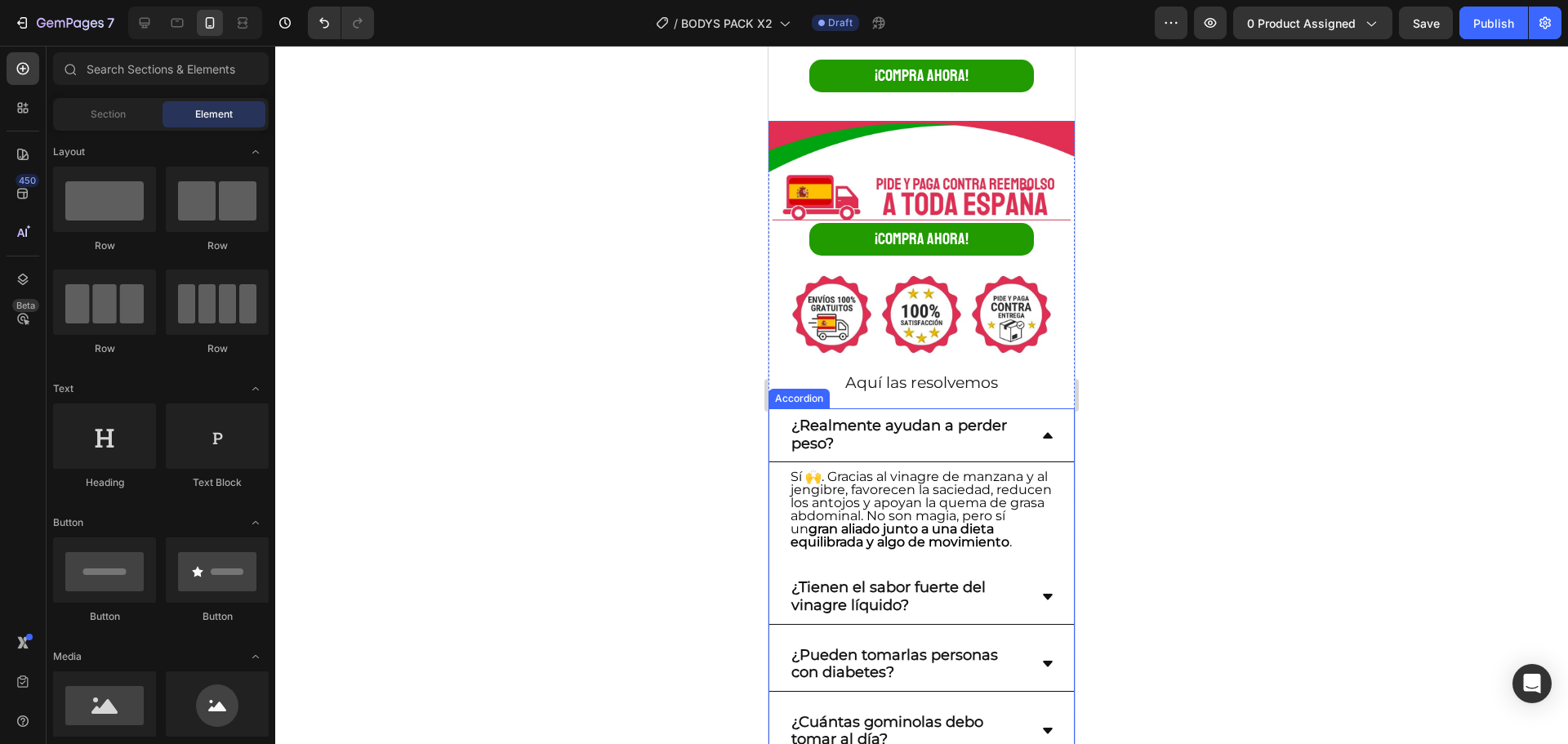
click at [978, 417] on strong "¿Realmente ayudan a perder peso?" at bounding box center [899, 434] width 216 height 36
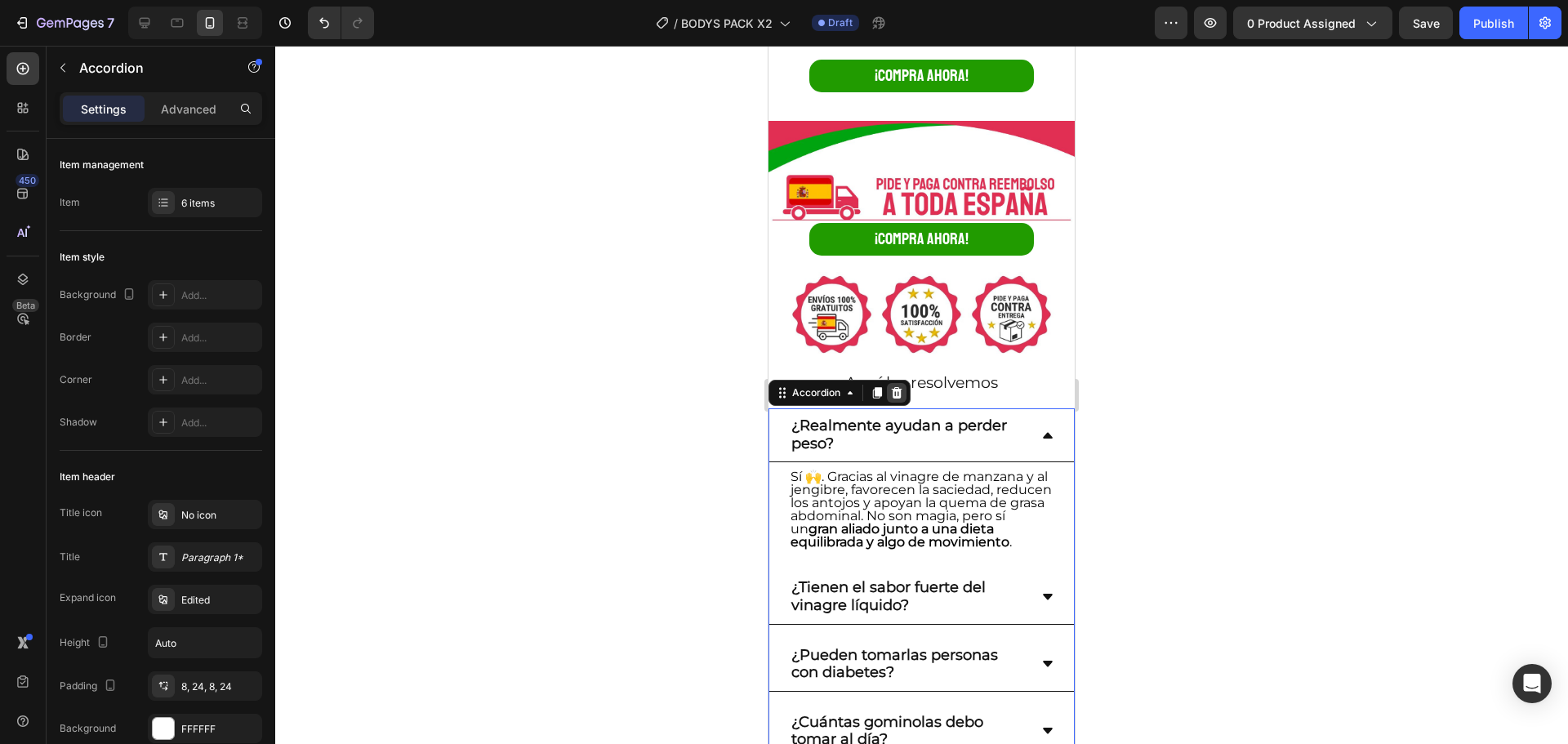
click at [906, 383] on div at bounding box center [897, 393] width 20 height 20
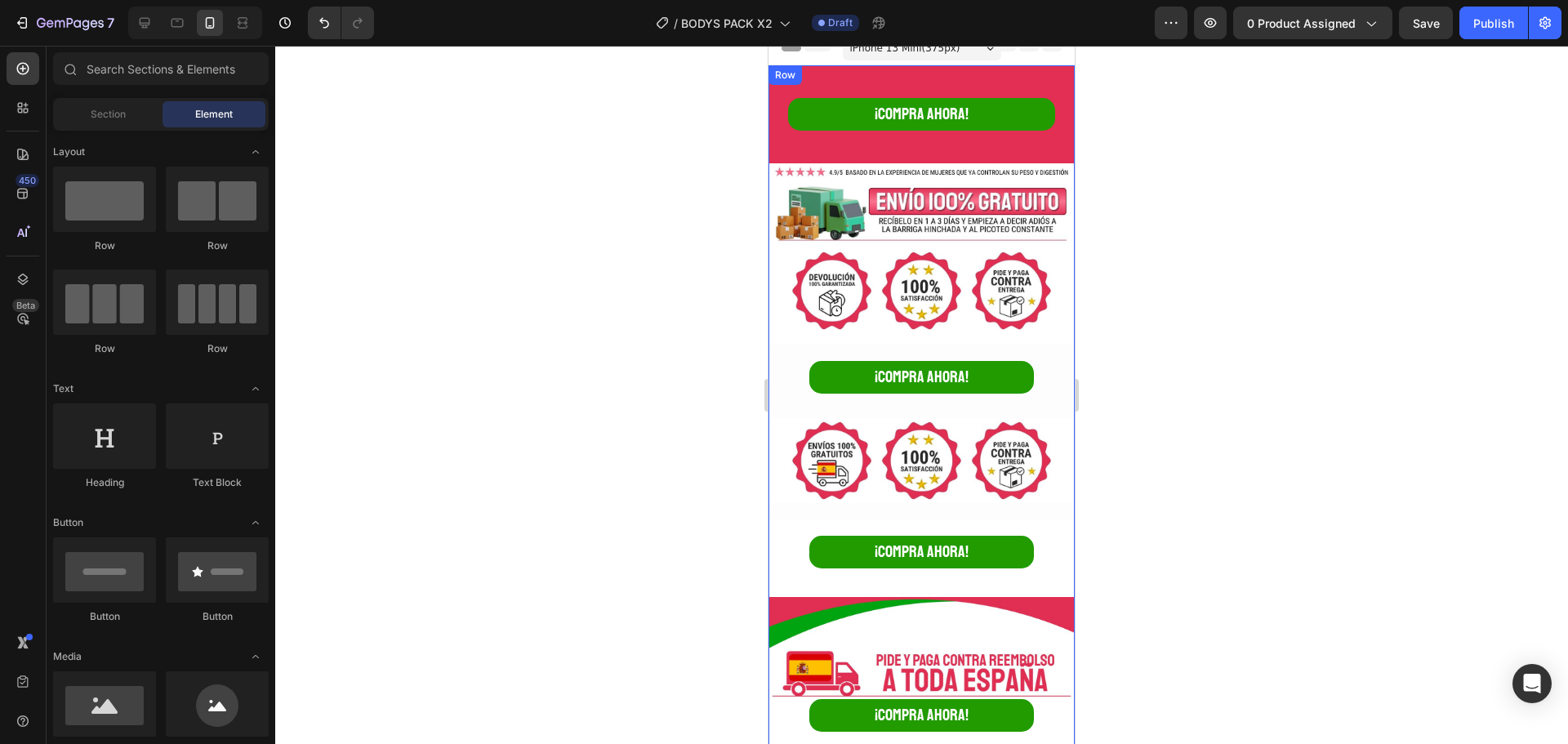
scroll to position [0, 0]
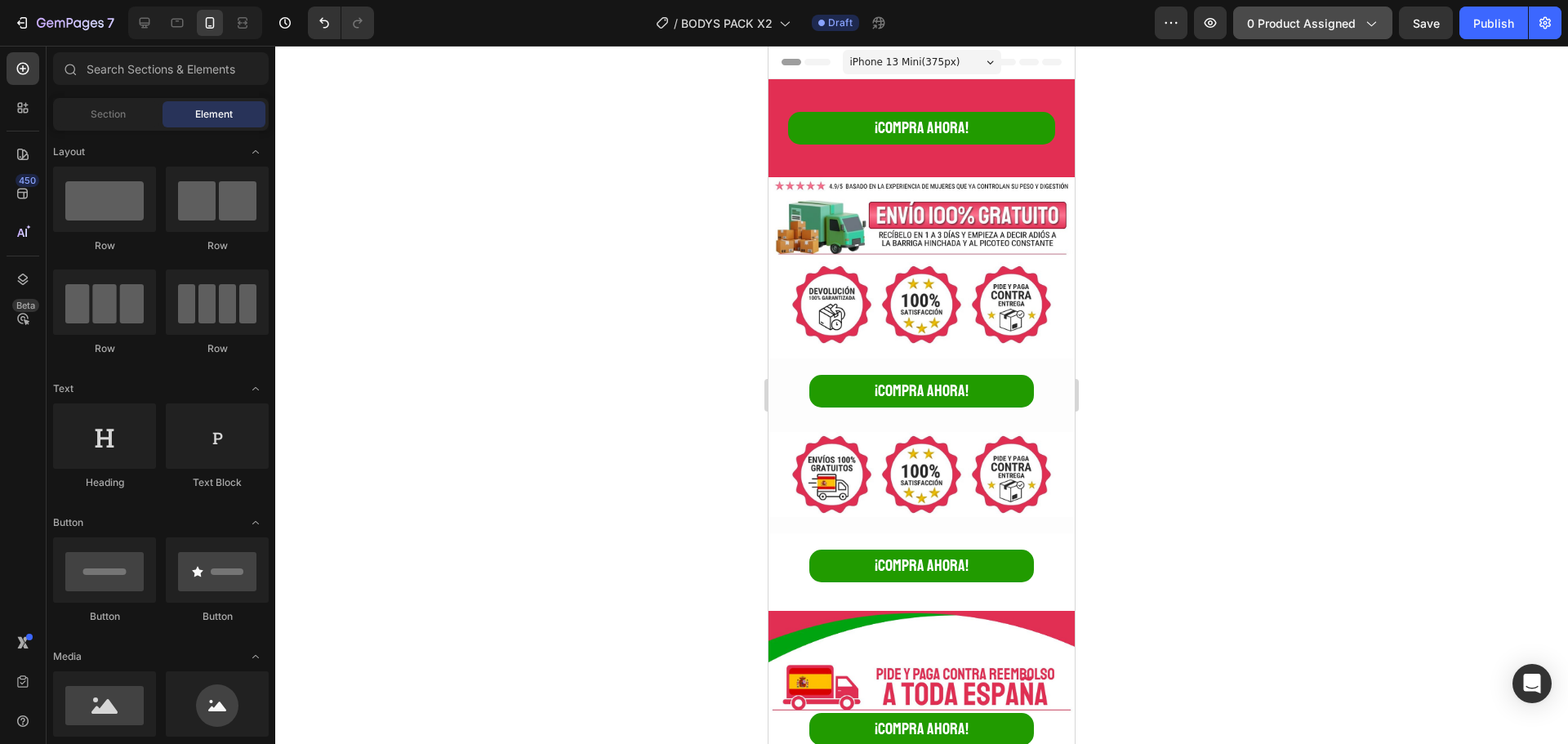
click at [1329, 36] on button "0 product assigned" at bounding box center [1312, 22] width 159 height 32
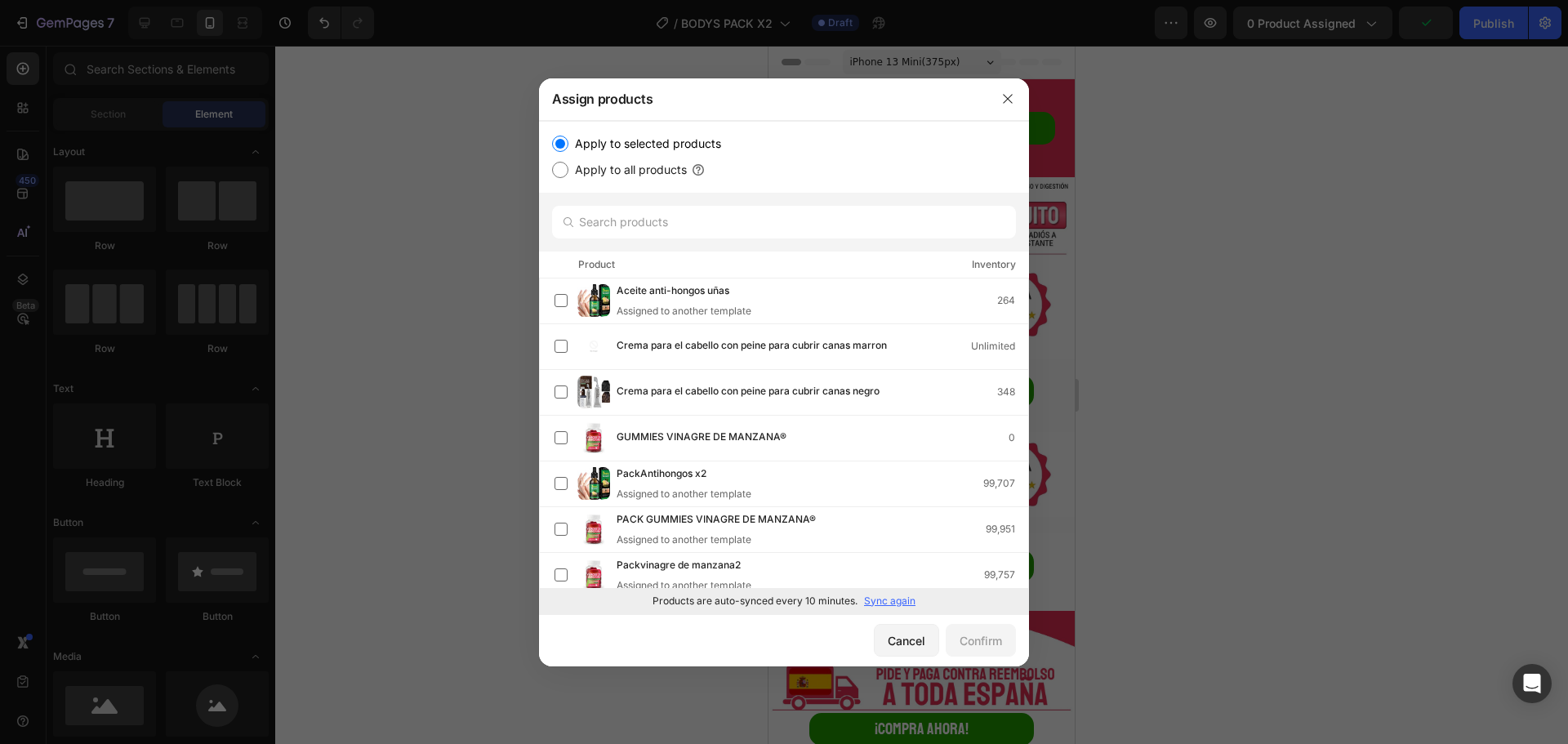
scroll to position [11, 0]
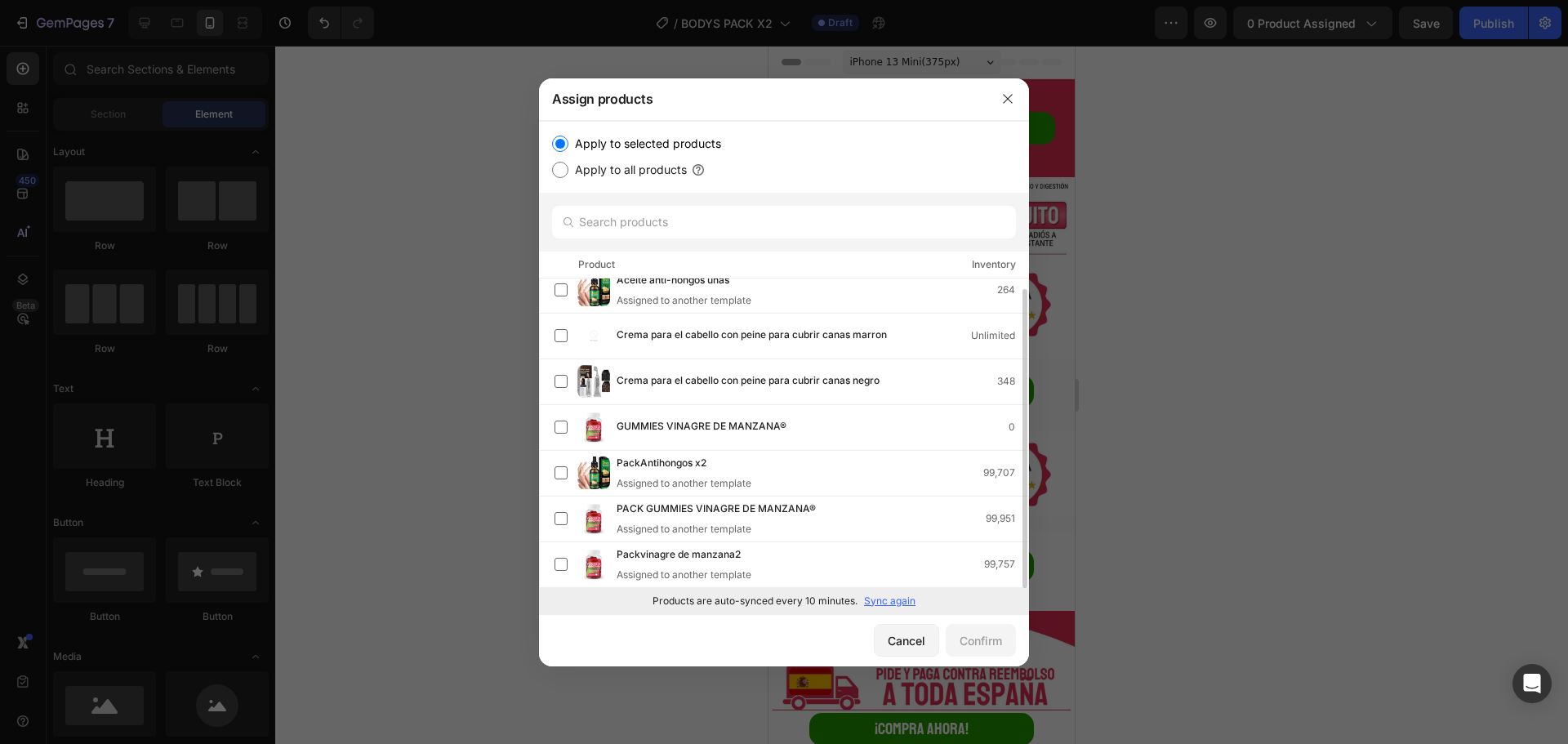
click at [906, 598] on p "Sync again" at bounding box center [890, 602] width 52 height 15
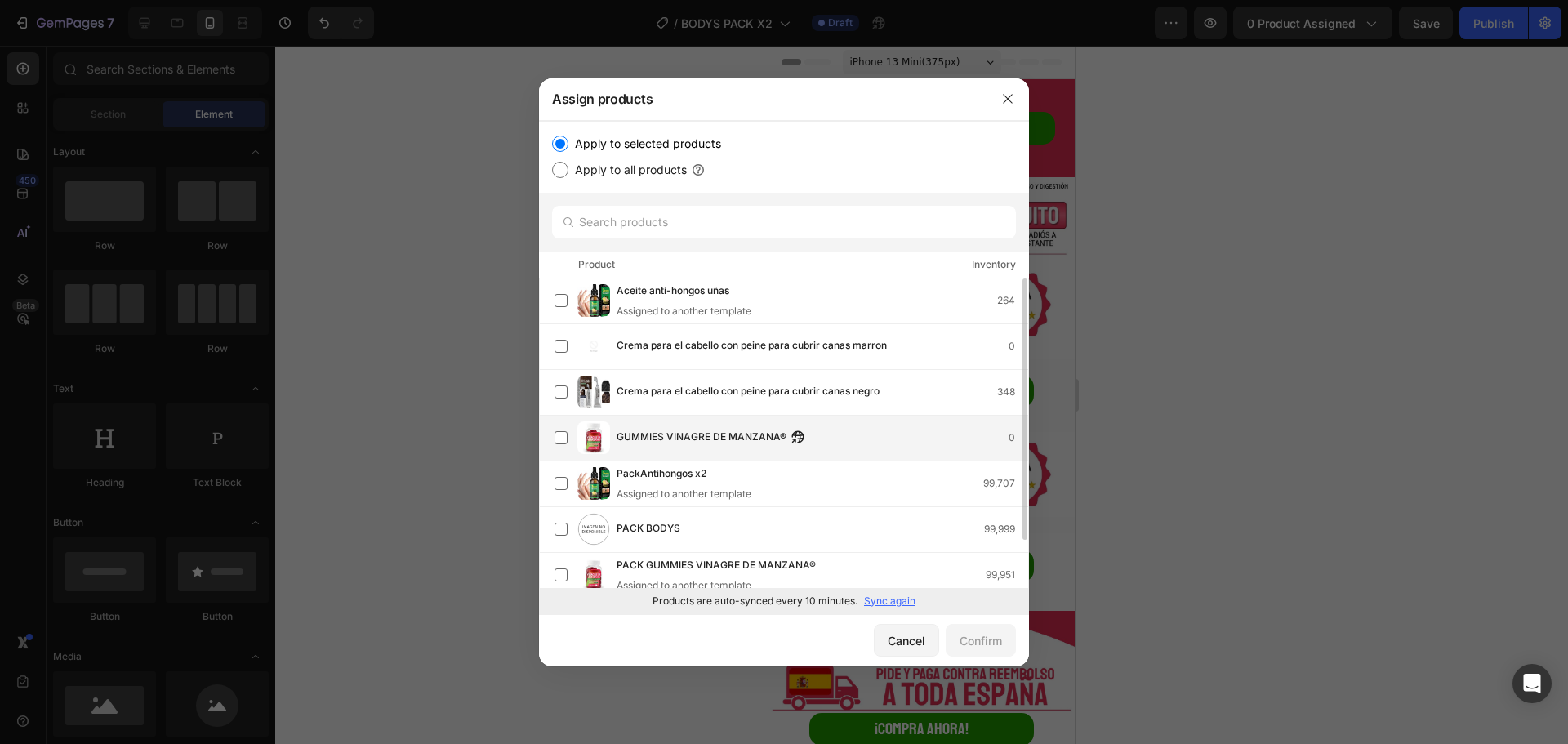
scroll to position [57, 0]
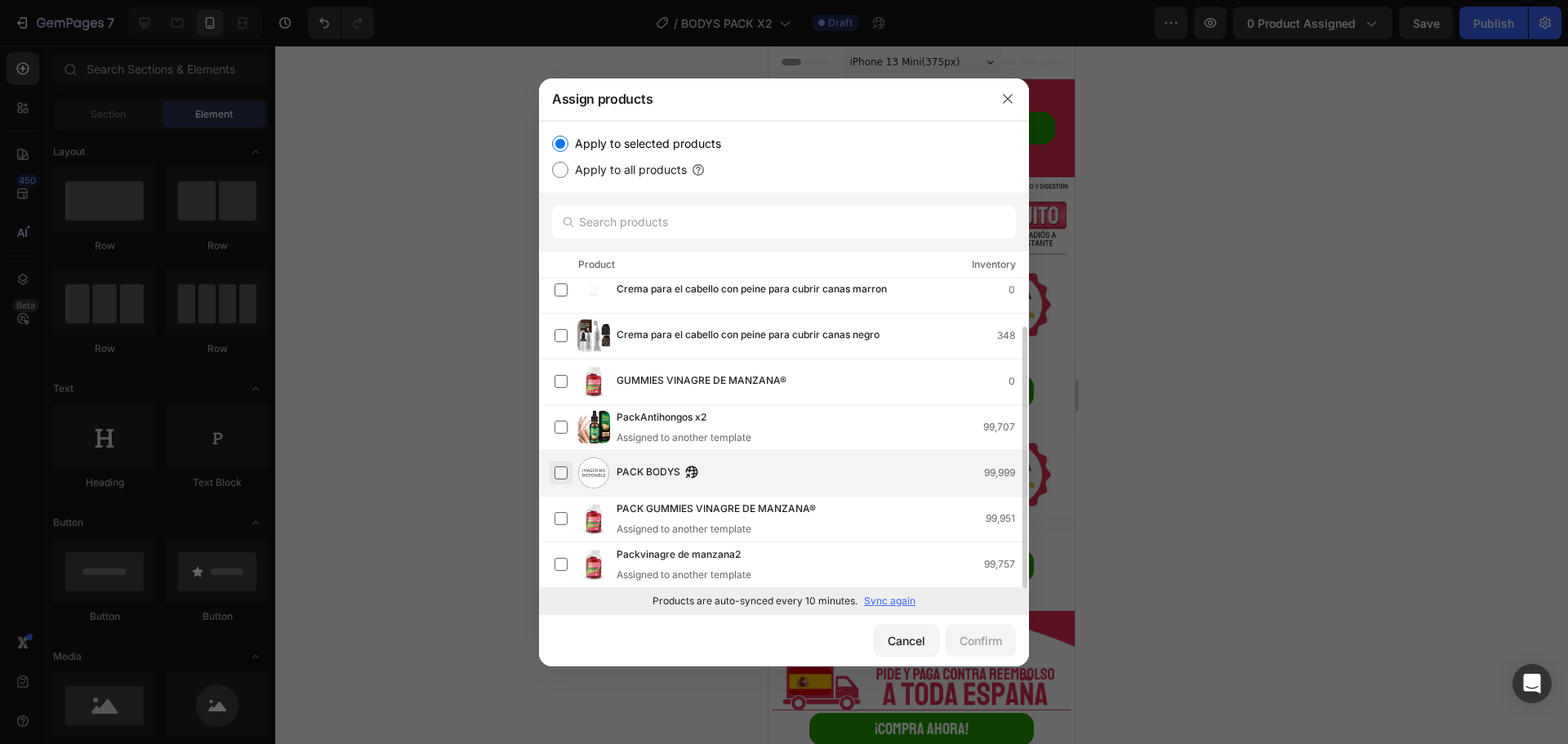
click at [567, 467] on label at bounding box center [562, 473] width 13 height 13
click at [981, 647] on div "Confirm" at bounding box center [981, 641] width 42 height 17
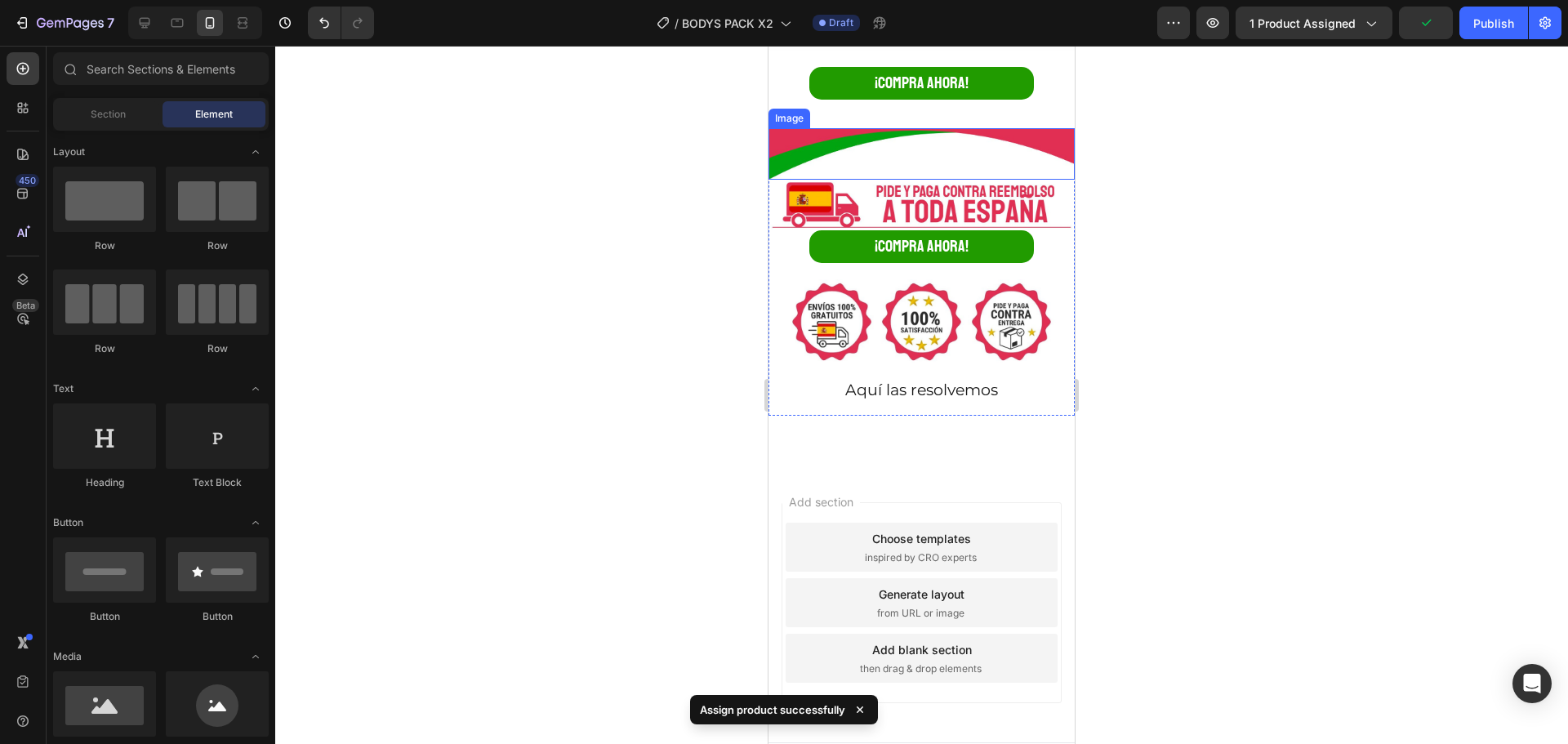
scroll to position [498, 0]
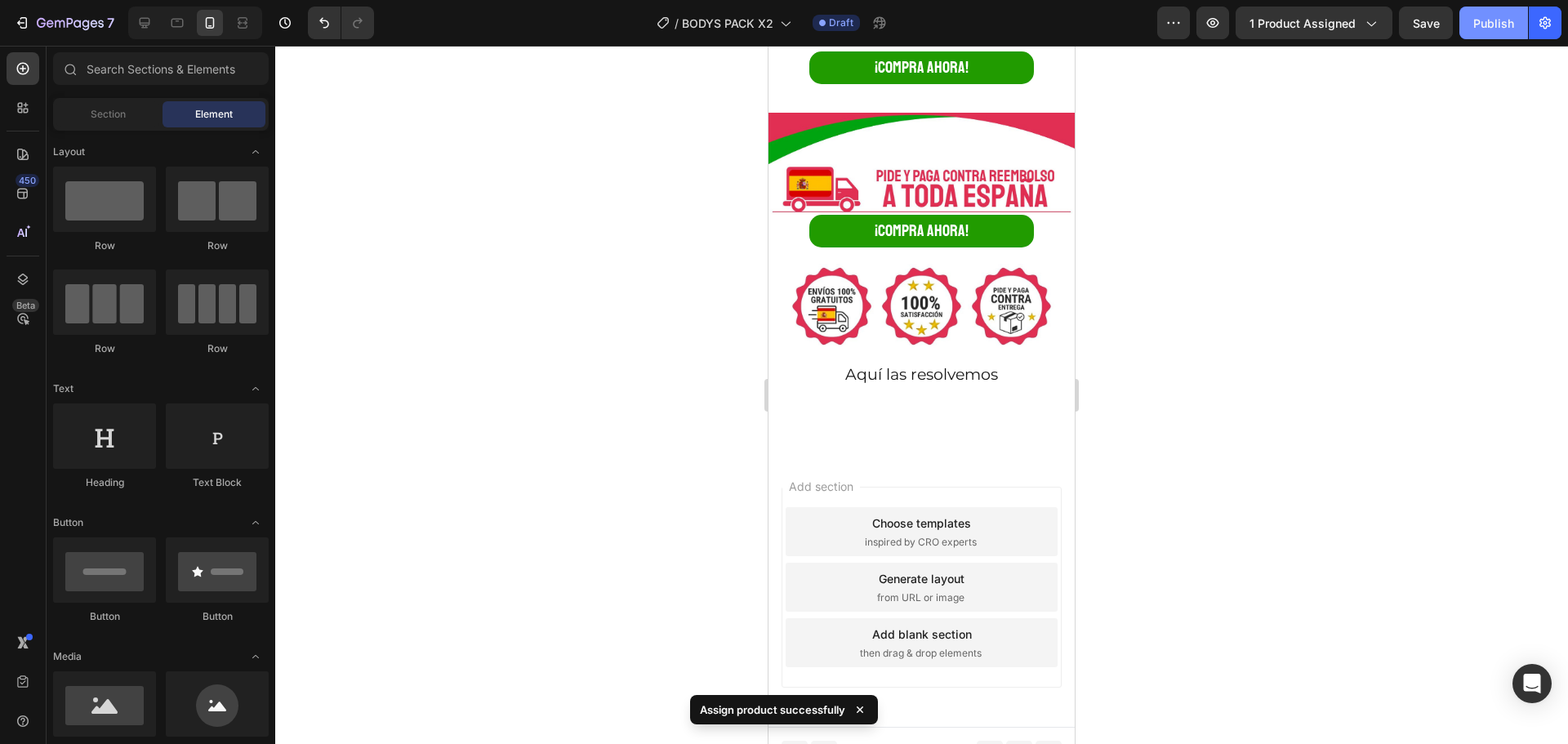
click at [1496, 21] on div "Publish" at bounding box center [1493, 23] width 41 height 17
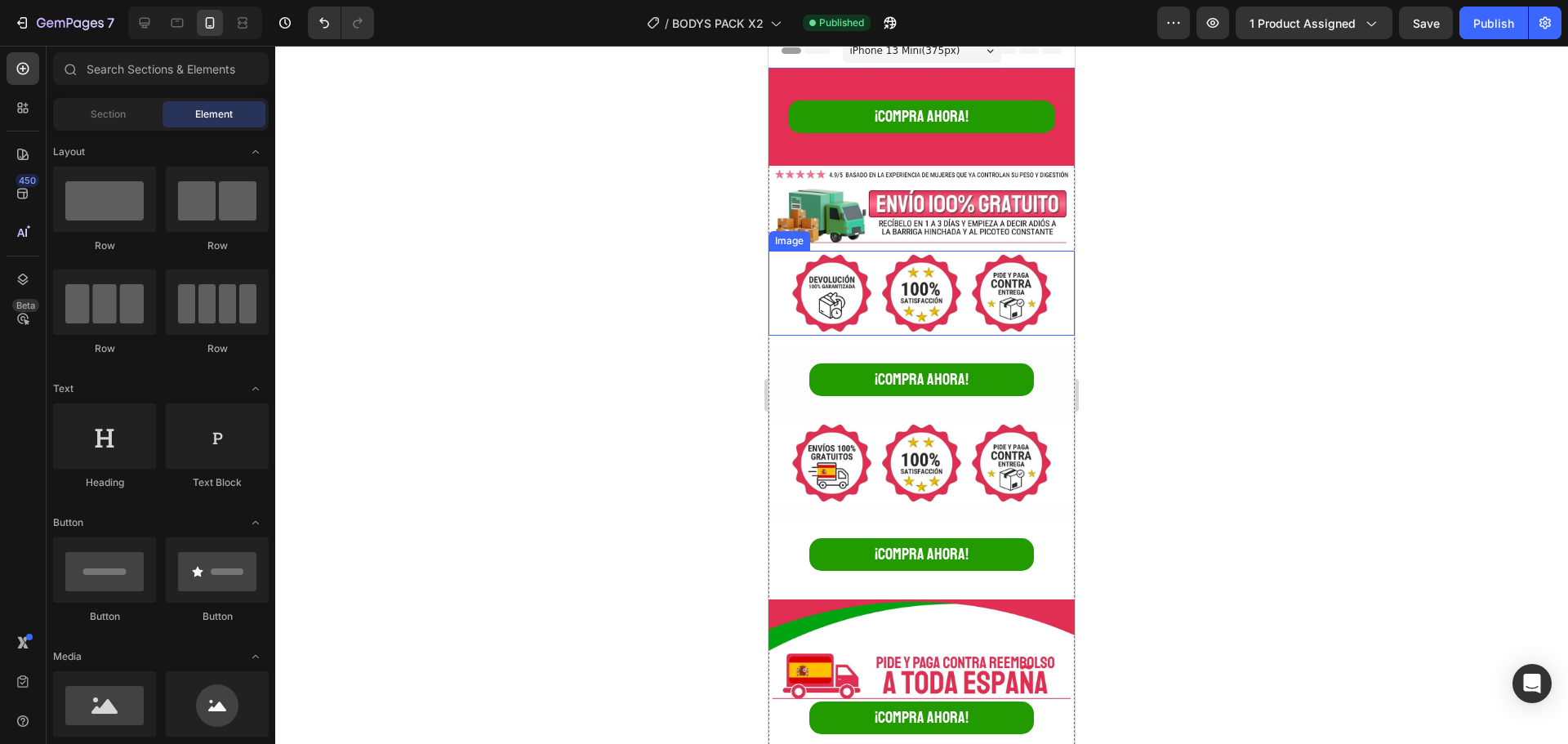
scroll to position [0, 0]
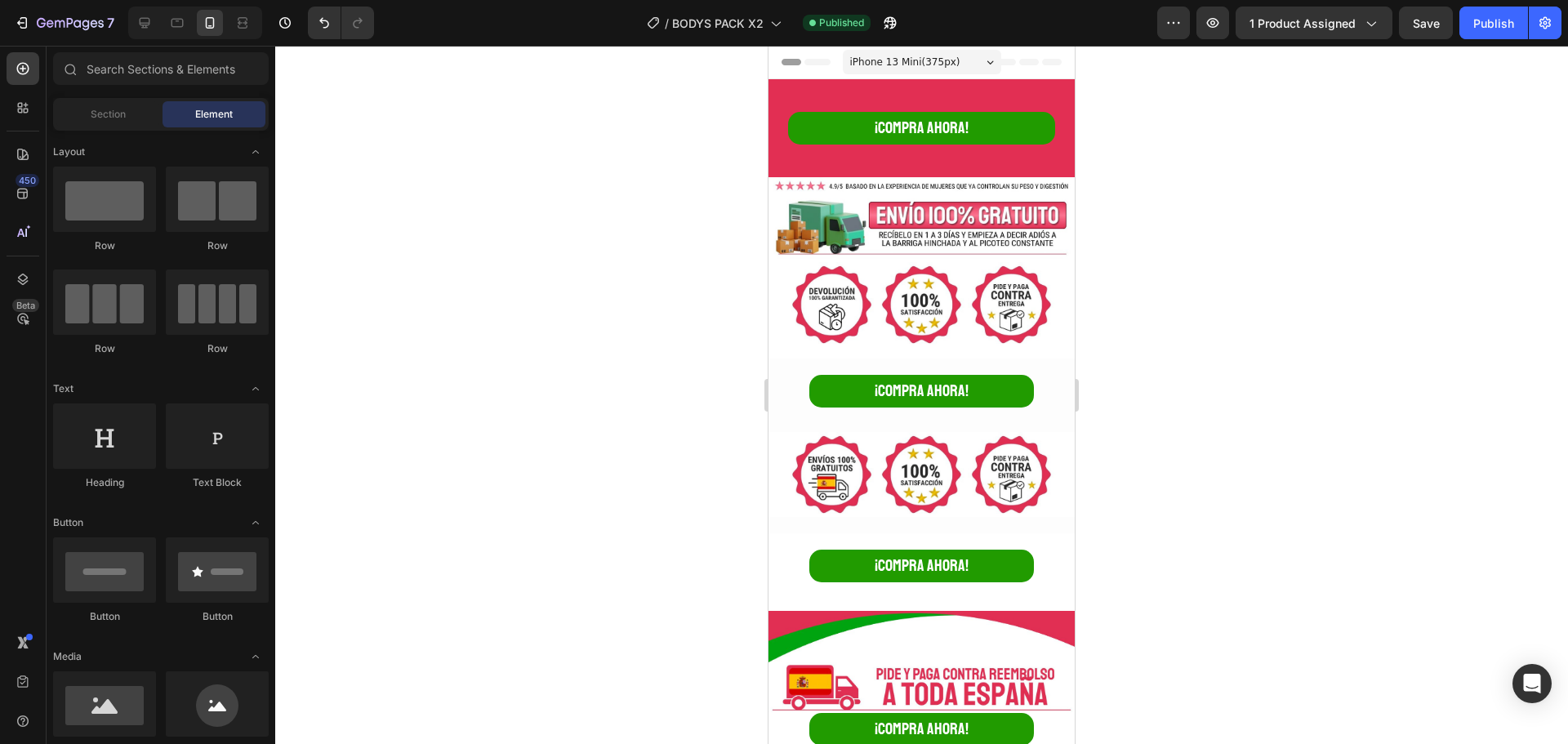
click at [1433, 316] on div at bounding box center [921, 395] width 1293 height 698
click at [87, 22] on icon "button" at bounding box center [70, 24] width 67 height 14
